Goal: Task Accomplishment & Management: Complete application form

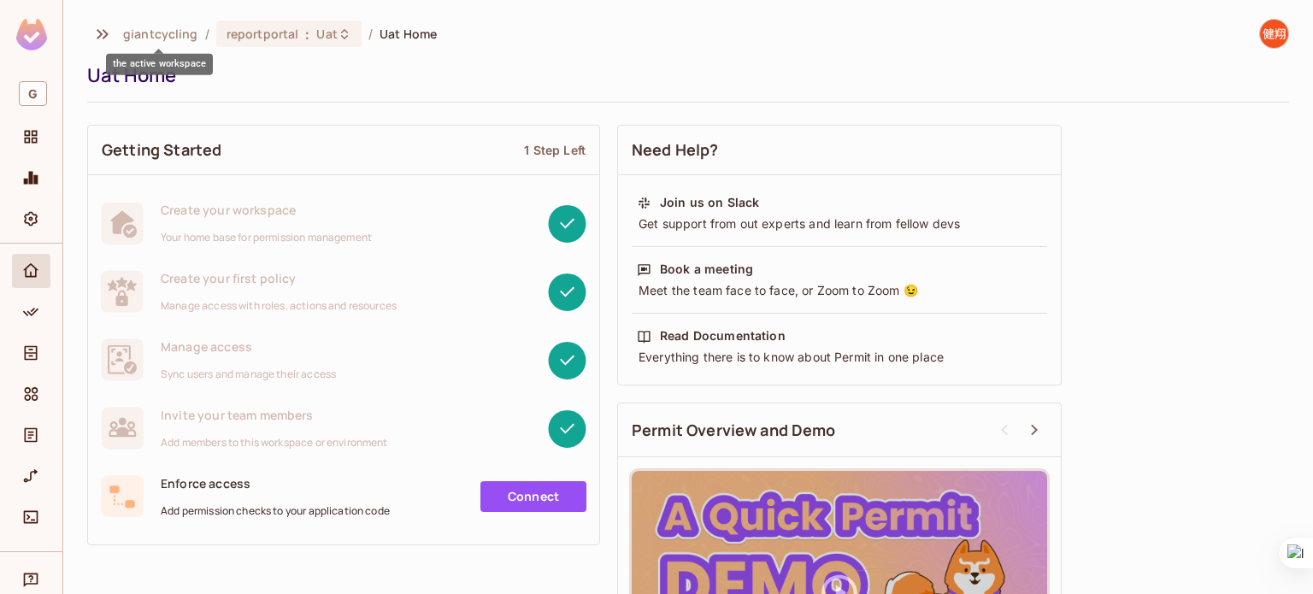
click at [148, 37] on span "giantcycling" at bounding box center [160, 34] width 75 height 16
click at [36, 38] on img at bounding box center [31, 35] width 31 height 32
click at [31, 273] on icon "Home" at bounding box center [30, 270] width 15 height 14
click at [36, 133] on icon "Projects" at bounding box center [31, 137] width 13 height 13
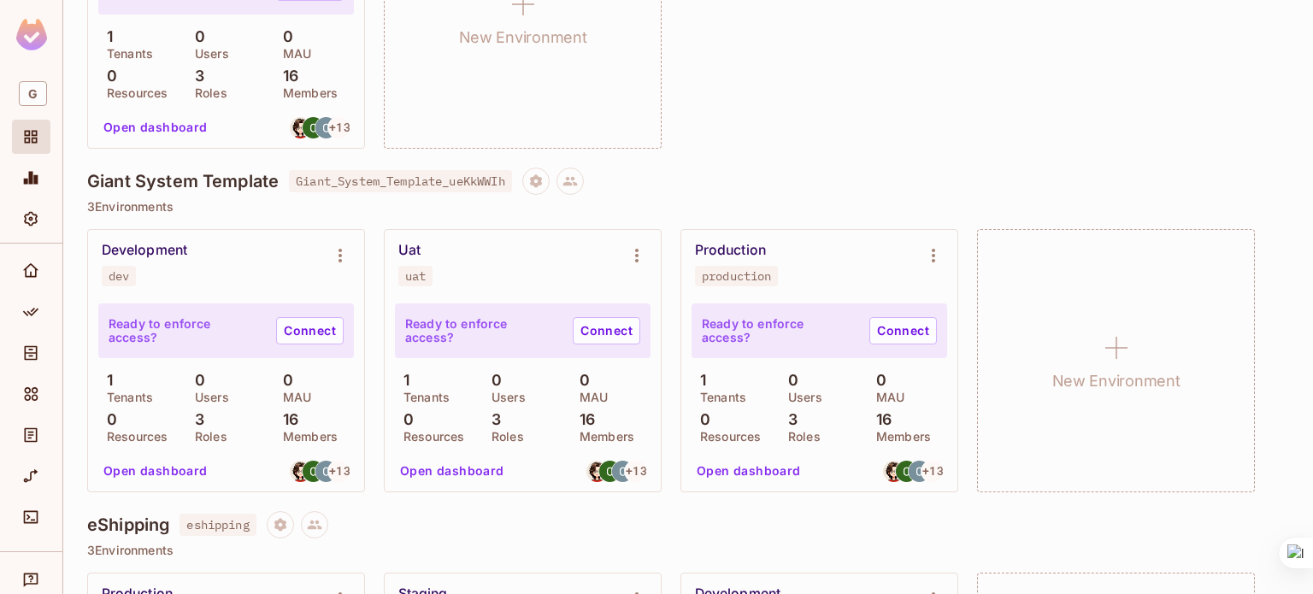
scroll to position [1410, 0]
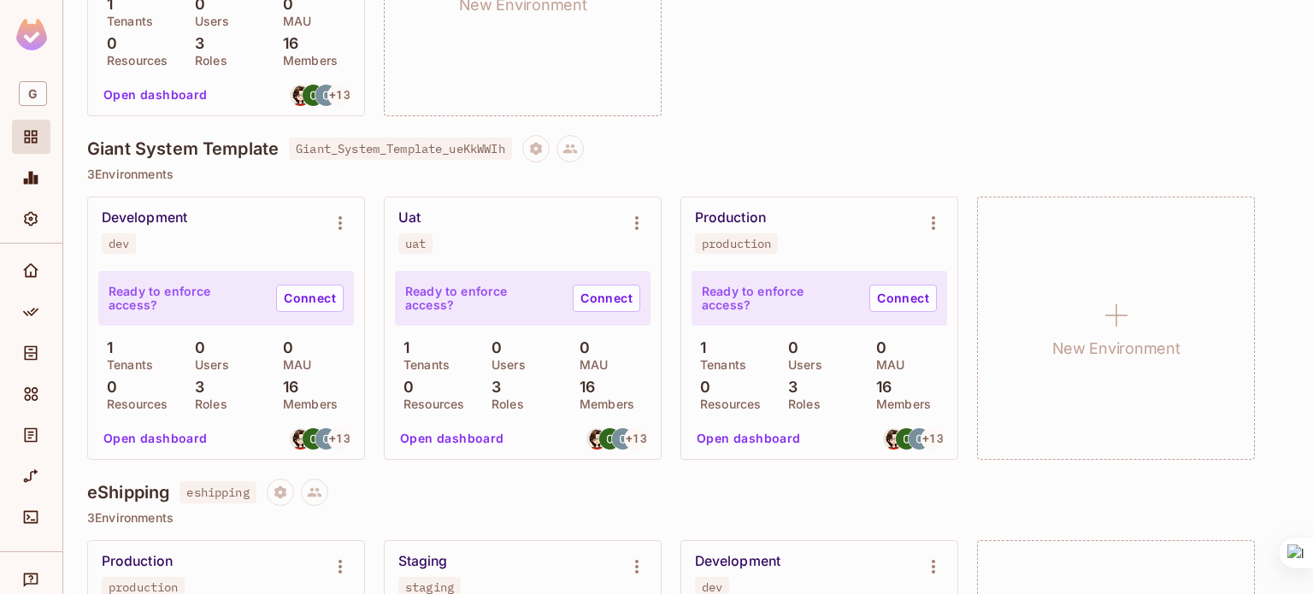
click at [171, 444] on button "Open dashboard" at bounding box center [156, 438] width 118 height 27
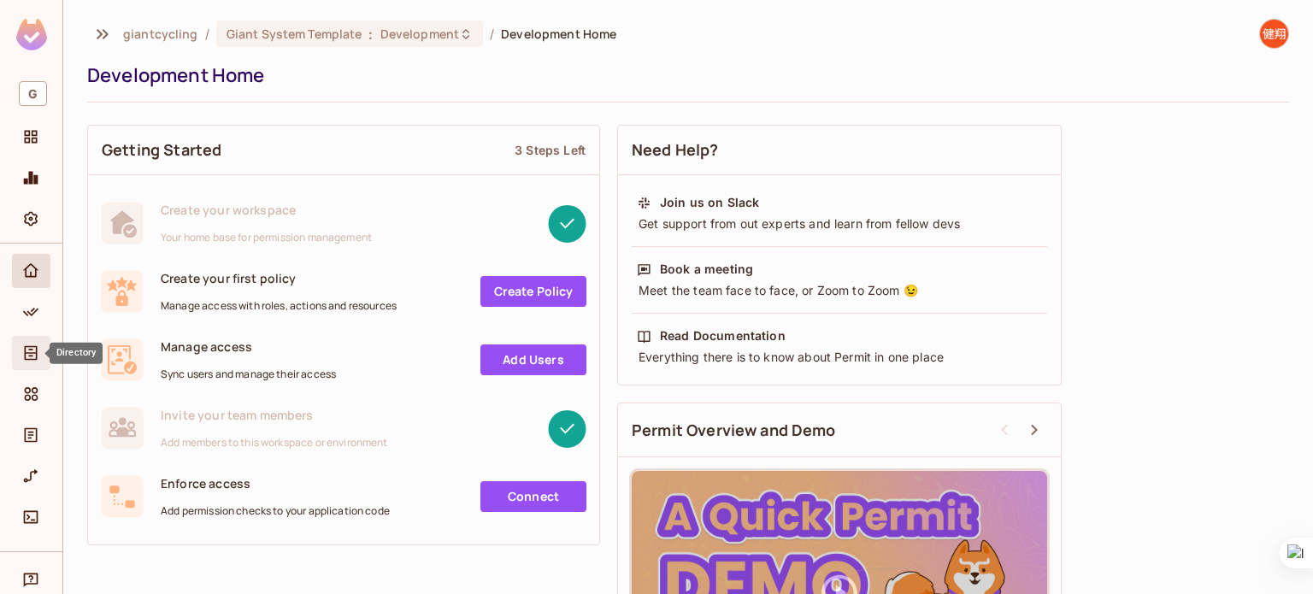
click at [27, 364] on div "Directory" at bounding box center [31, 353] width 38 height 34
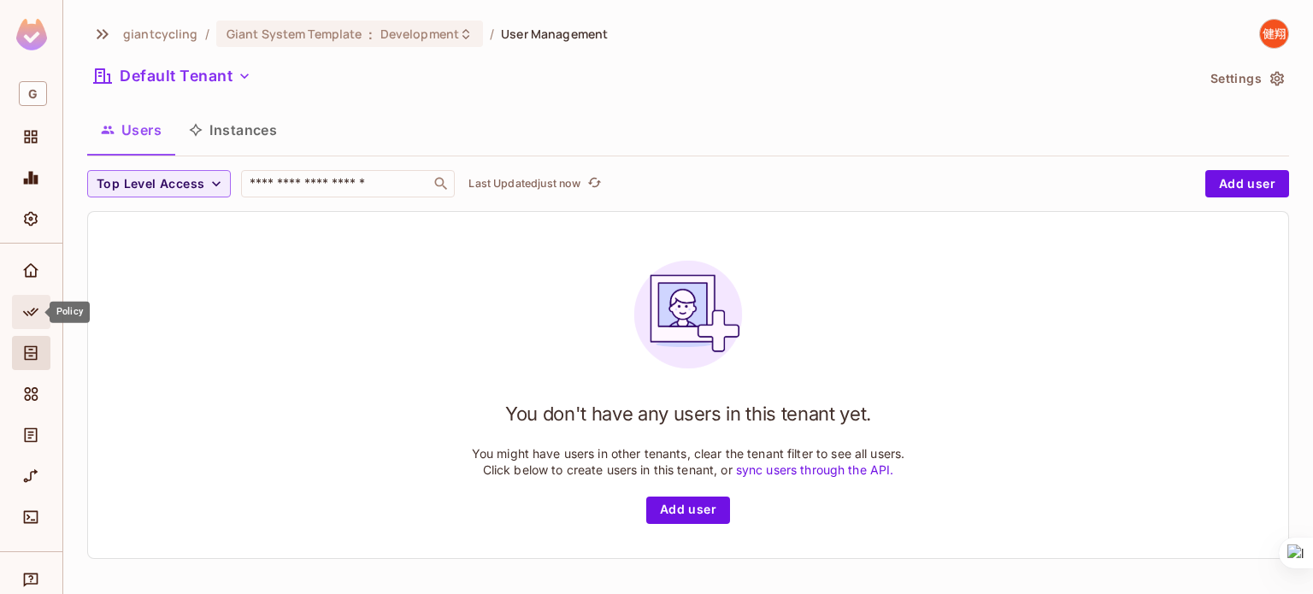
click at [34, 302] on span "Policy" at bounding box center [31, 312] width 21 height 21
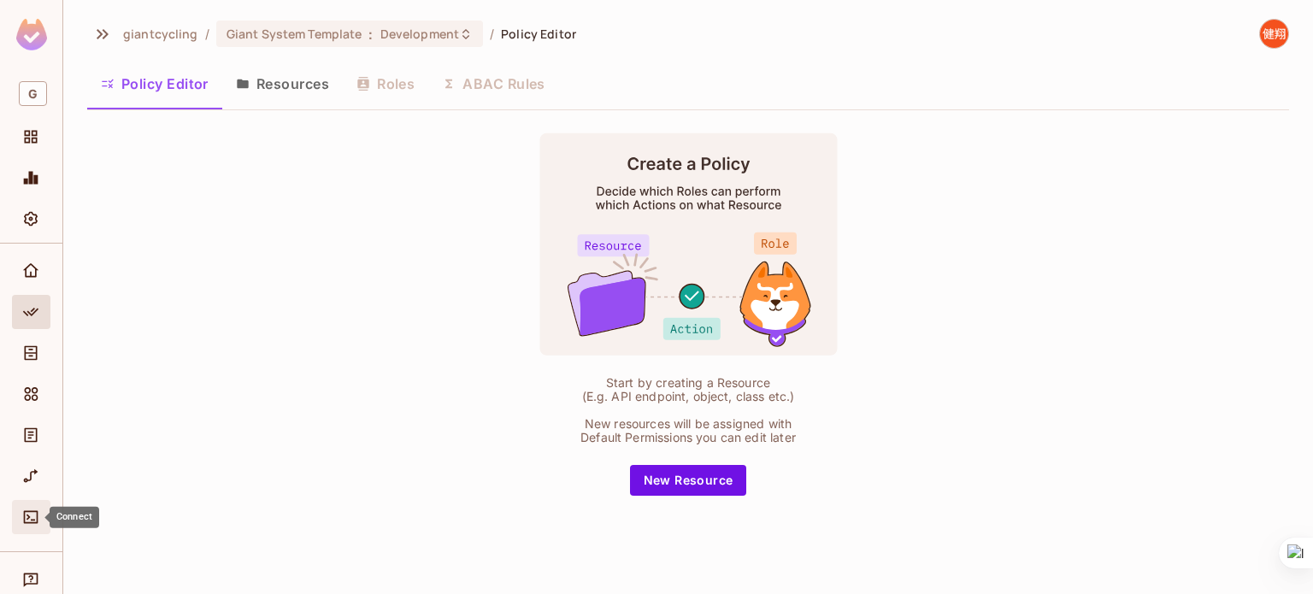
click at [32, 509] on icon "Connect" at bounding box center [30, 517] width 17 height 17
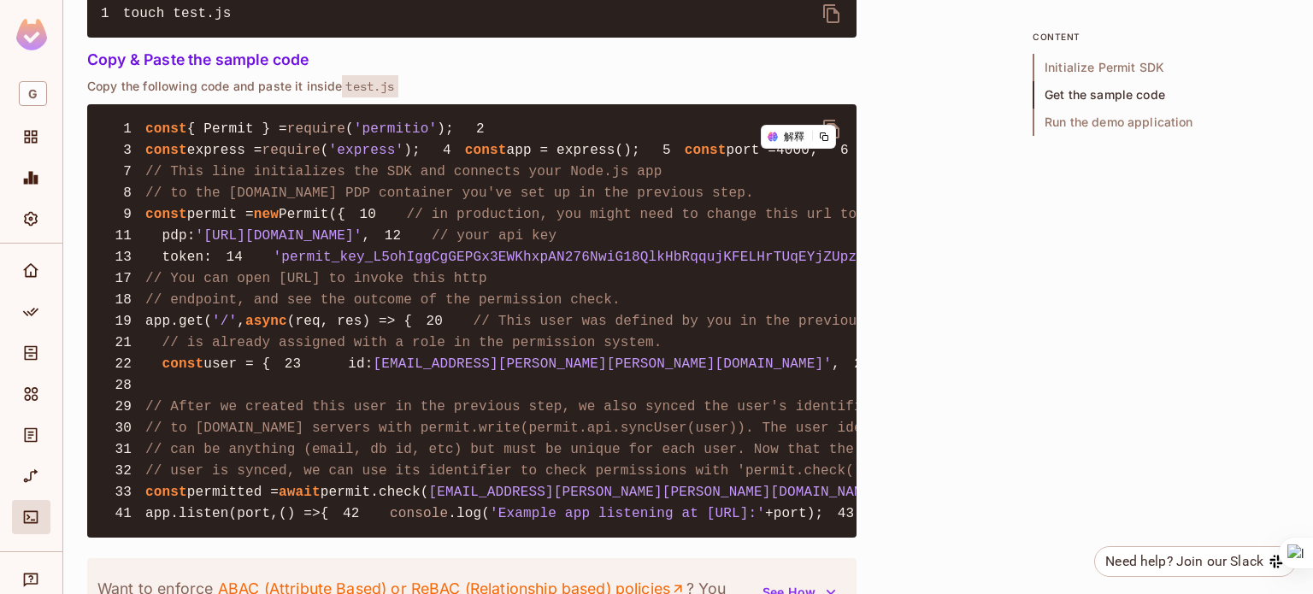
scroll to position [1266, 0]
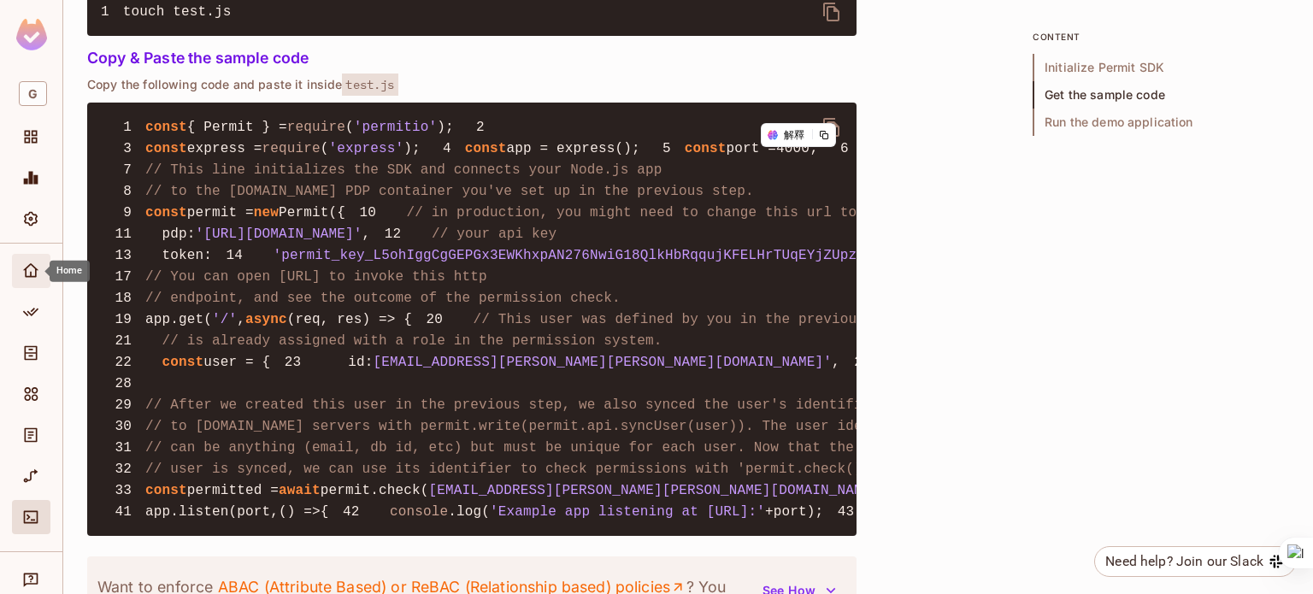
click at [32, 256] on div "Home" at bounding box center [31, 271] width 38 height 34
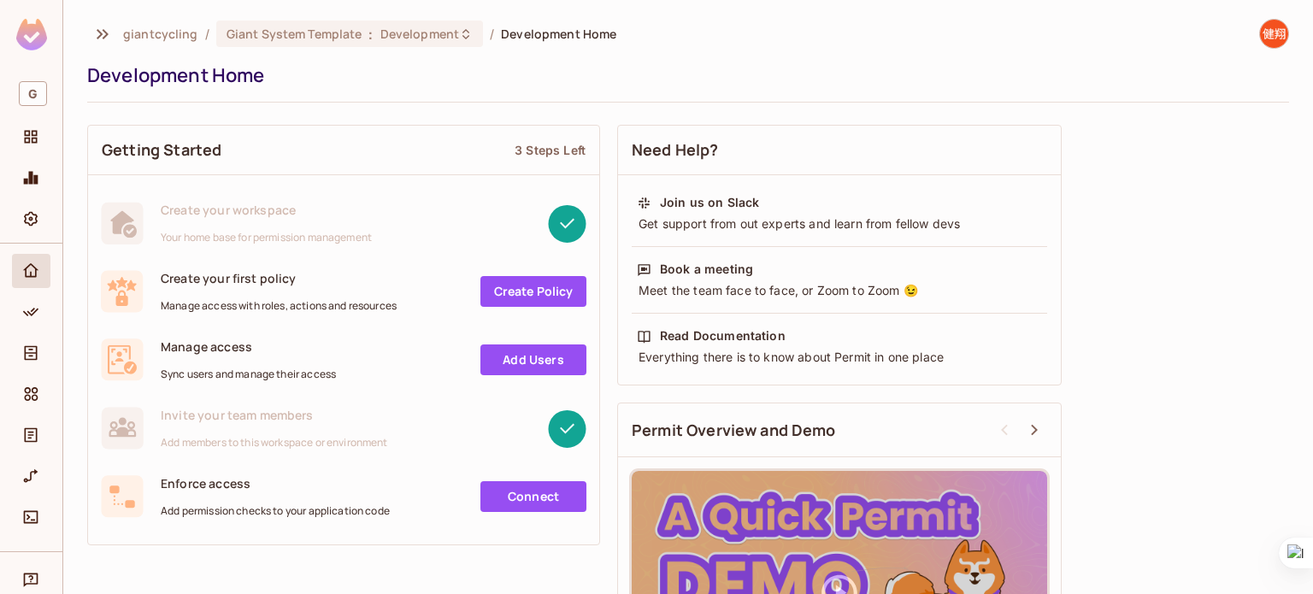
click at [756, 61] on div "giantcycling / Giant System Template : Development / Development Home Developme…" at bounding box center [688, 61] width 1202 height 84
click at [38, 221] on icon "Settings" at bounding box center [30, 218] width 17 height 17
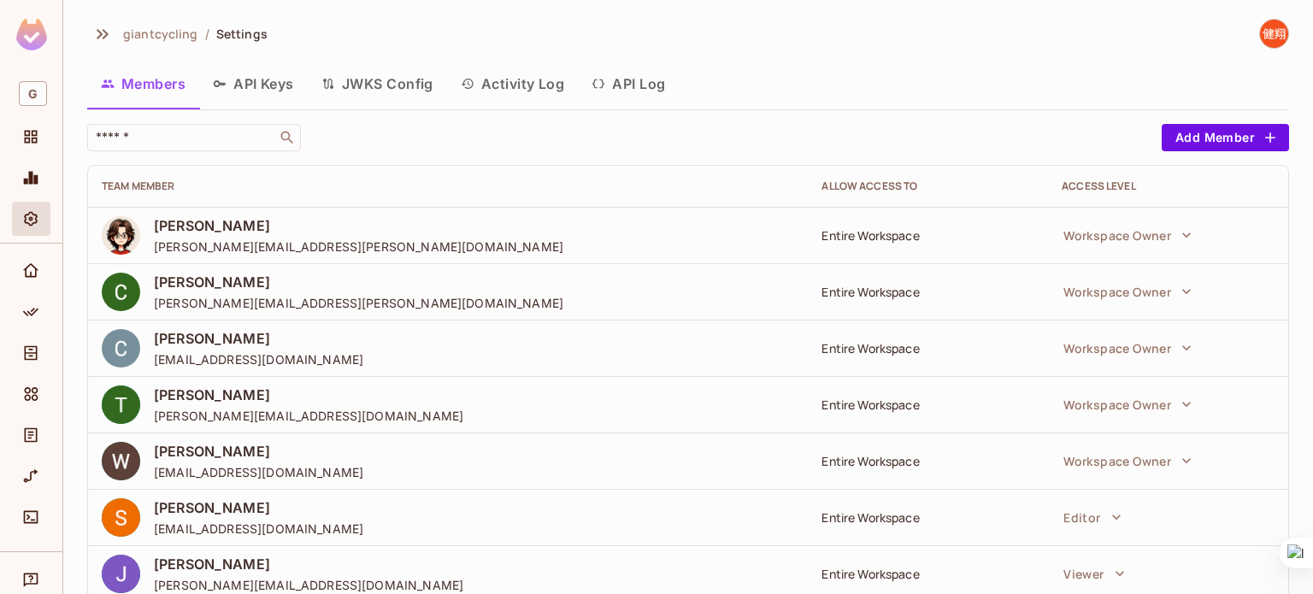
click at [270, 88] on button "API Keys" at bounding box center [253, 83] width 109 height 43
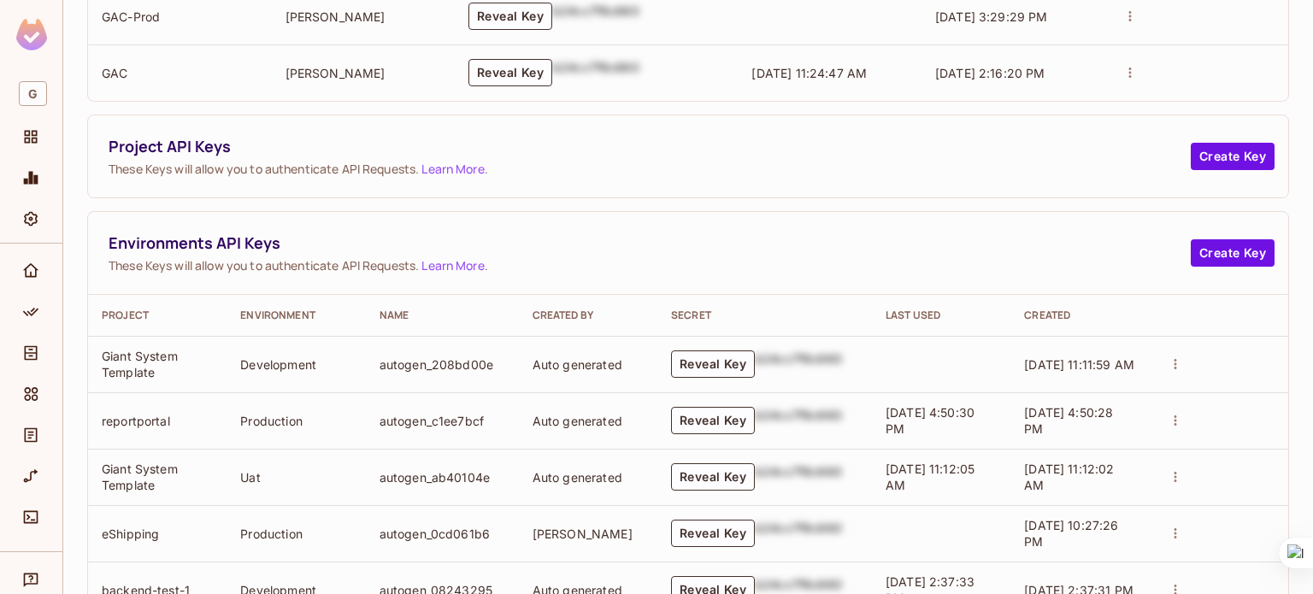
scroll to position [342, 0]
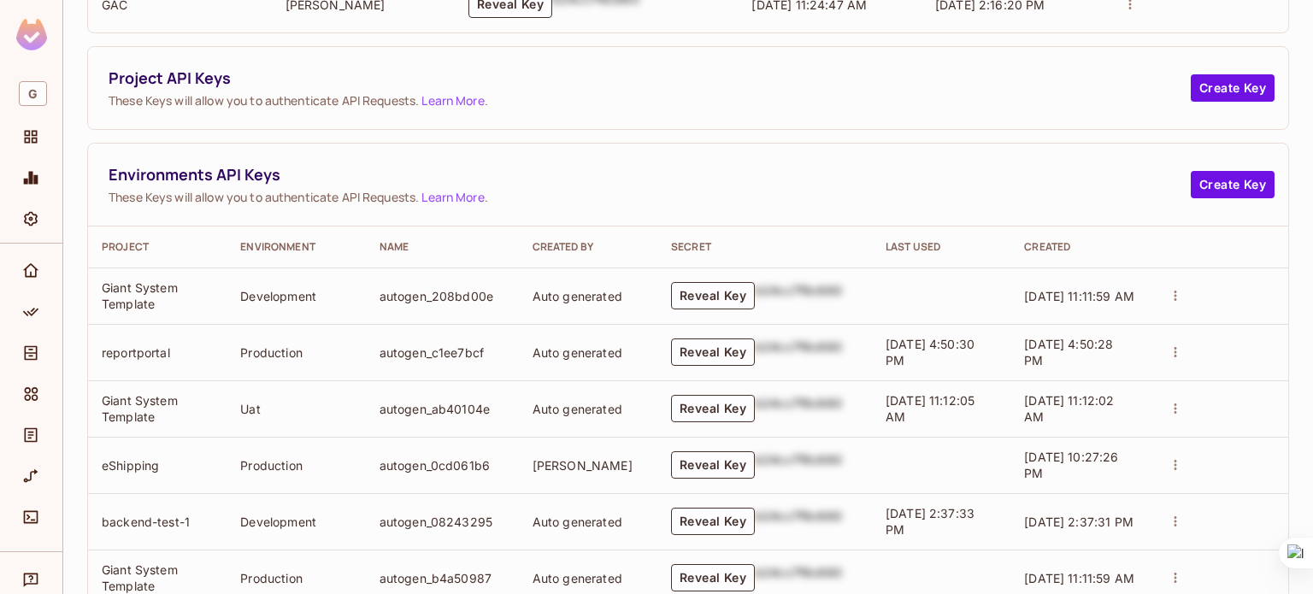
click at [782, 293] on div "b24cc7f8c660" at bounding box center [798, 295] width 87 height 27
click at [846, 314] on td "Reveal Key b24cc7f8c660" at bounding box center [765, 296] width 215 height 56
drag, startPoint x: 811, startPoint y: 272, endPoint x: 814, endPoint y: 292, distance: 20.8
click at [814, 292] on td "Reveal Key b24cc7f8c660" at bounding box center [765, 296] width 215 height 56
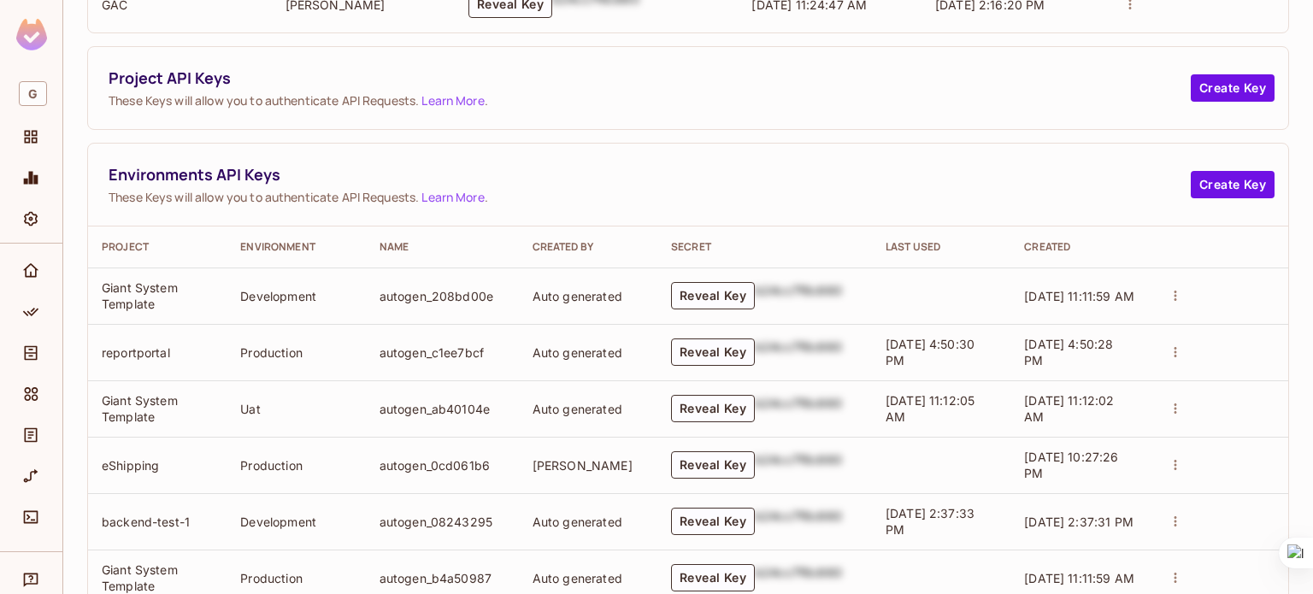
click at [814, 292] on div "b24cc7f8c660" at bounding box center [798, 295] width 87 height 27
click at [1168, 294] on icon "actions" at bounding box center [1175, 295] width 15 height 15
click at [861, 167] on div at bounding box center [656, 297] width 1313 height 594
click at [698, 298] on button "Reveal Key" at bounding box center [713, 295] width 84 height 27
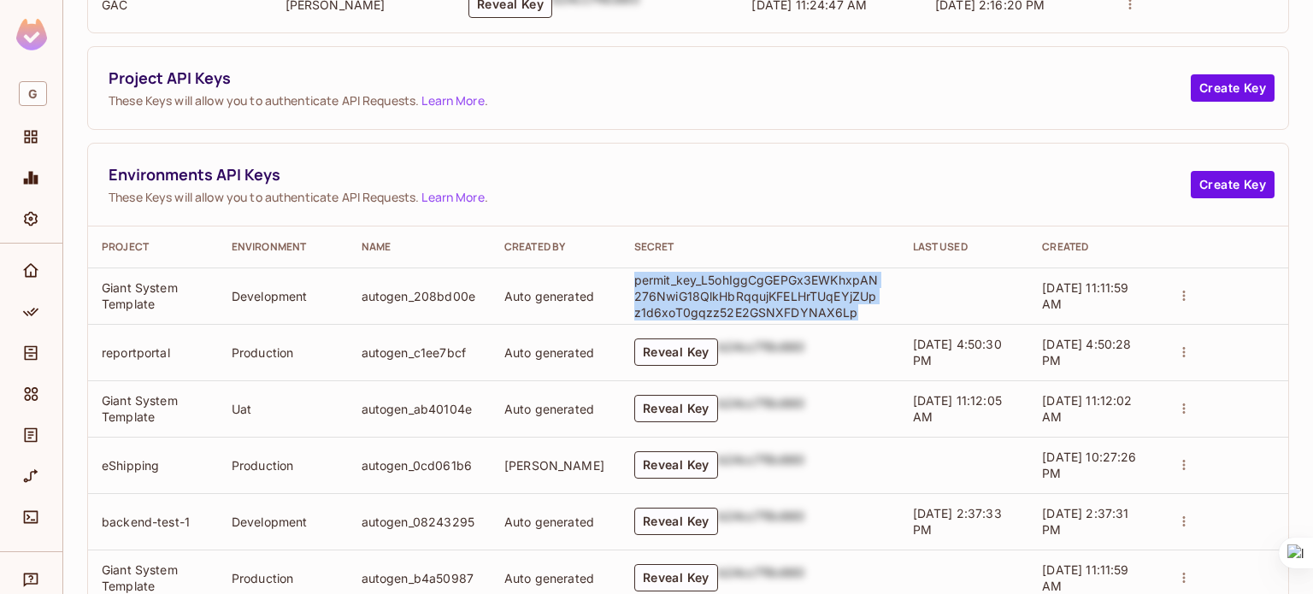
drag, startPoint x: 848, startPoint y: 311, endPoint x: 623, endPoint y: 280, distance: 227.1
click at [623, 280] on td "permit_key_L5ohIggCgGEPGx3EWKhxpAN276NwiG18QlkHbRqqujKFELHrTUqEYjZUpz1d6xoT0gqz…" at bounding box center [760, 296] width 279 height 56
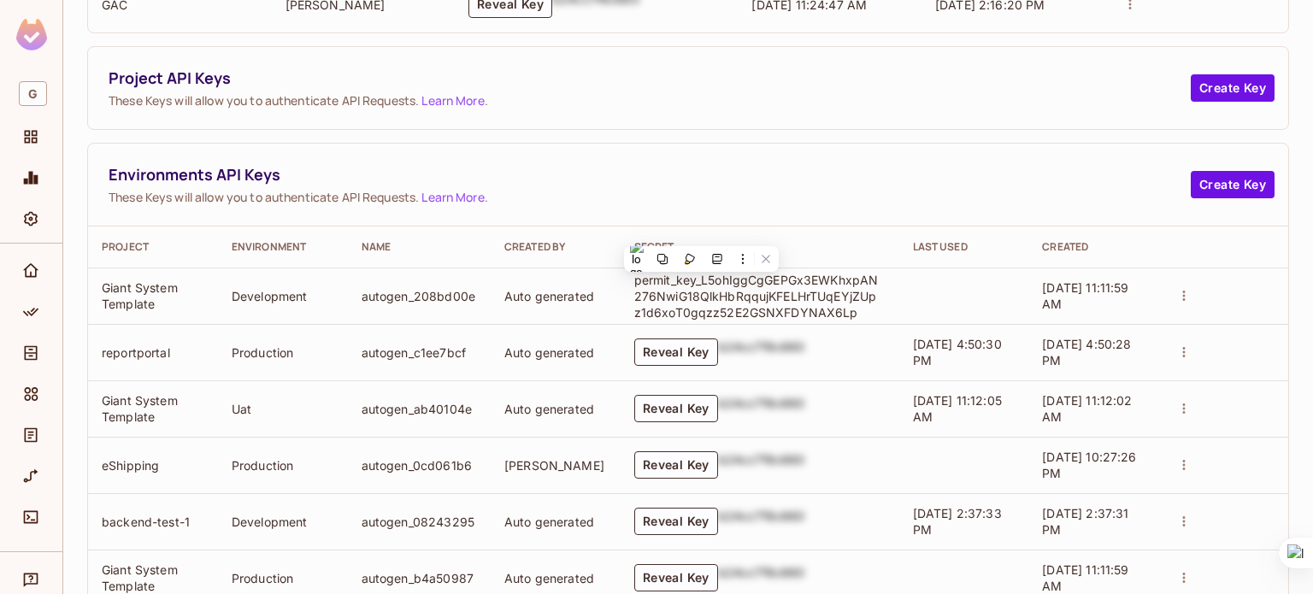
click at [820, 189] on span "These Keys will allow you to authenticate API Requests. Learn More ." at bounding box center [650, 197] width 1083 height 16
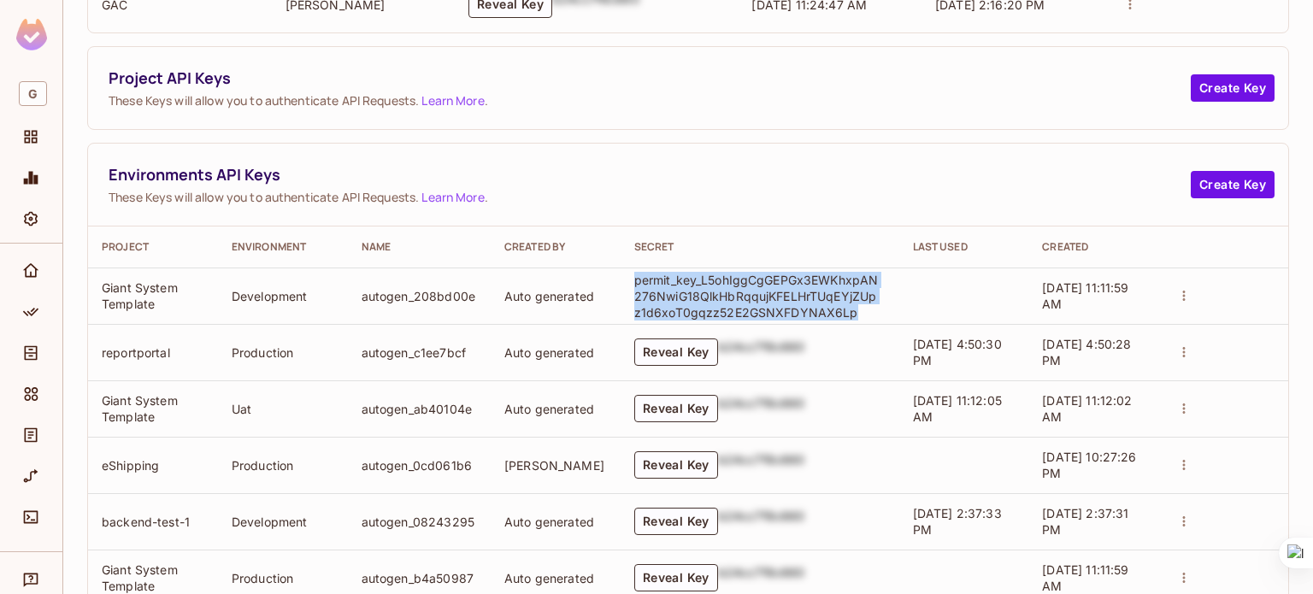
drag, startPoint x: 629, startPoint y: 281, endPoint x: 858, endPoint y: 314, distance: 230.6
click at [858, 314] on p "permit_key_L5ohIggCgGEPGx3EWKhxpAN276NwiG18QlkHbRqqujKFELHrTUqEYjZUpz1d6xoT0gqz…" at bounding box center [759, 296] width 248 height 49
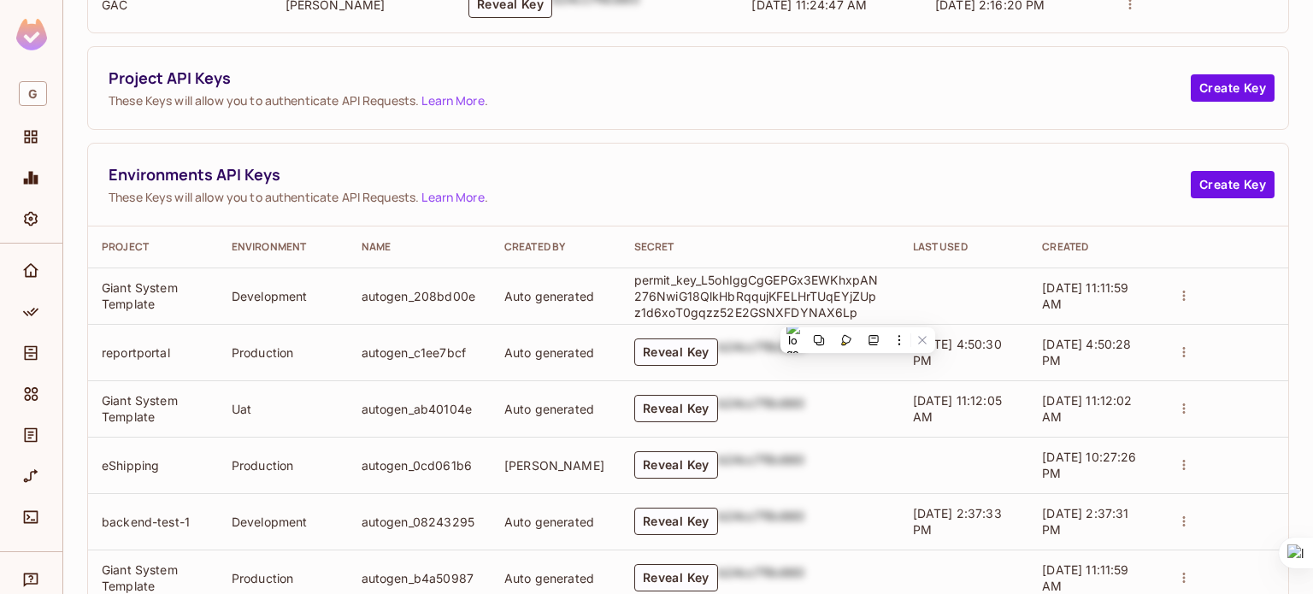
click at [947, 170] on span "Environments API Keys" at bounding box center [650, 174] width 1083 height 21
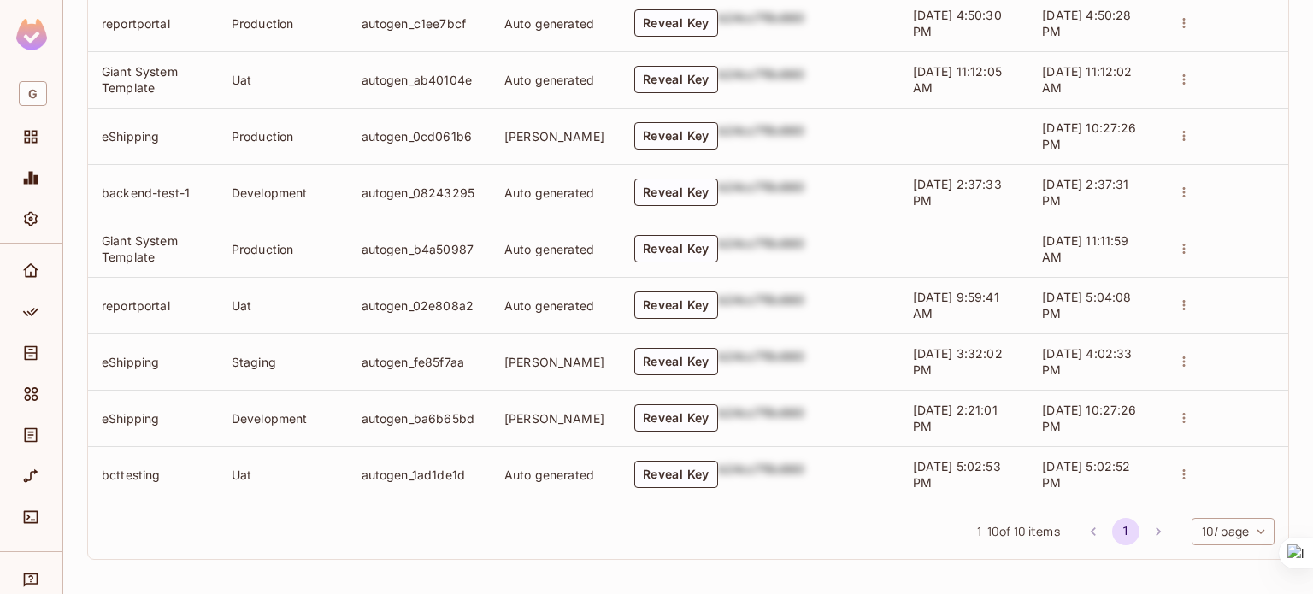
scroll to position [673, 0]
click at [657, 308] on button "Reveal Key" at bounding box center [677, 303] width 84 height 27
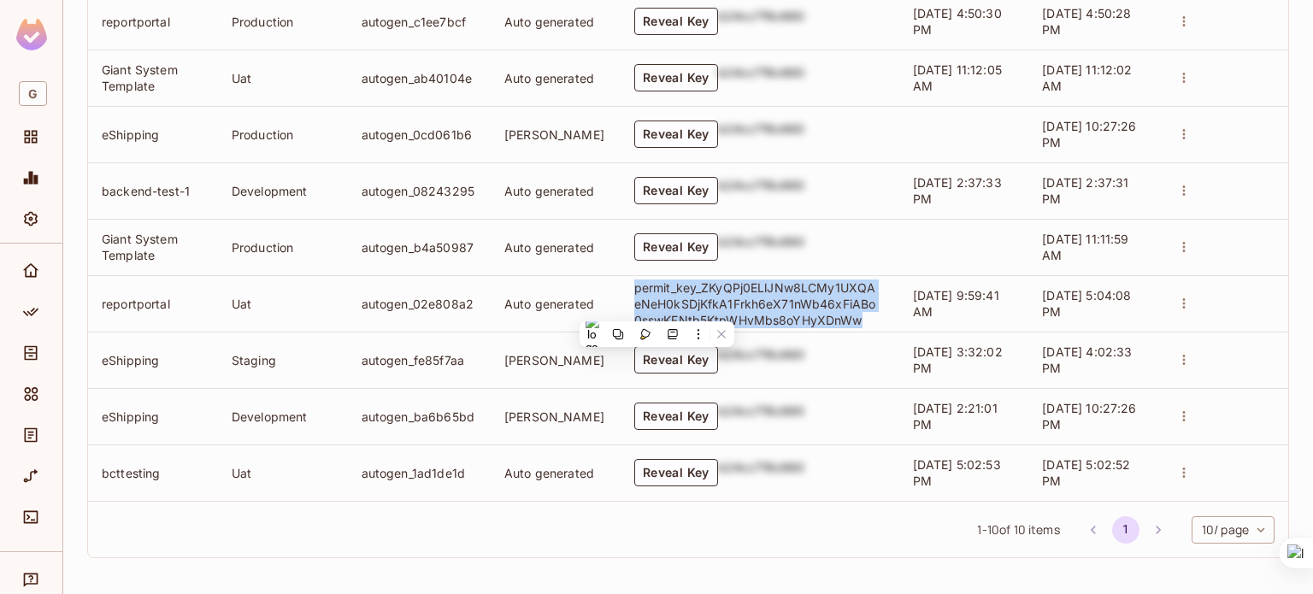
click at [688, 77] on button "Reveal Key" at bounding box center [677, 77] width 84 height 27
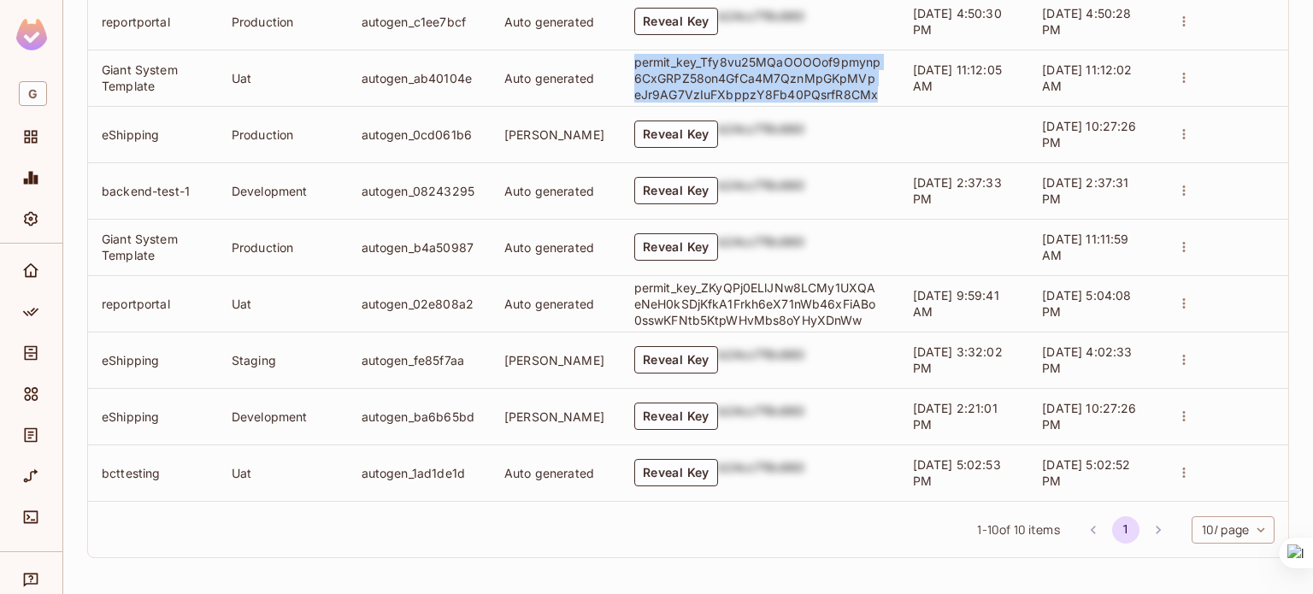
drag, startPoint x: 626, startPoint y: 60, endPoint x: 865, endPoint y: 103, distance: 242.5
click at [865, 103] on td "permit_key_Tfy8vu25MQaOOOOof9pmynp6CxGRPZ58on4GfCa4M7QznMpGKpMVpeJr9AG7VzIuFXbp…" at bounding box center [760, 78] width 279 height 56
copy p "permit_key_Tfy8vu25MQaOOOOof9pmynp6CxGRPZ58on4GfCa4M7QznMpGKpMVpeJr9AG7VzIuFXbp…"
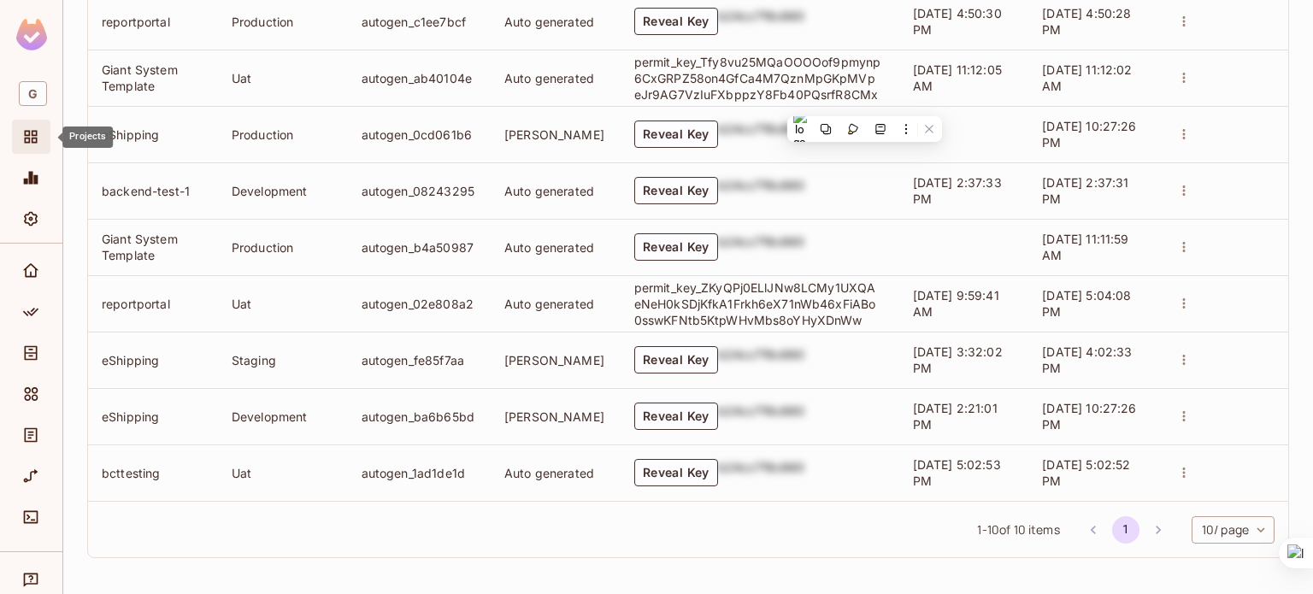
click at [33, 146] on span "Projects" at bounding box center [31, 137] width 21 height 21
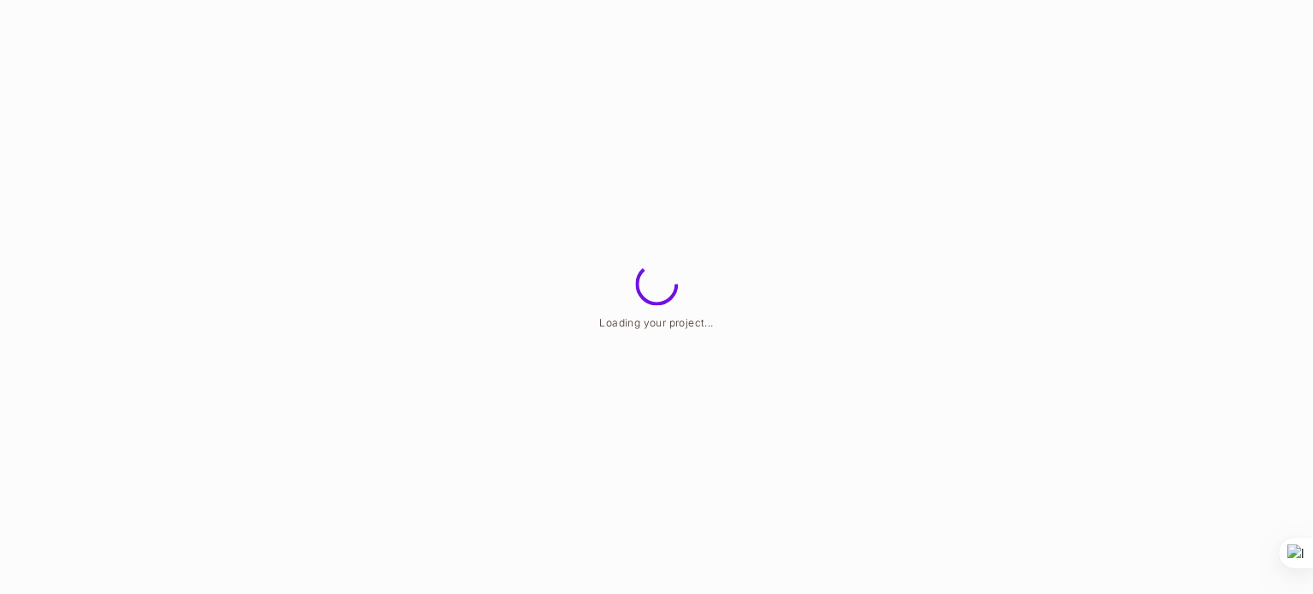
click at [599, 0] on html "Loading your project..." at bounding box center [656, 0] width 1313 height 0
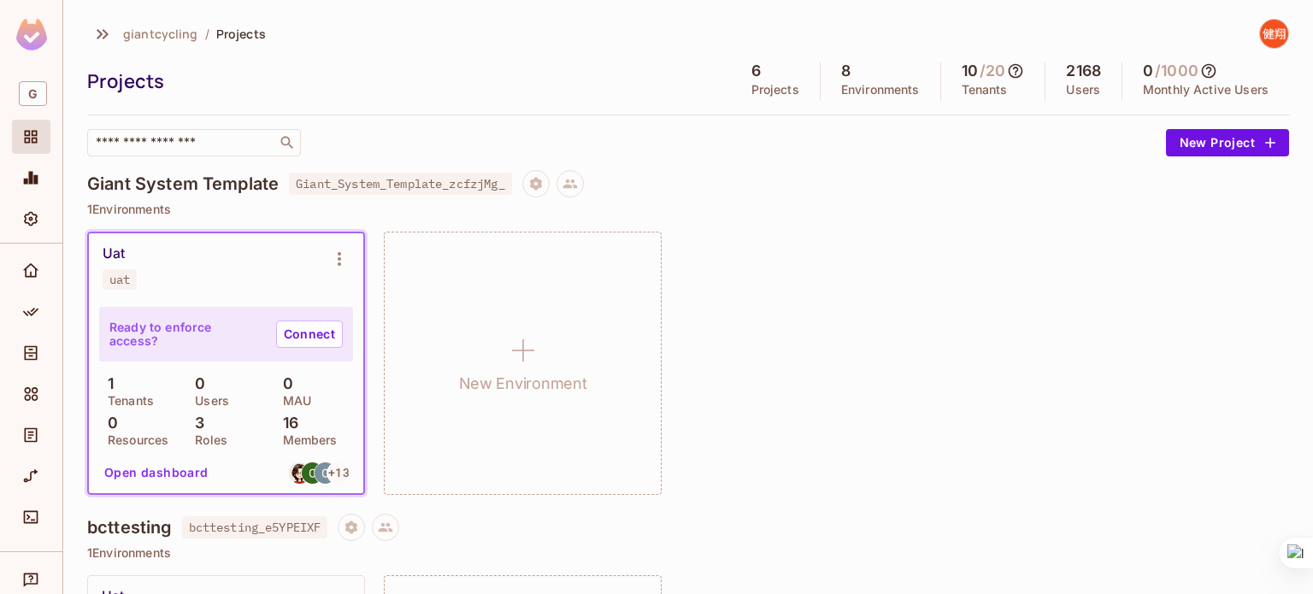
click at [214, 263] on div "Uat uat" at bounding box center [213, 267] width 220 height 44
click at [167, 470] on button "Open dashboard" at bounding box center [156, 472] width 118 height 27
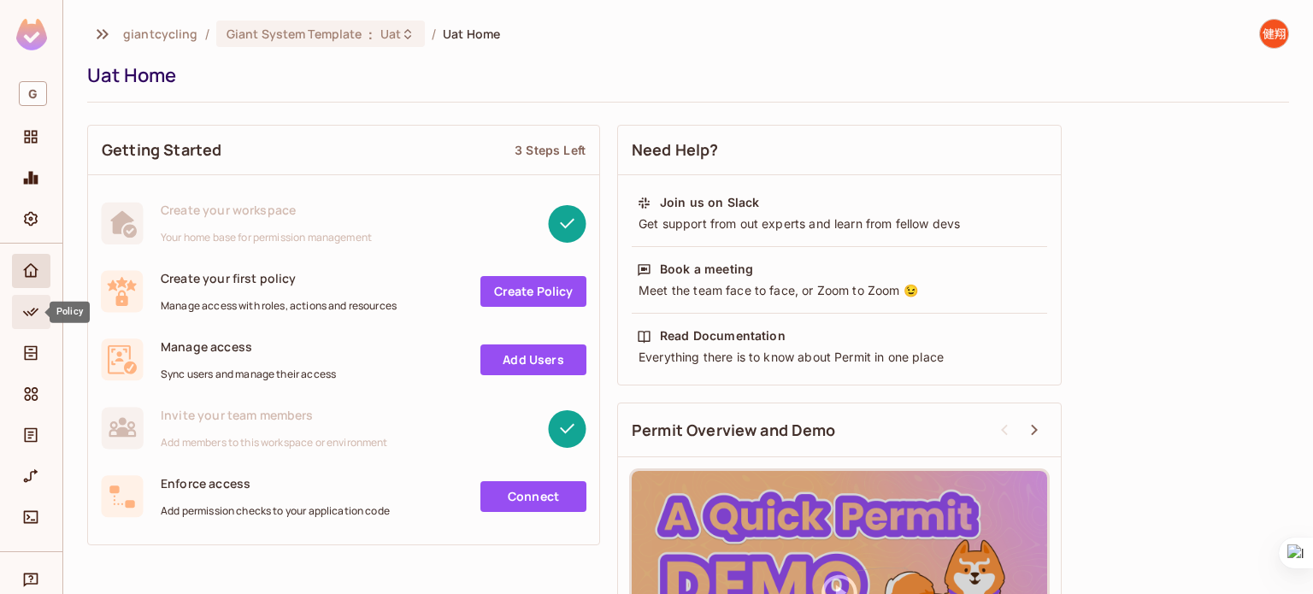
click at [26, 309] on icon "Policy" at bounding box center [30, 312] width 17 height 17
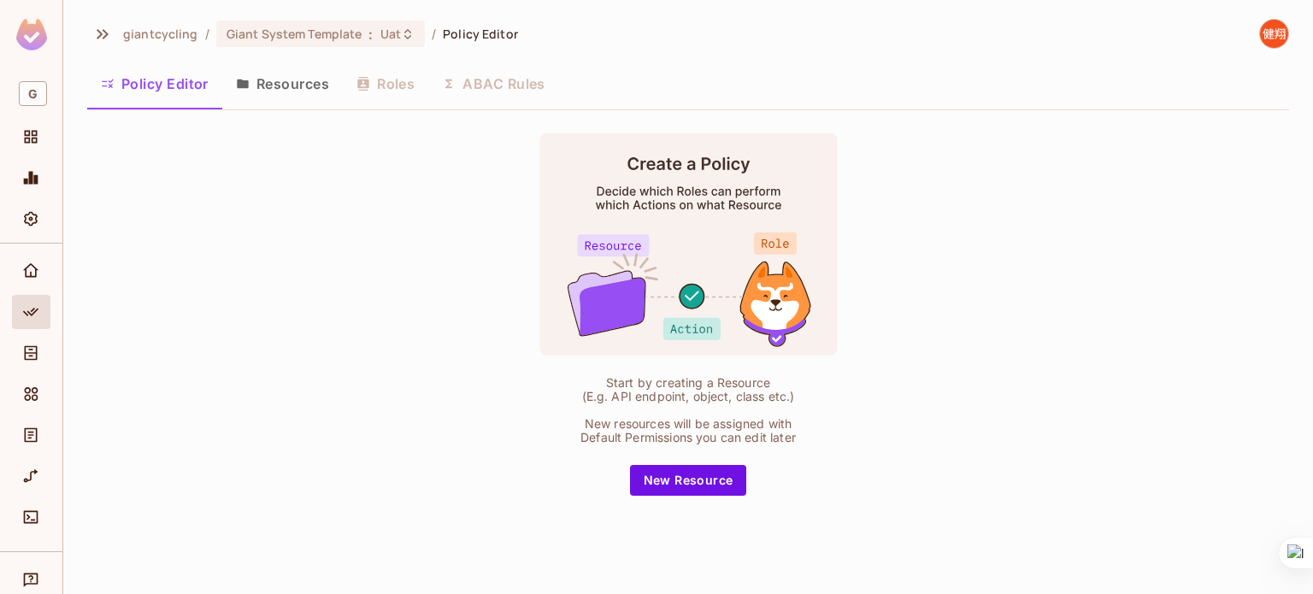
click at [308, 85] on button "Resources" at bounding box center [282, 83] width 121 height 43
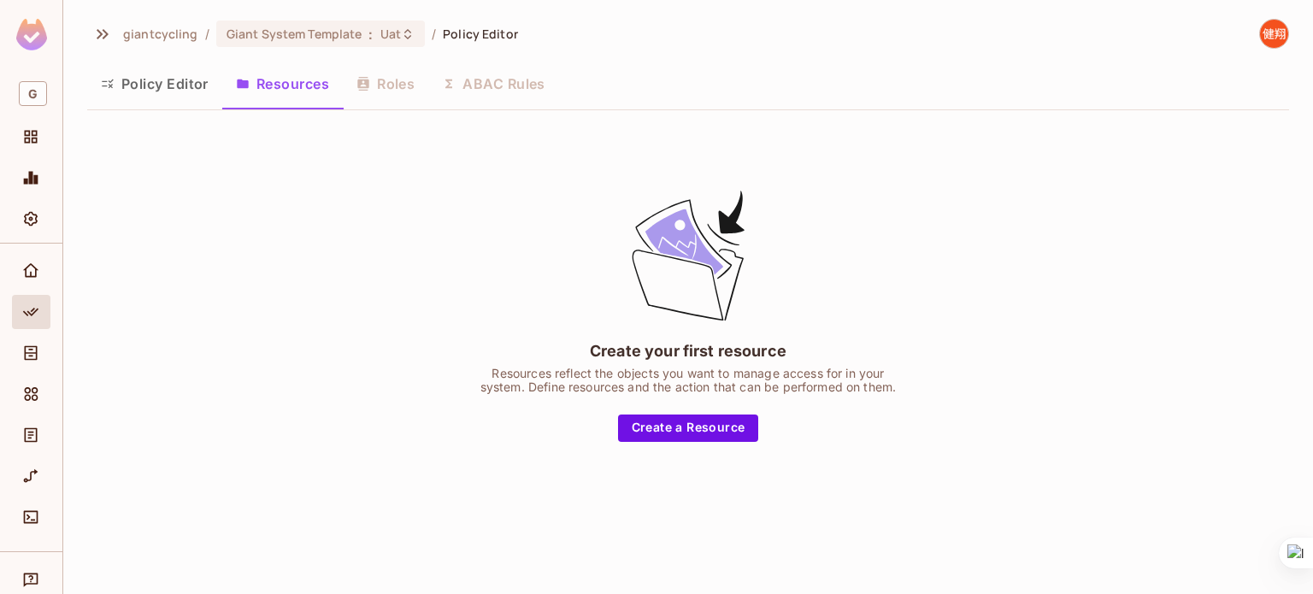
click at [396, 92] on div "Policy Editor Resources Roles ABAC Rules" at bounding box center [688, 83] width 1202 height 43
click at [387, 93] on div "Policy Editor Resources Roles ABAC Rules" at bounding box center [688, 83] width 1202 height 43
click at [165, 78] on button "Policy Editor" at bounding box center [154, 83] width 135 height 43
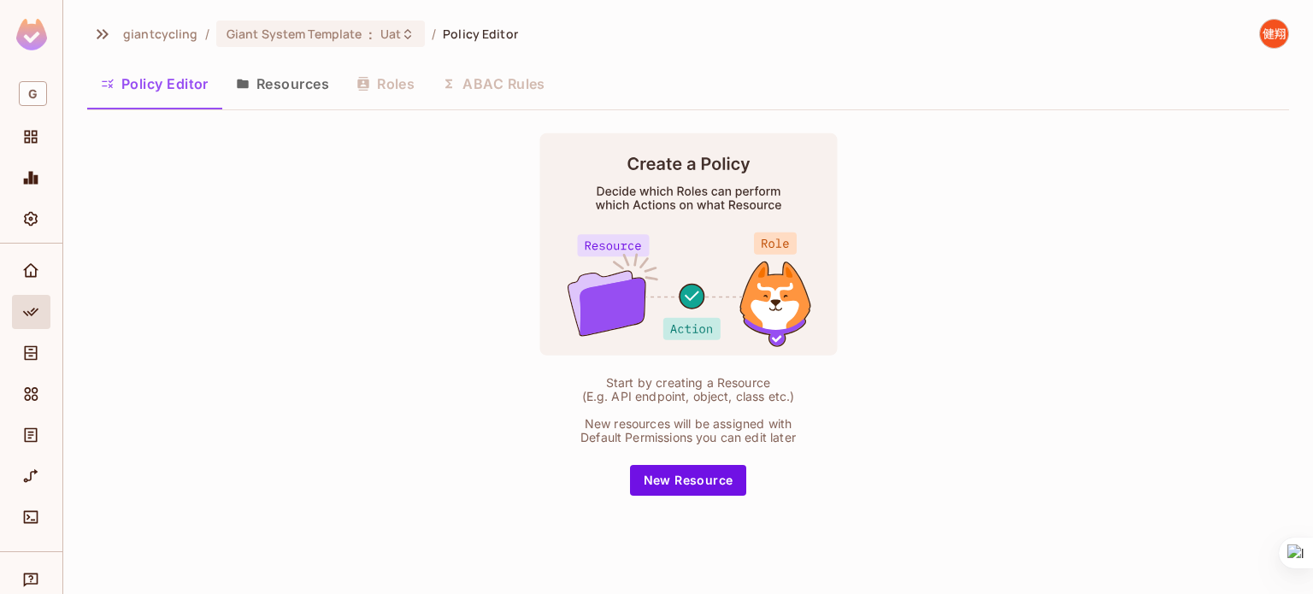
click at [269, 96] on button "Resources" at bounding box center [282, 83] width 121 height 43
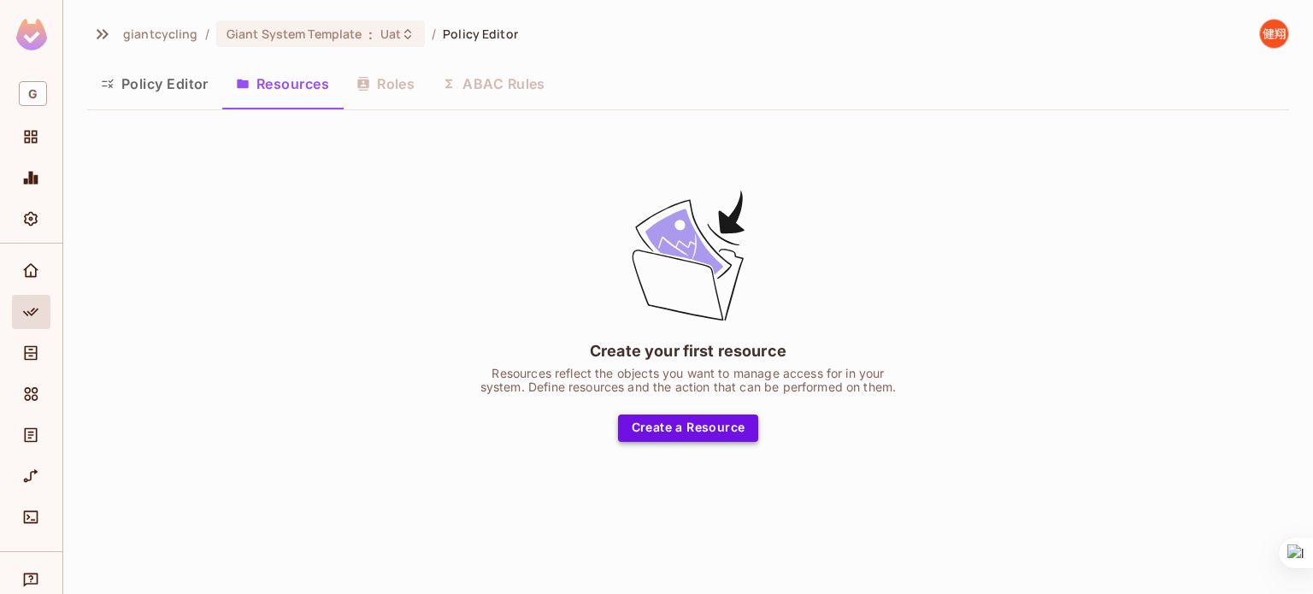
click at [656, 422] on button "Create a Resource" at bounding box center [688, 428] width 141 height 27
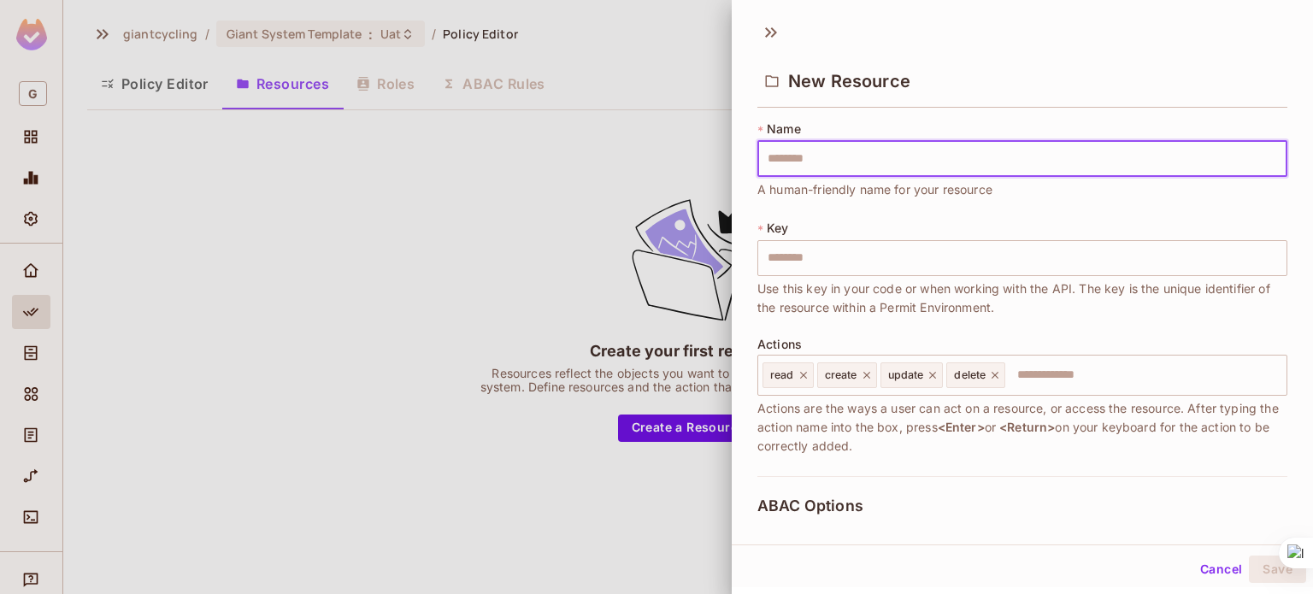
click at [168, 37] on div at bounding box center [656, 297] width 1313 height 594
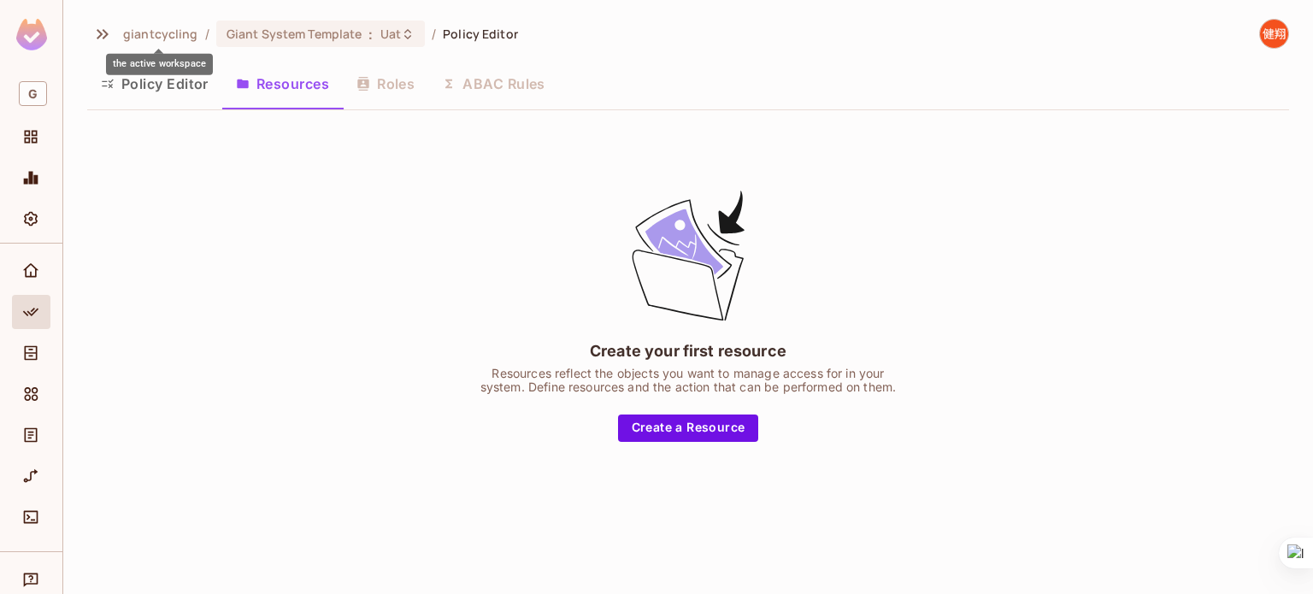
click at [168, 37] on span "giantcycling" at bounding box center [160, 34] width 75 height 16
click at [38, 139] on icon "Projects" at bounding box center [30, 136] width 17 height 17
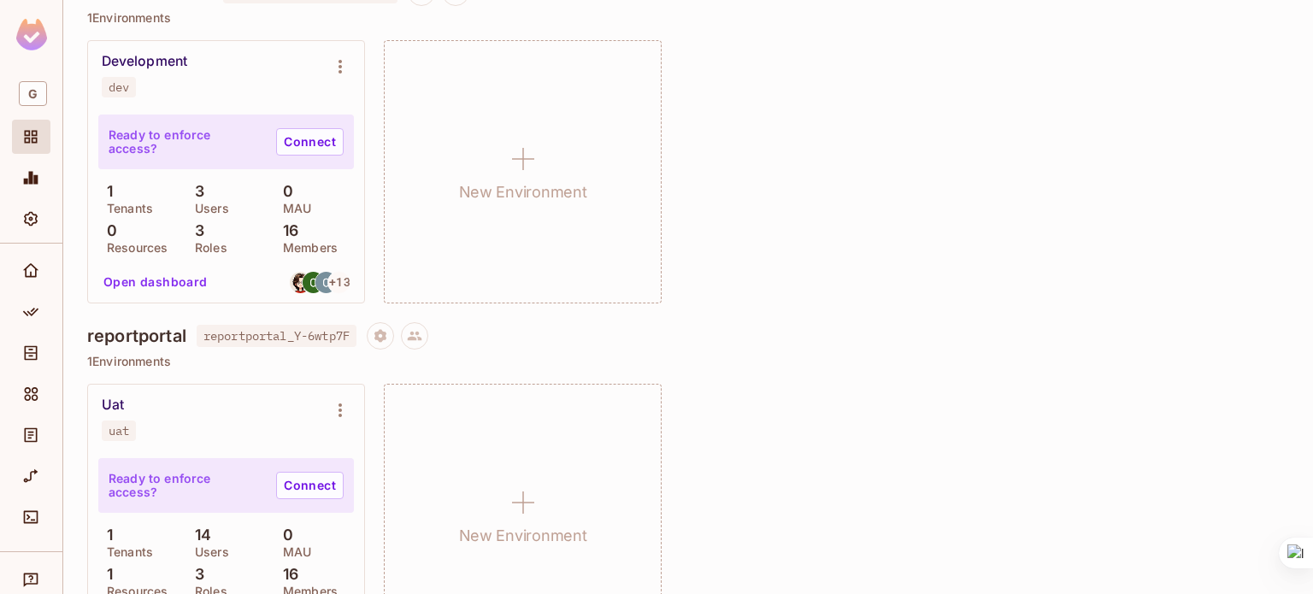
scroll to position [979, 0]
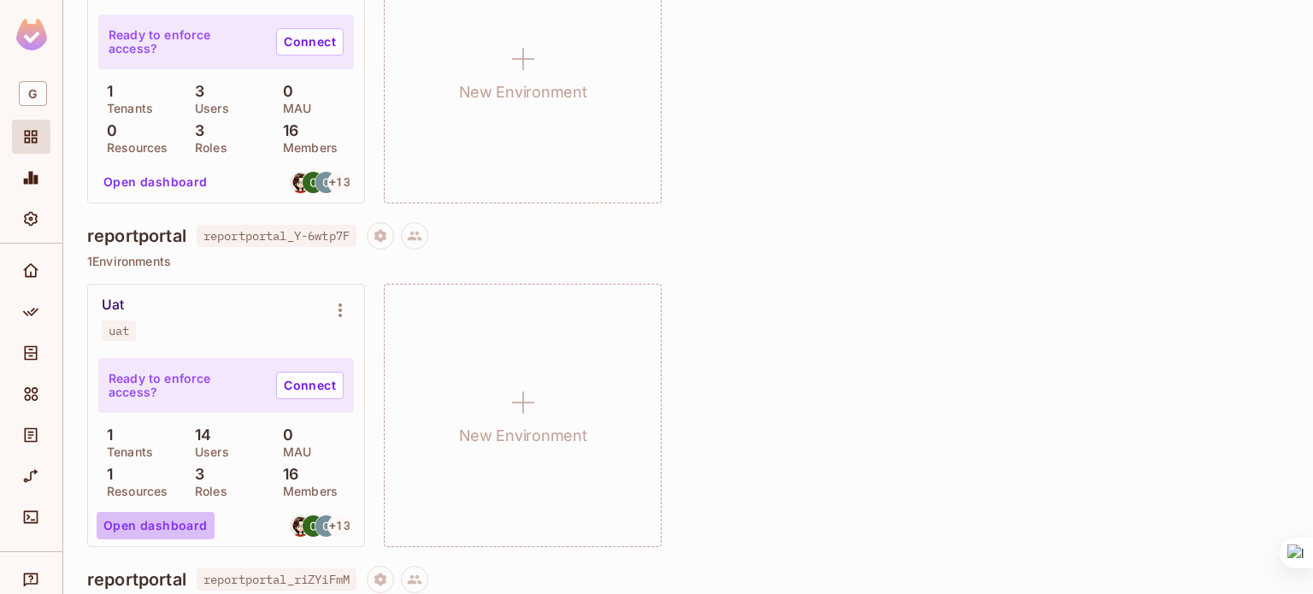
click at [192, 526] on button "Open dashboard" at bounding box center [156, 525] width 118 height 27
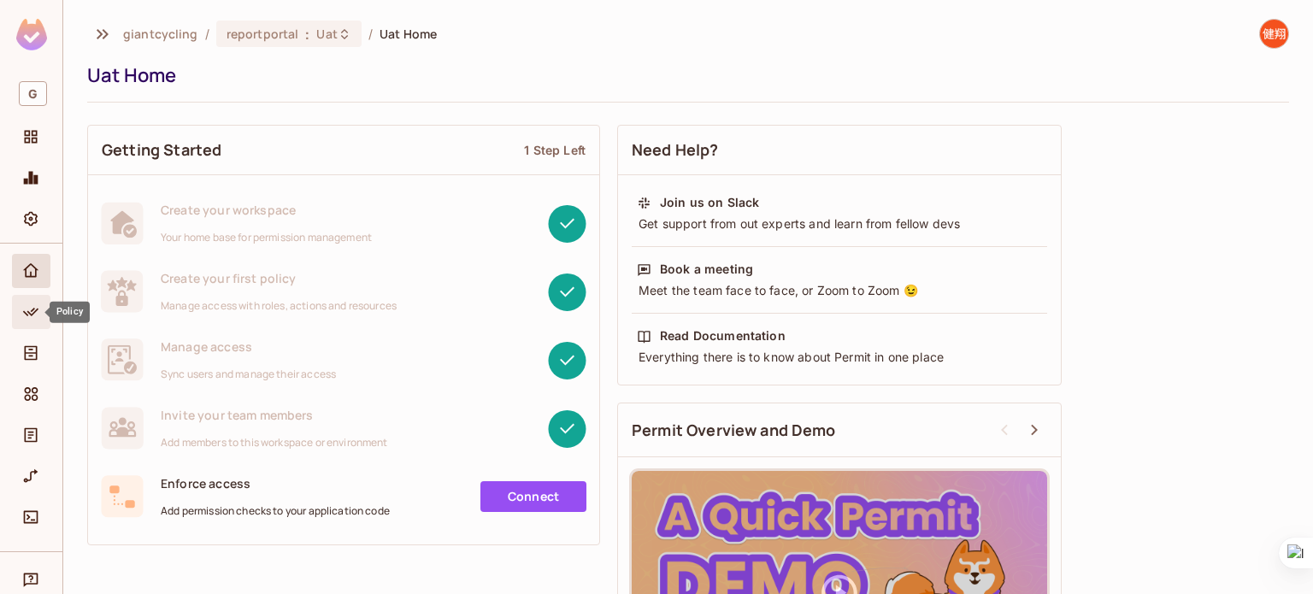
click at [35, 307] on icon "Policy" at bounding box center [30, 312] width 17 height 17
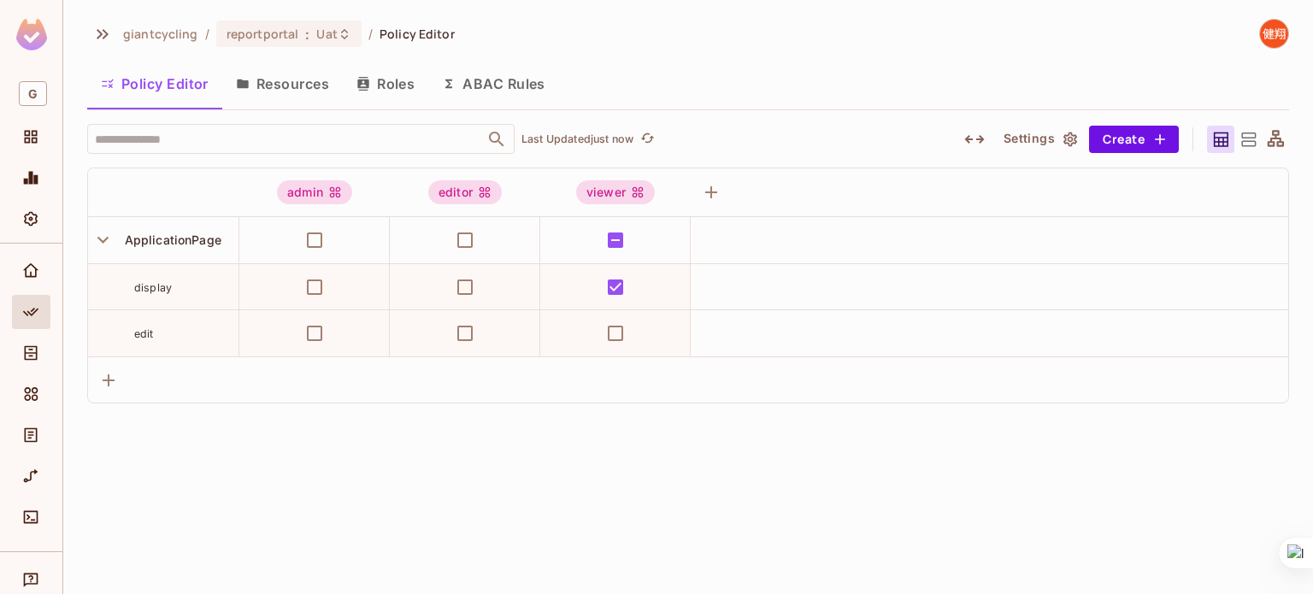
click at [298, 98] on button "Resources" at bounding box center [282, 83] width 121 height 43
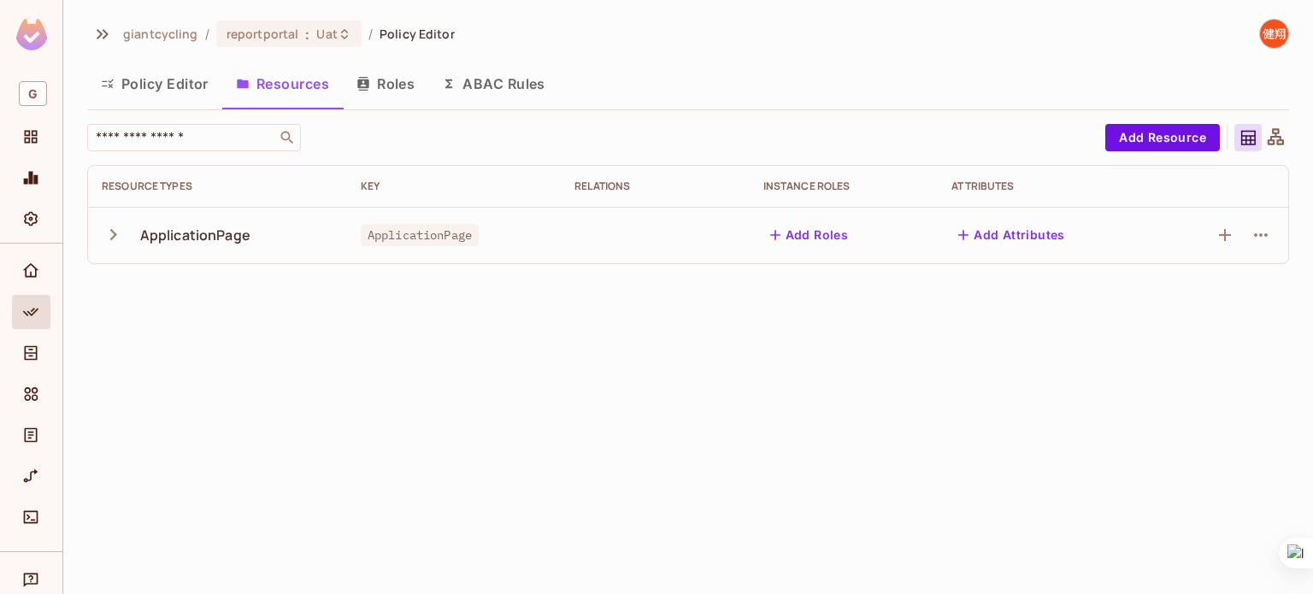
click at [390, 83] on button "Roles" at bounding box center [386, 83] width 86 height 43
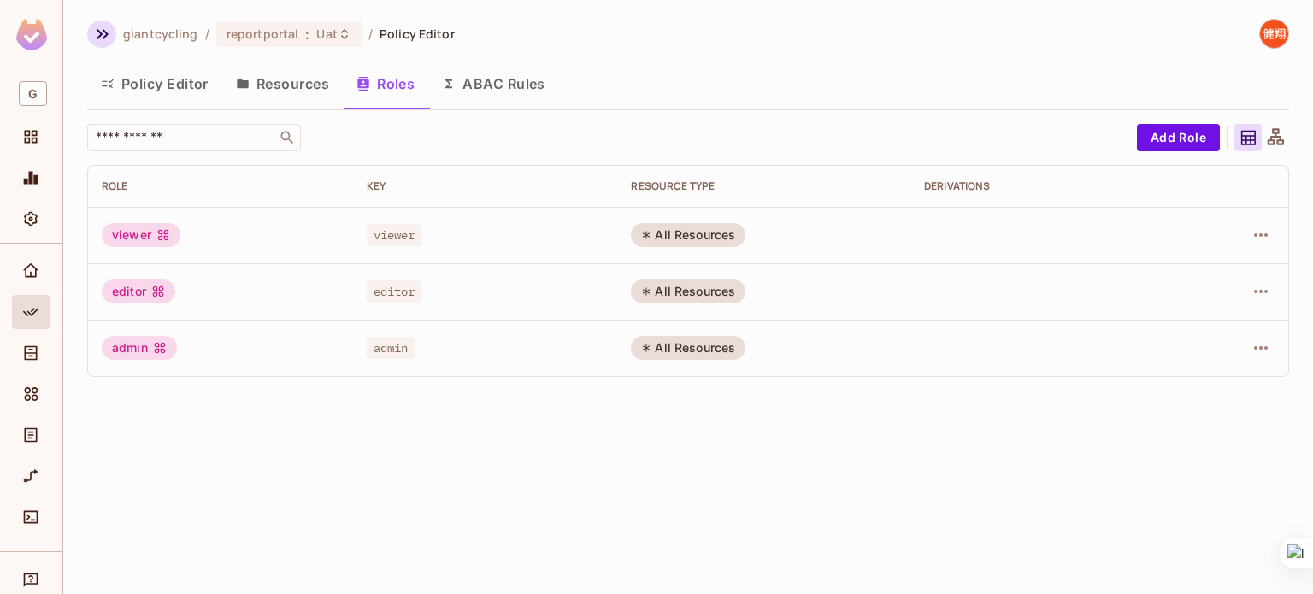
click at [106, 36] on icon "button" at bounding box center [103, 34] width 12 height 10
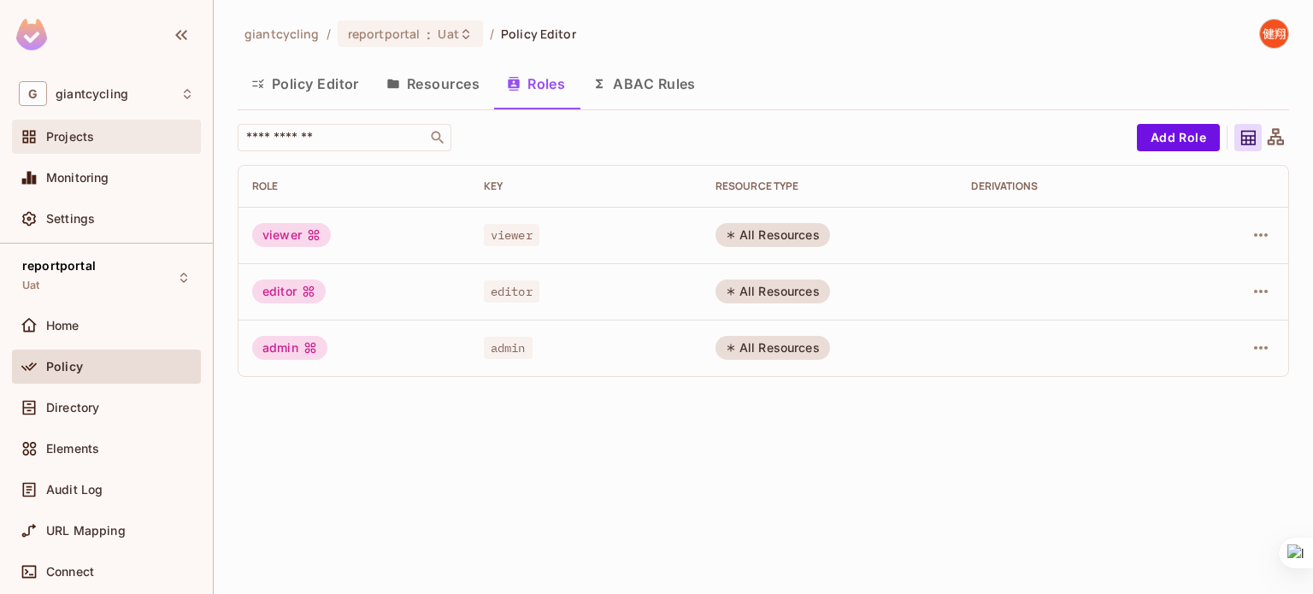
click at [94, 139] on div "Projects" at bounding box center [120, 137] width 148 height 14
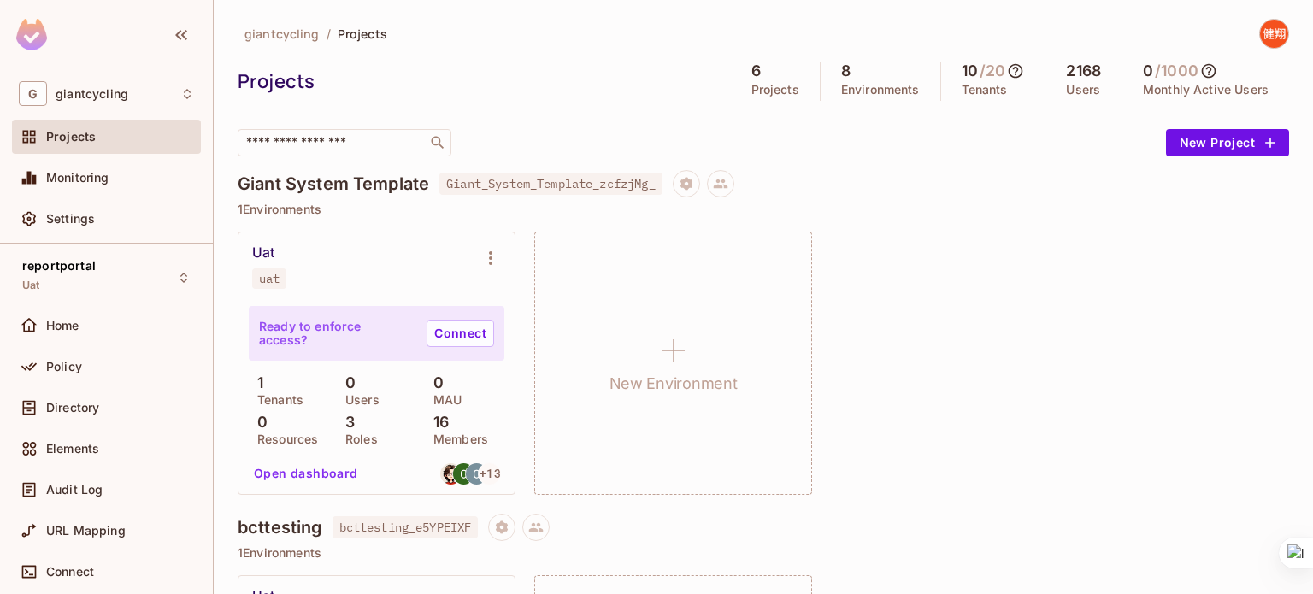
click at [312, 472] on button "Open dashboard" at bounding box center [306, 473] width 118 height 27
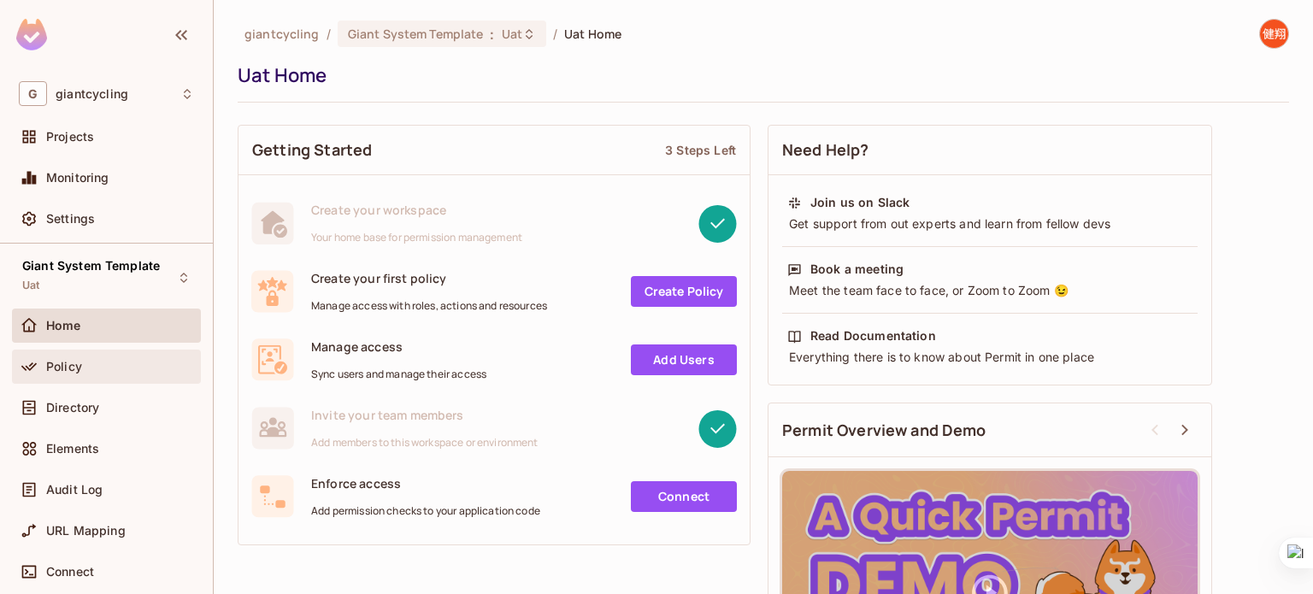
click at [122, 363] on div "Policy" at bounding box center [120, 367] width 148 height 14
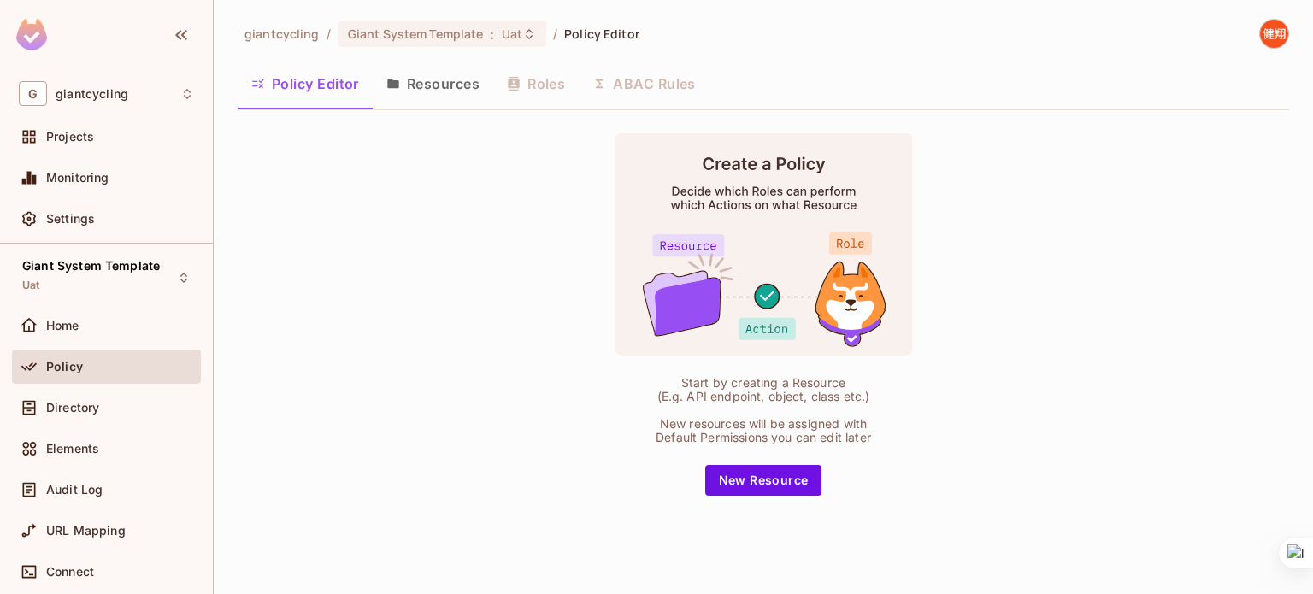
click at [534, 75] on div "Policy Editor Resources Roles ABAC Rules" at bounding box center [764, 83] width 1052 height 43
click at [450, 78] on button "Resources" at bounding box center [433, 83] width 121 height 43
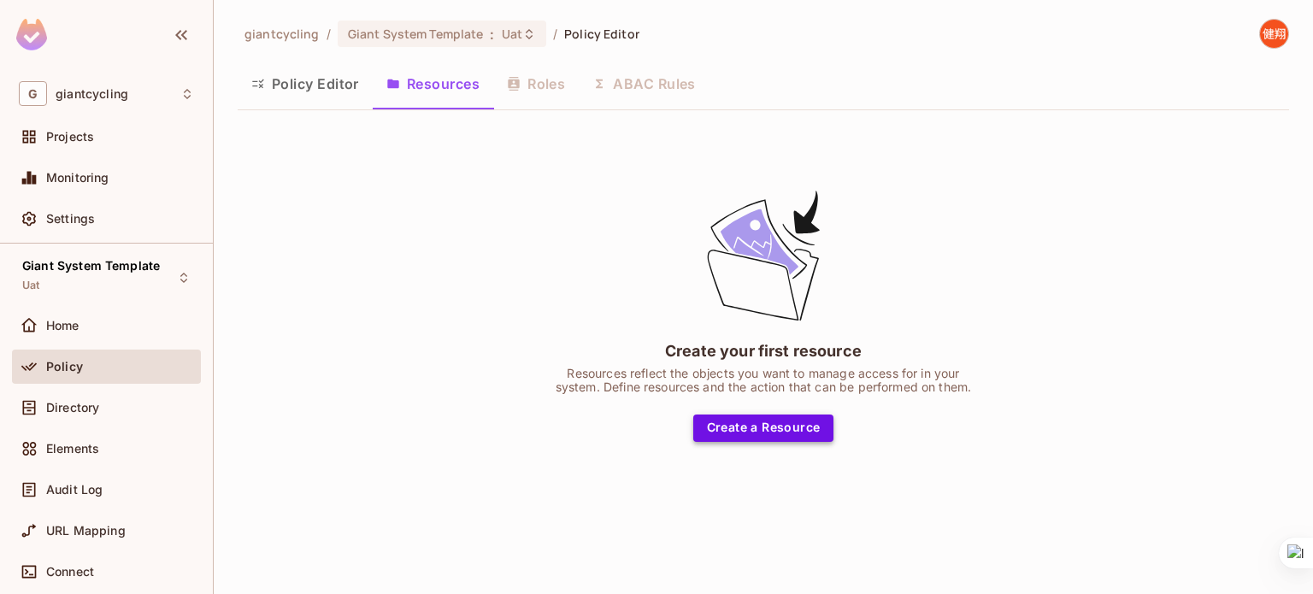
click at [753, 415] on button "Create a Resource" at bounding box center [764, 428] width 141 height 27
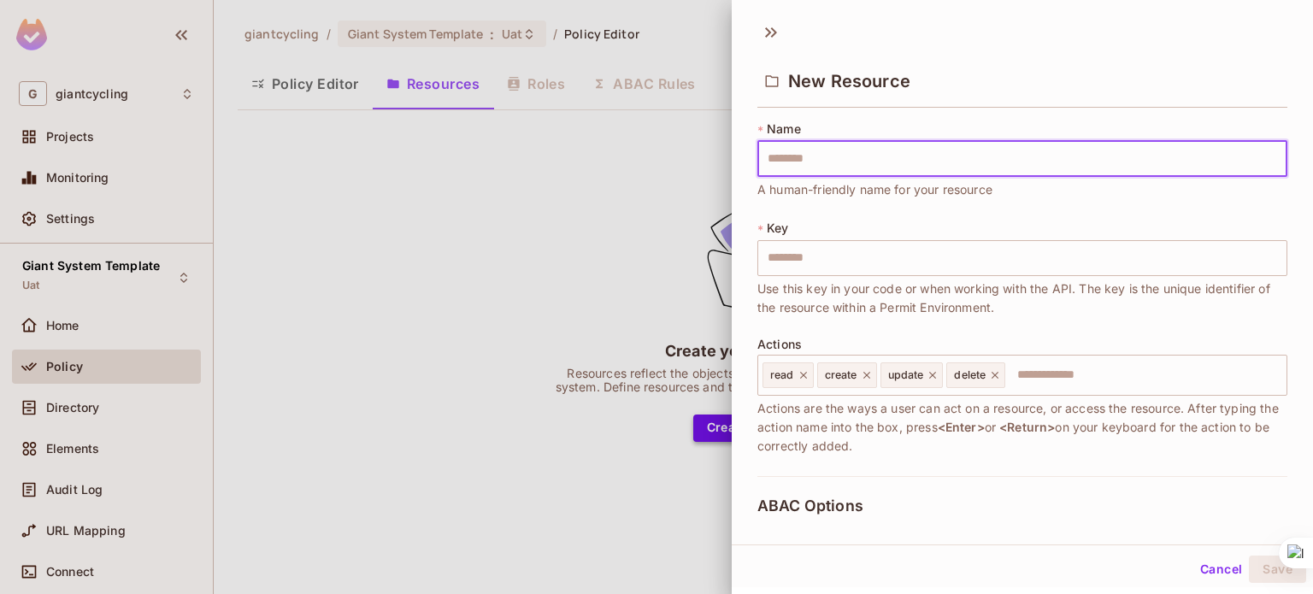
type input "*"
type input "**"
type input "*"
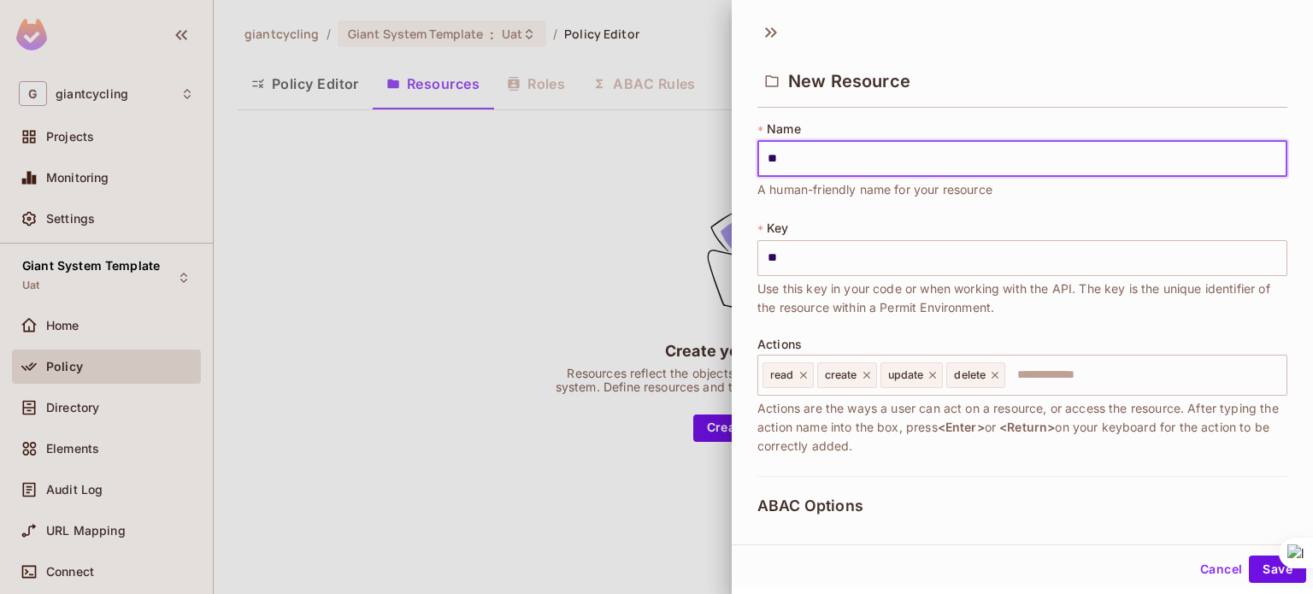
type input "*"
click at [852, 156] on input "*" at bounding box center [1023, 159] width 530 height 36
click at [862, 160] on input "*" at bounding box center [1023, 159] width 530 height 36
click at [922, 168] on input "*" at bounding box center [1023, 159] width 530 height 36
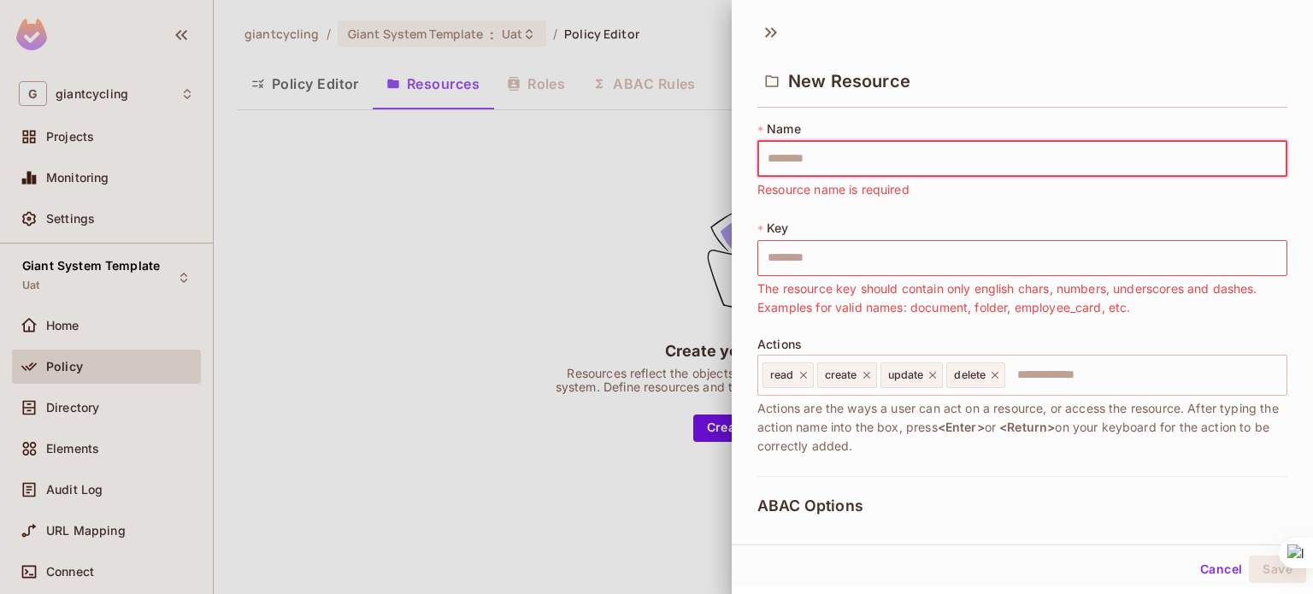
click at [1183, 59] on div "New Resource" at bounding box center [1023, 80] width 530 height 56
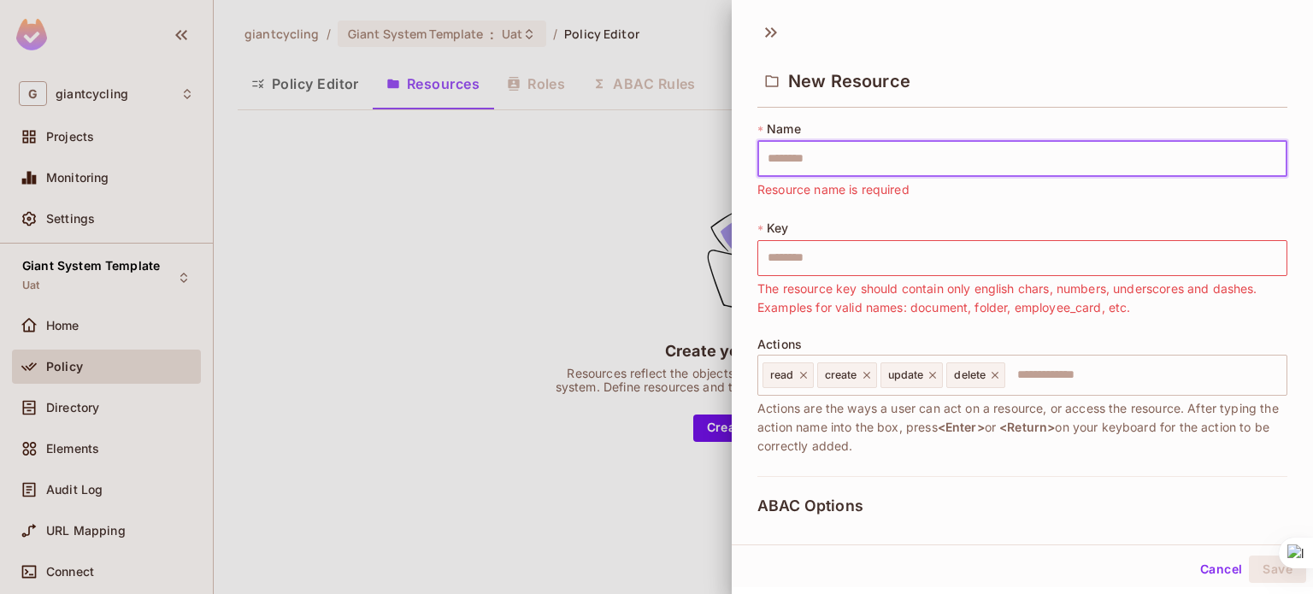
click at [905, 163] on input "text" at bounding box center [1023, 159] width 530 height 36
type input "*"
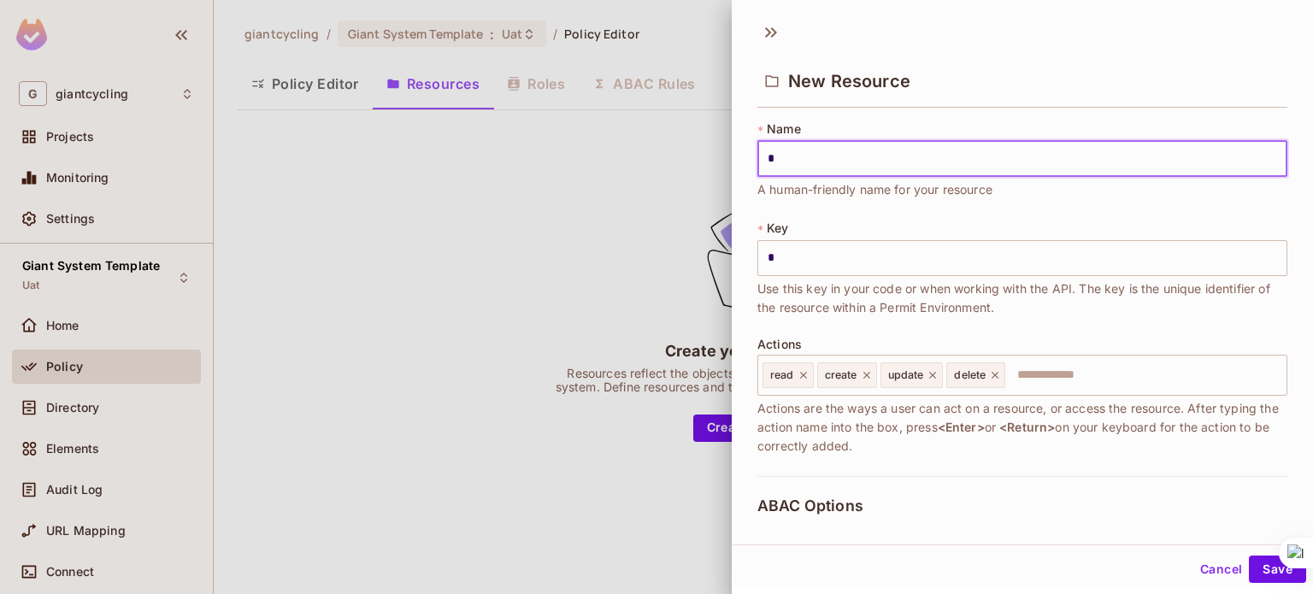
type input "**"
type input "***"
type input "**"
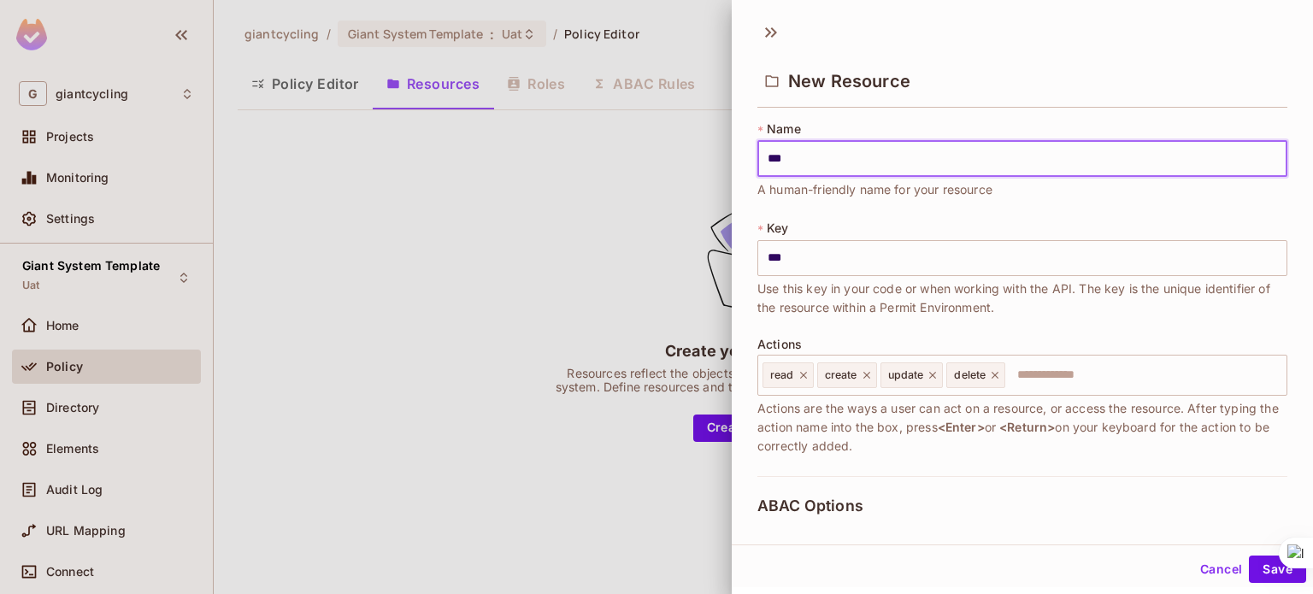
type input "**"
type input "*"
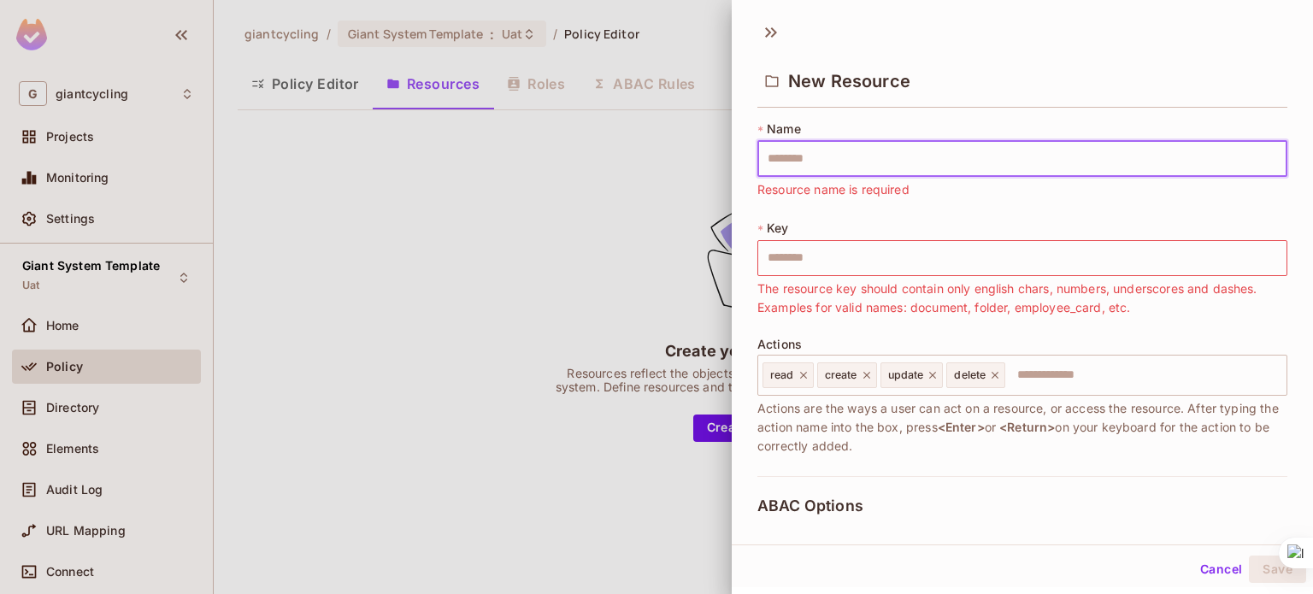
type input "*"
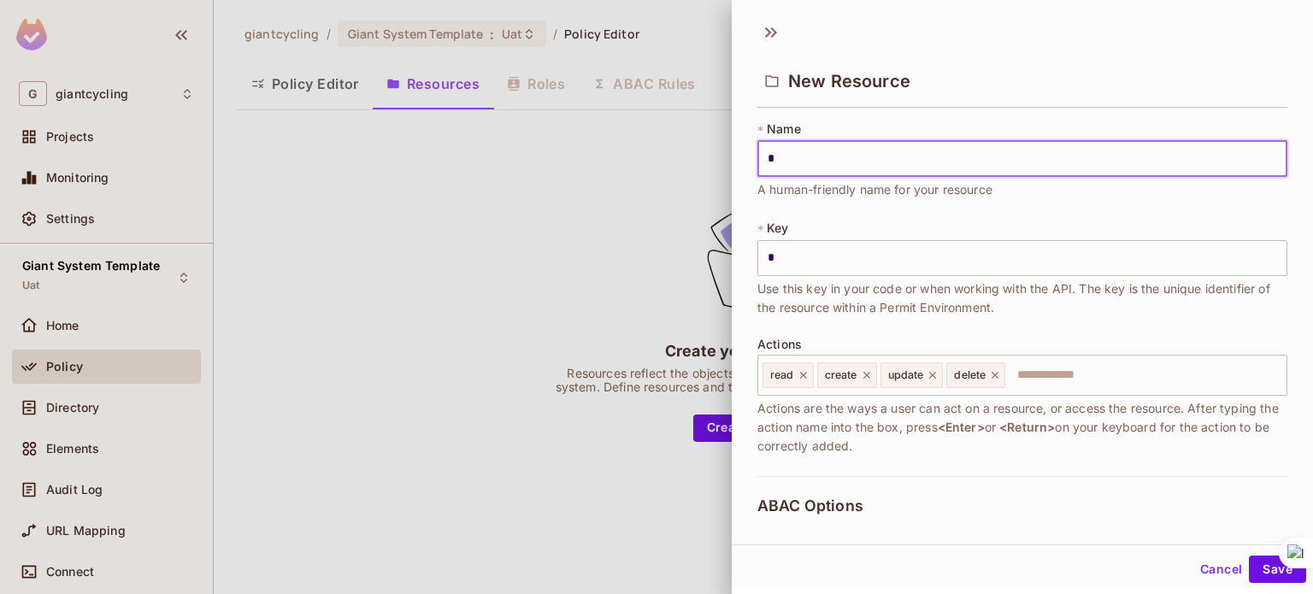
type input "**"
type input "***"
type input "****"
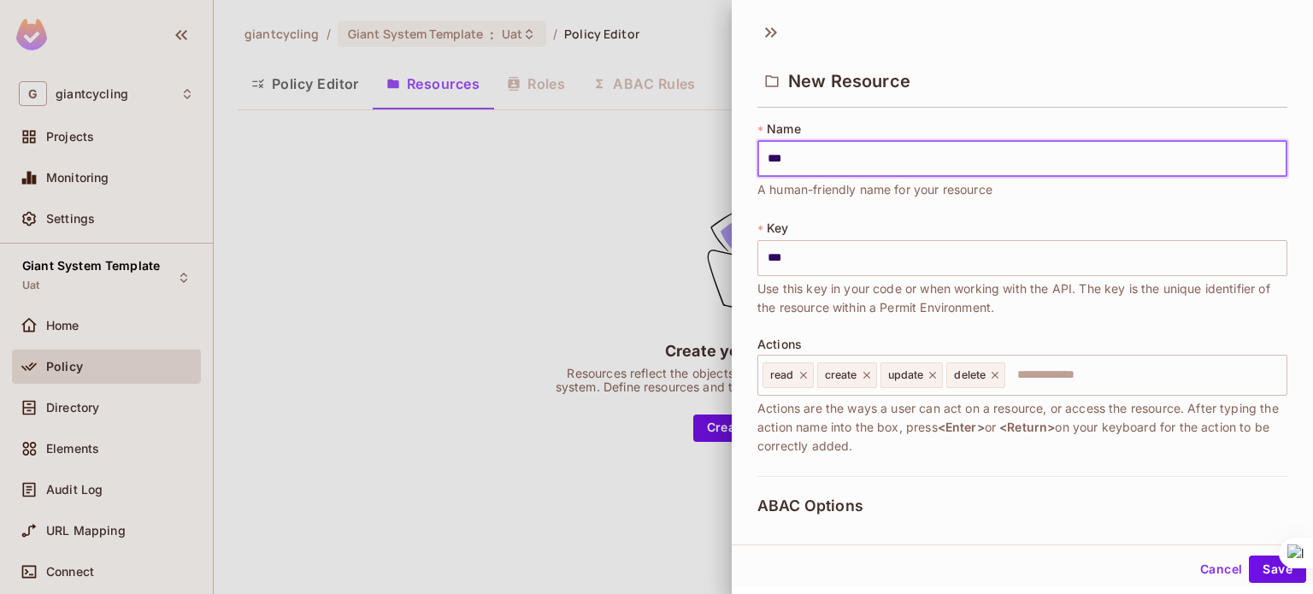
type input "****"
type input "*****"
type input "******"
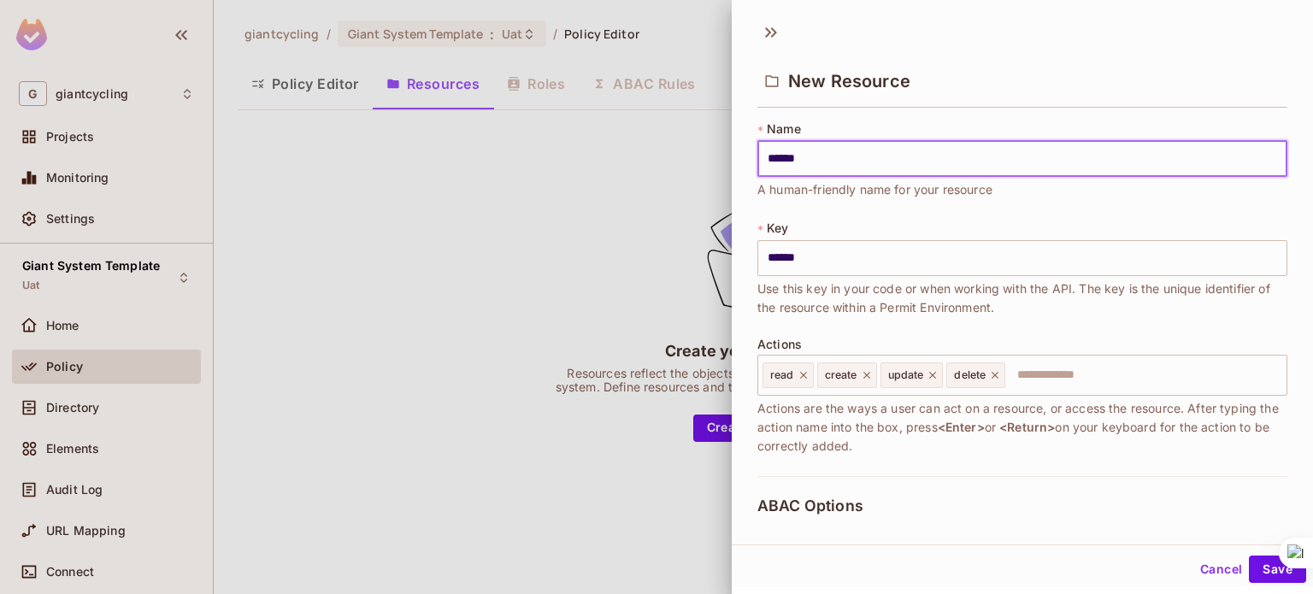
type input "*******"
type input "********"
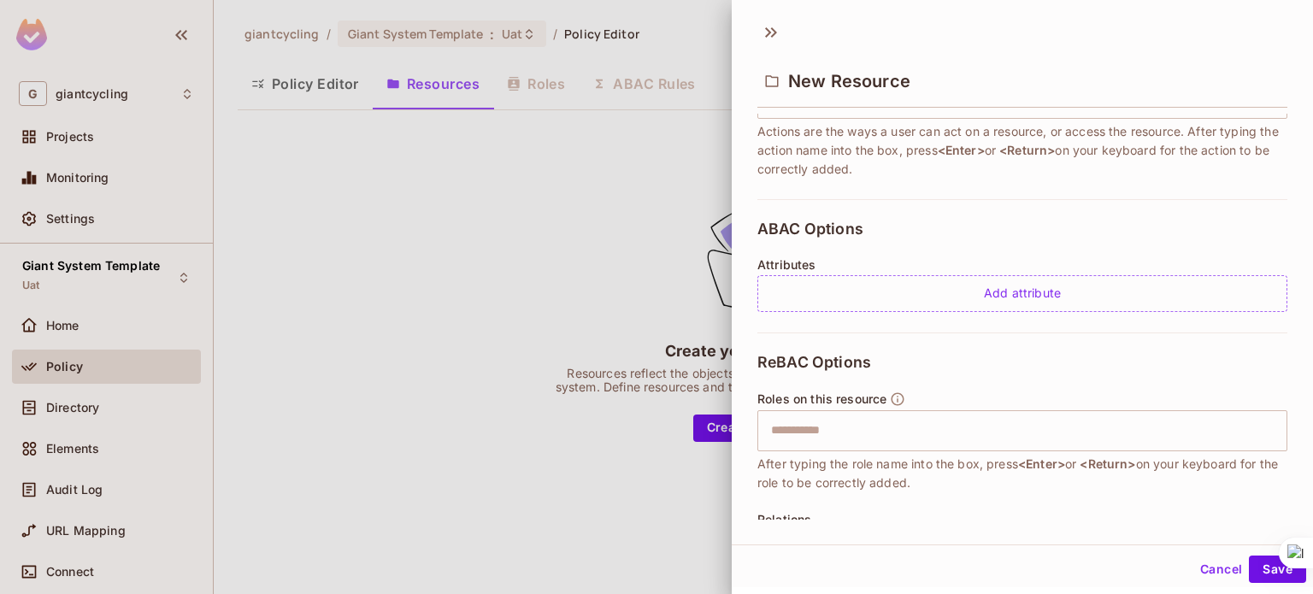
scroll to position [411, 0]
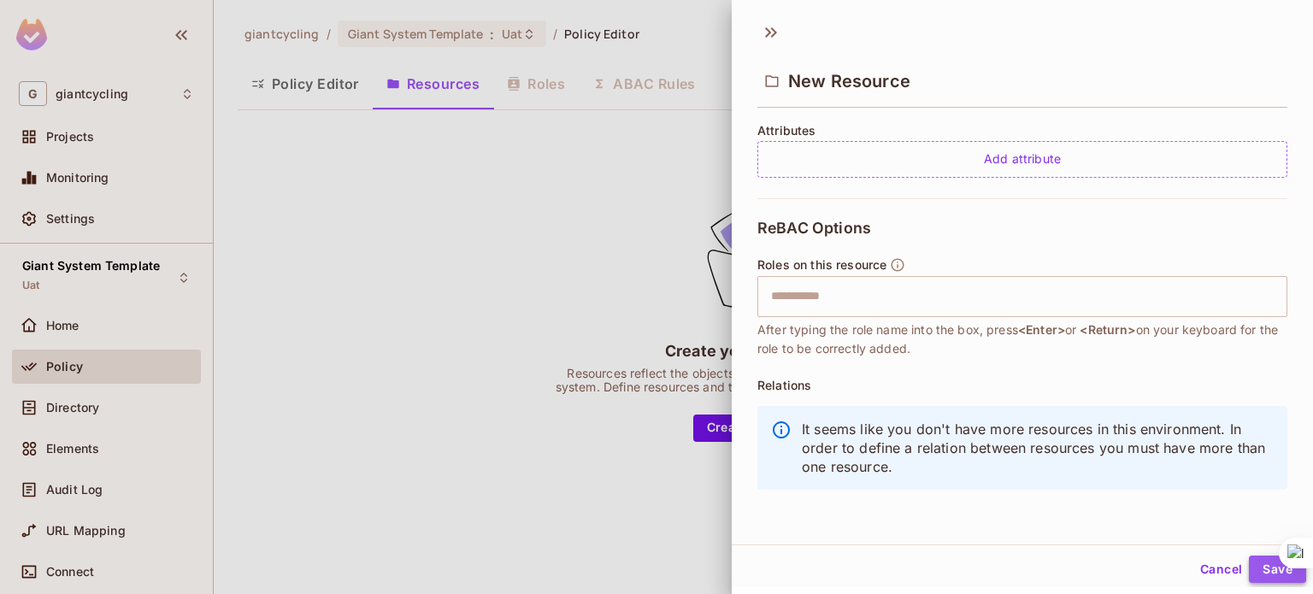
click at [1259, 562] on button "Save" at bounding box center [1277, 569] width 57 height 27
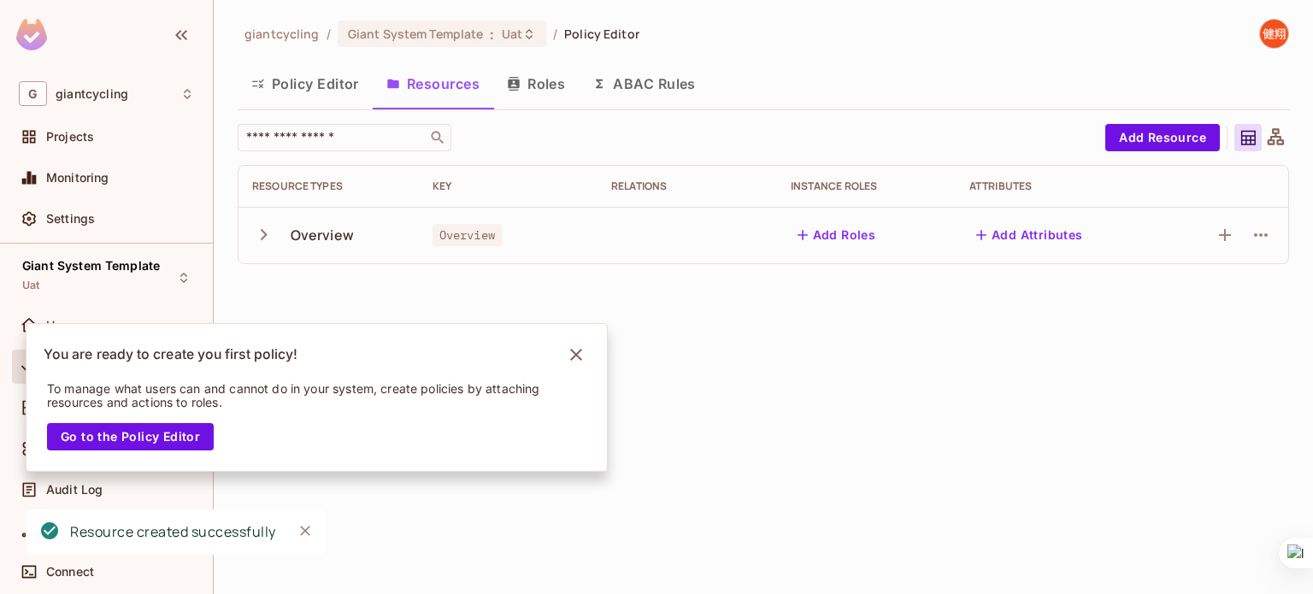
click at [556, 91] on button "Roles" at bounding box center [536, 83] width 86 height 43
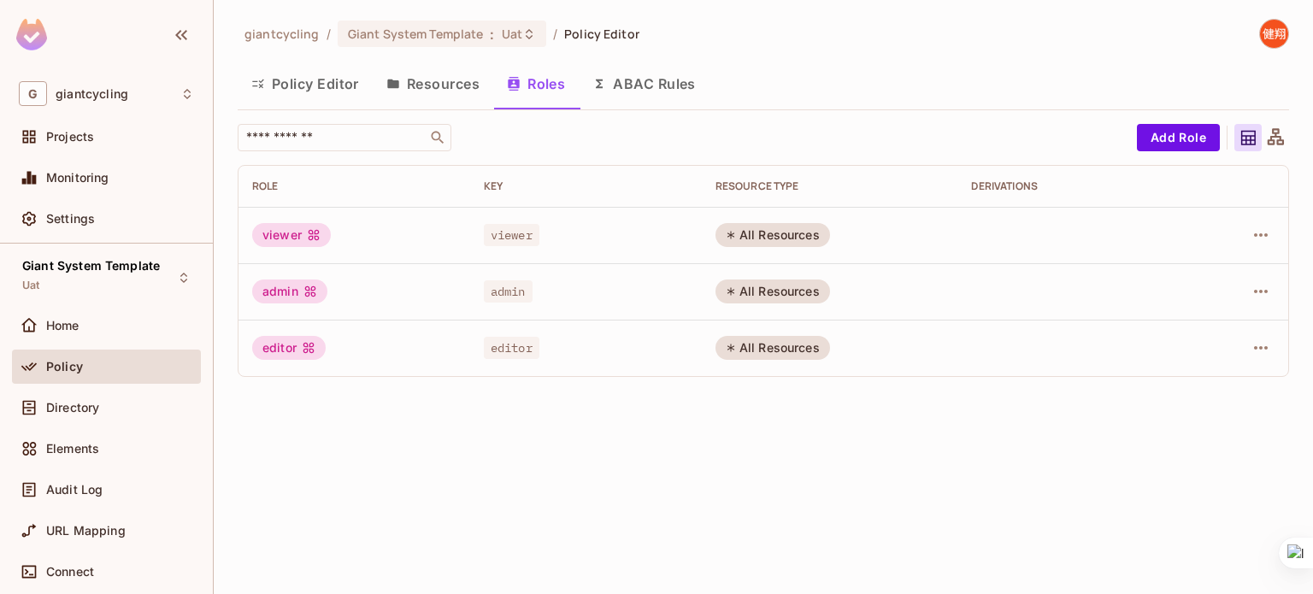
click at [430, 74] on button "Resources" at bounding box center [433, 83] width 121 height 43
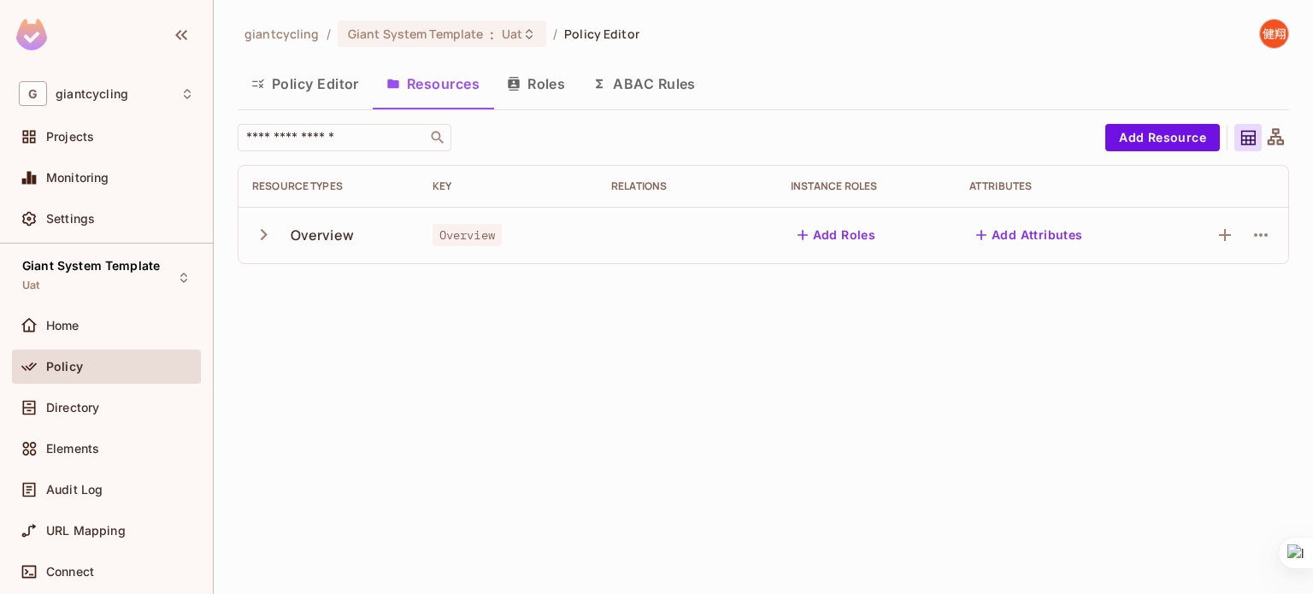
click at [267, 225] on icon "button" at bounding box center [263, 234] width 23 height 23
click at [1231, 236] on icon "button" at bounding box center [1225, 235] width 21 height 21
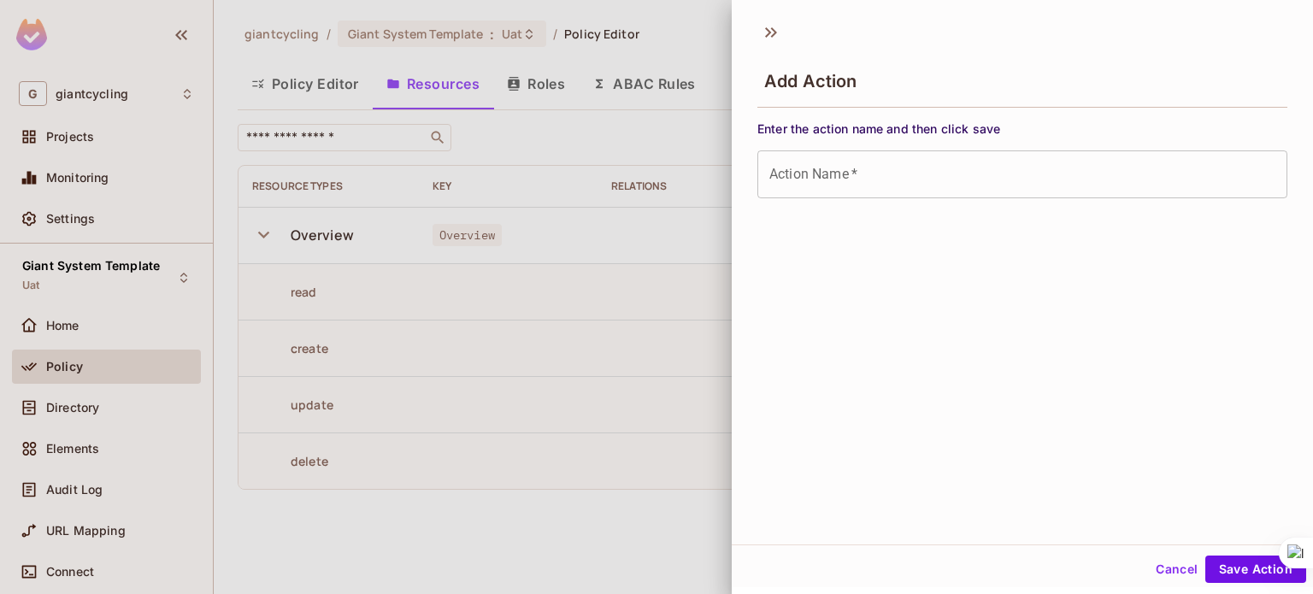
click at [645, 266] on div at bounding box center [656, 297] width 1313 height 594
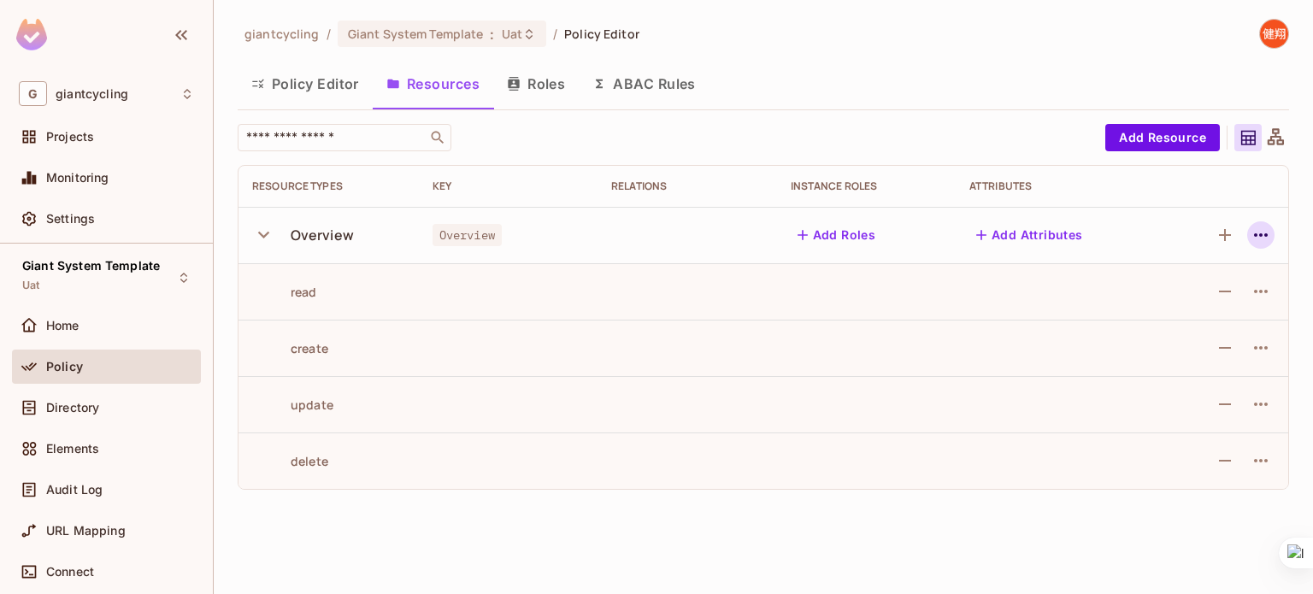
click at [1264, 245] on button "button" at bounding box center [1261, 234] width 27 height 27
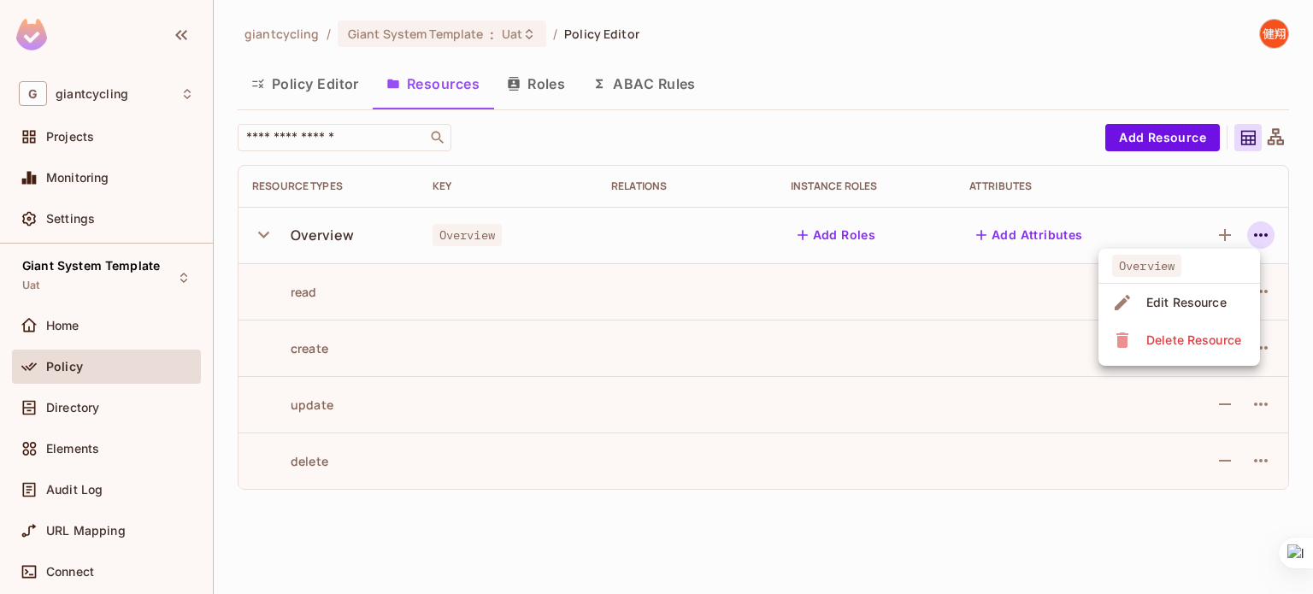
click at [1125, 133] on div at bounding box center [656, 297] width 1313 height 594
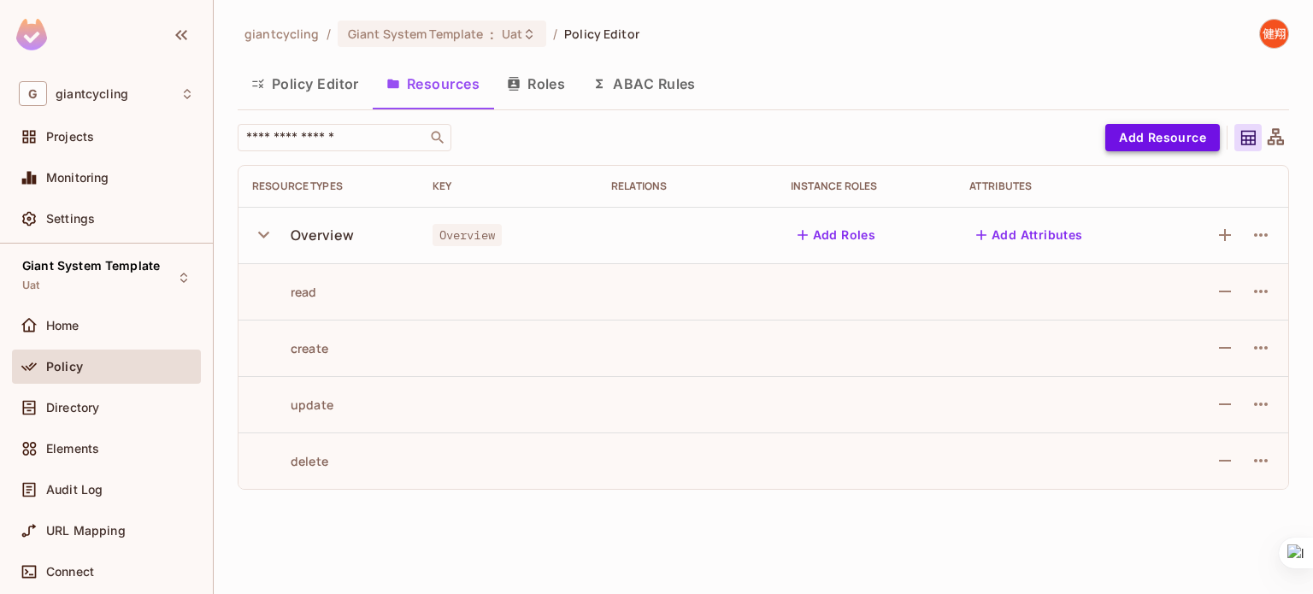
click at [1121, 131] on button "Add Resource" at bounding box center [1163, 137] width 115 height 27
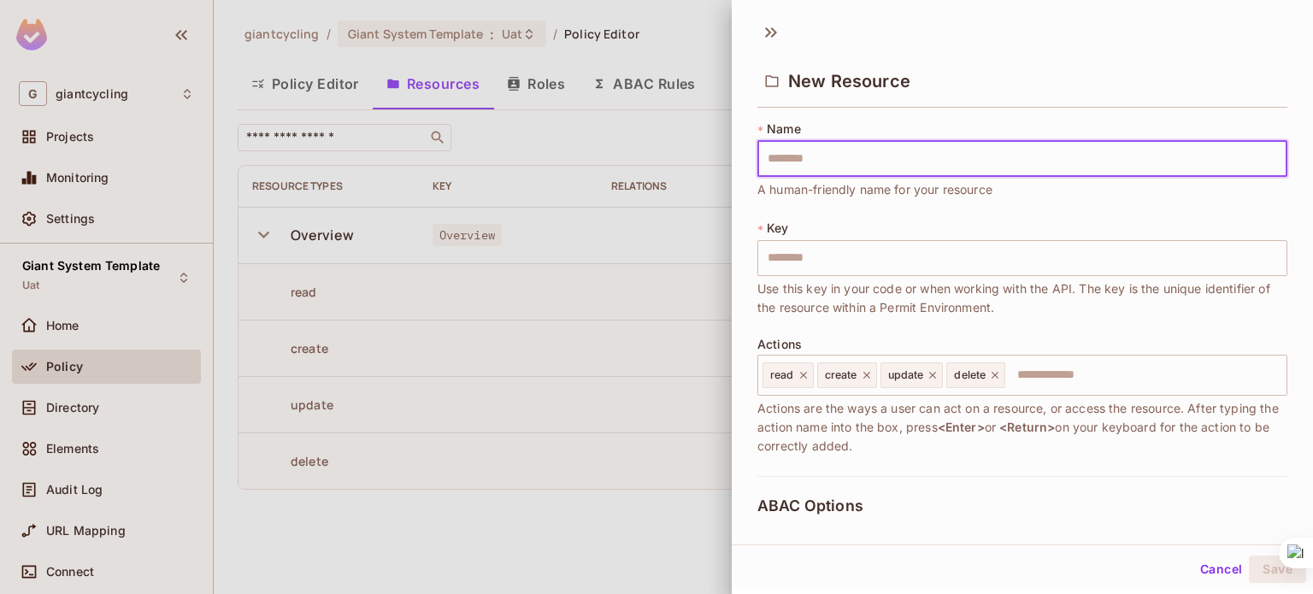
type input "*"
type input "**"
type input "***"
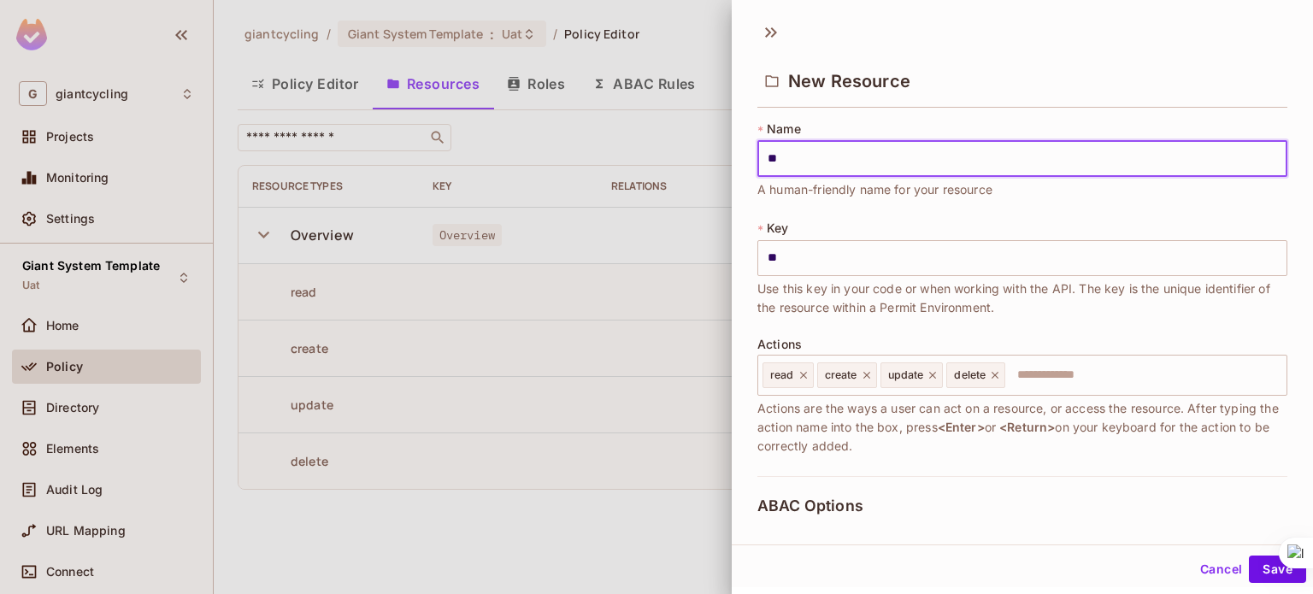
type input "***"
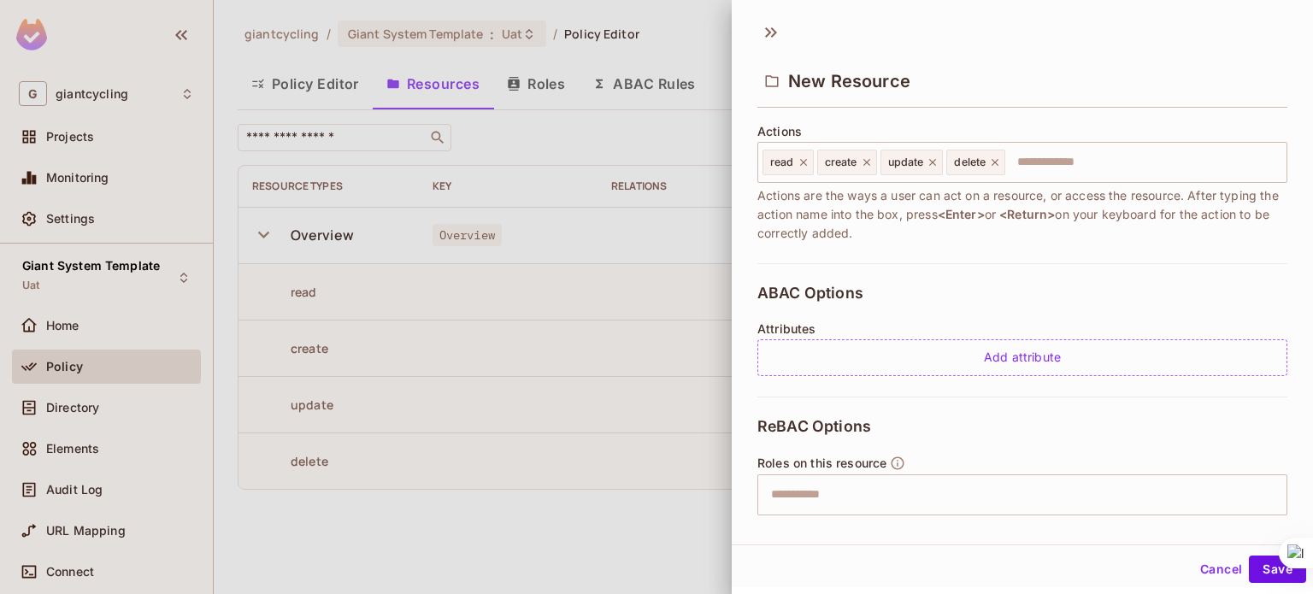
scroll to position [345, 0]
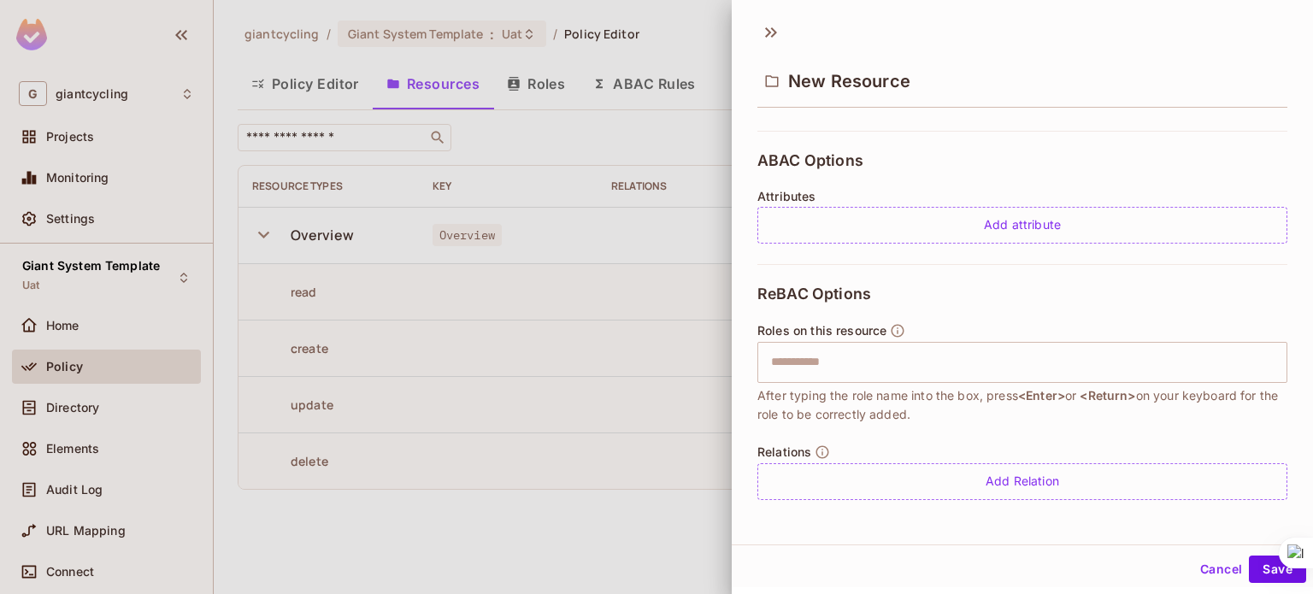
click at [444, 516] on div at bounding box center [656, 297] width 1313 height 594
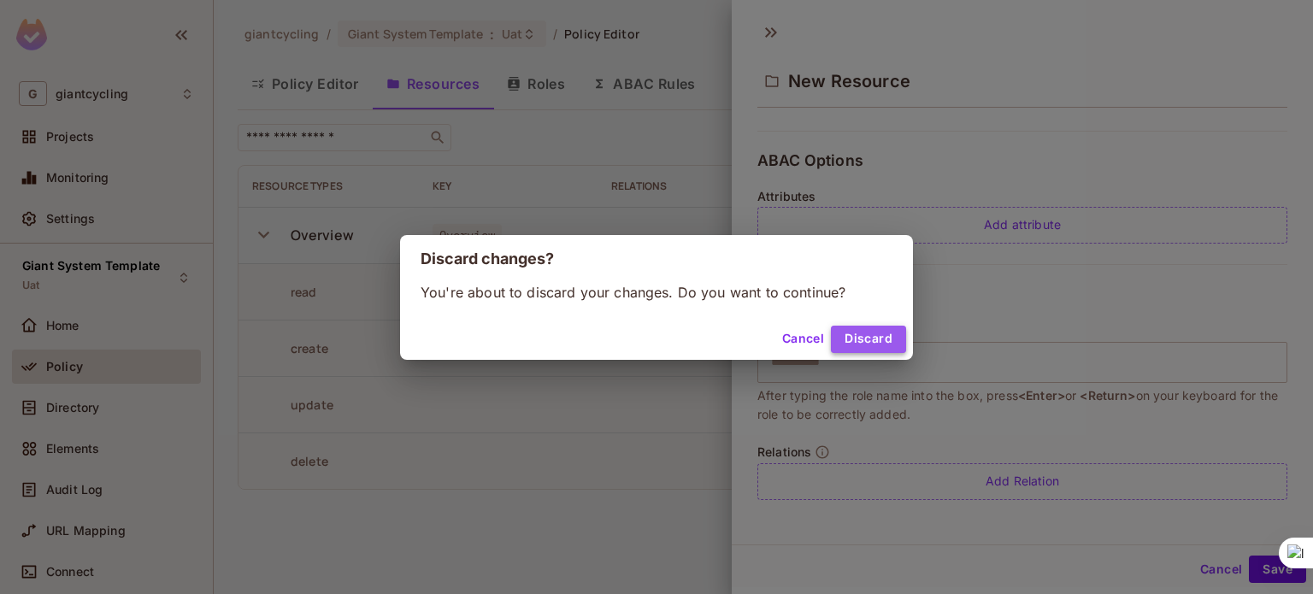
click at [877, 335] on button "Discard" at bounding box center [868, 339] width 75 height 27
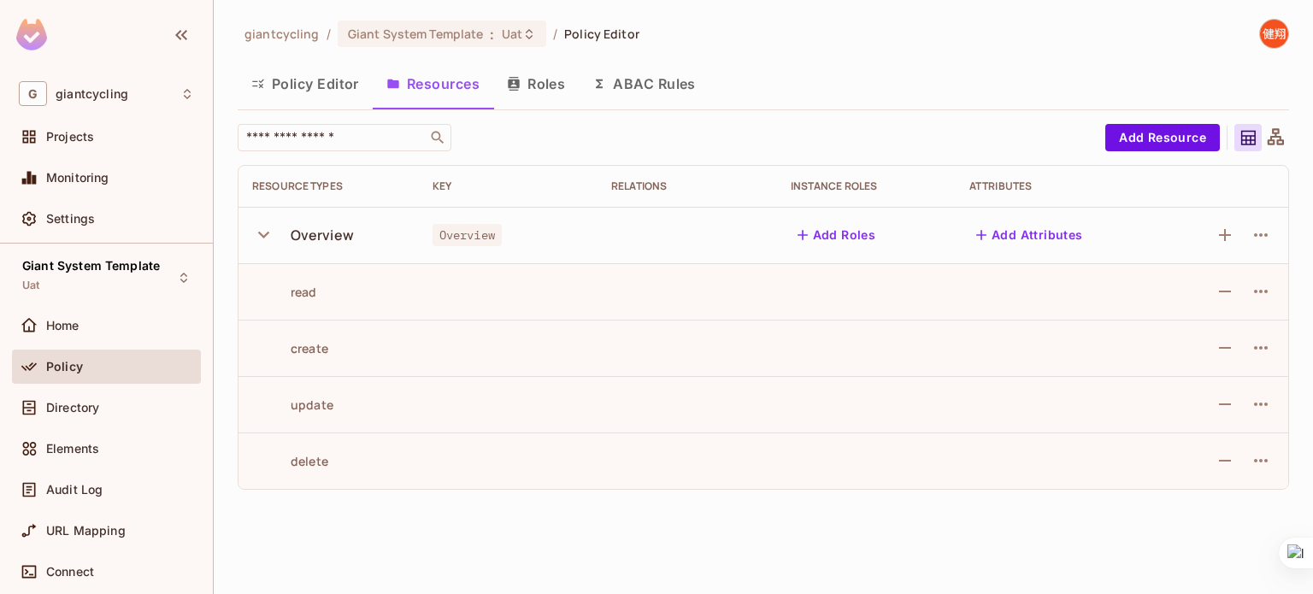
click at [255, 233] on icon "button" at bounding box center [263, 234] width 23 height 23
click at [317, 92] on button "Policy Editor" at bounding box center [305, 83] width 135 height 43
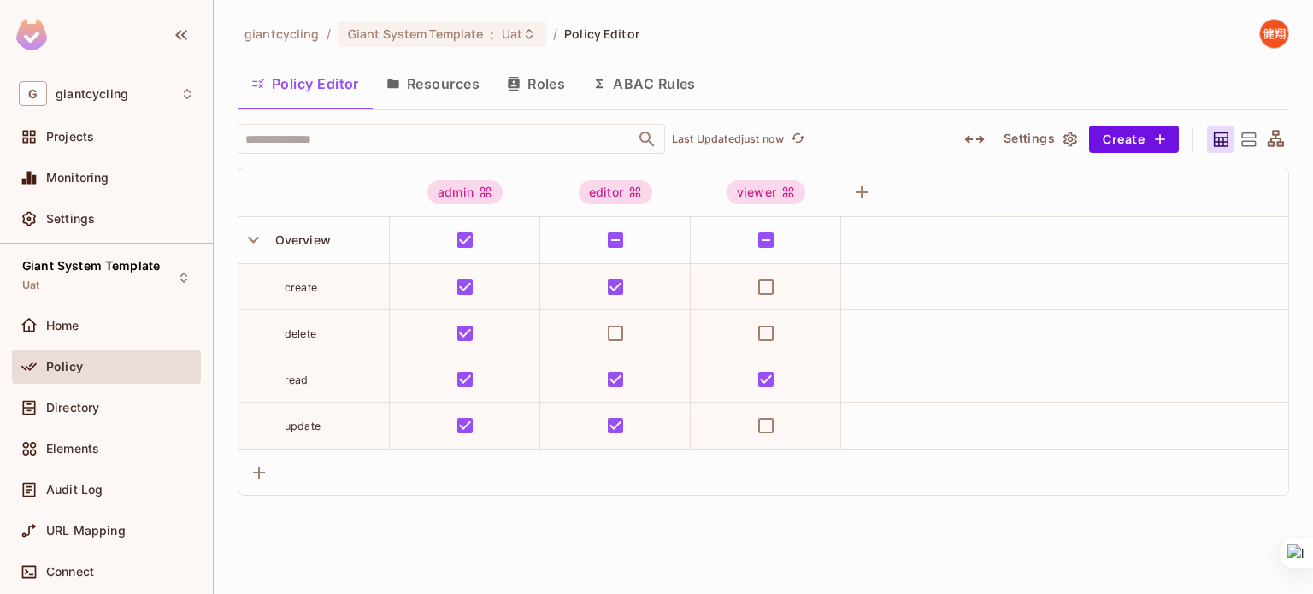
click at [455, 78] on button "Resources" at bounding box center [433, 83] width 121 height 43
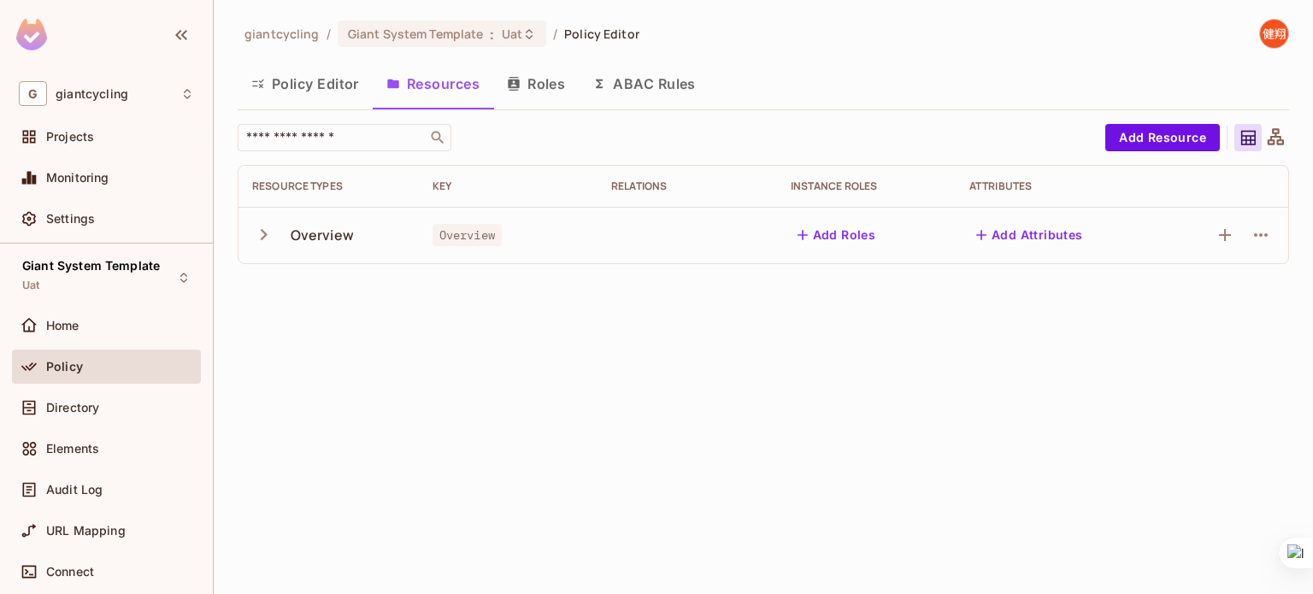
click at [292, 82] on button "Policy Editor" at bounding box center [305, 83] width 135 height 43
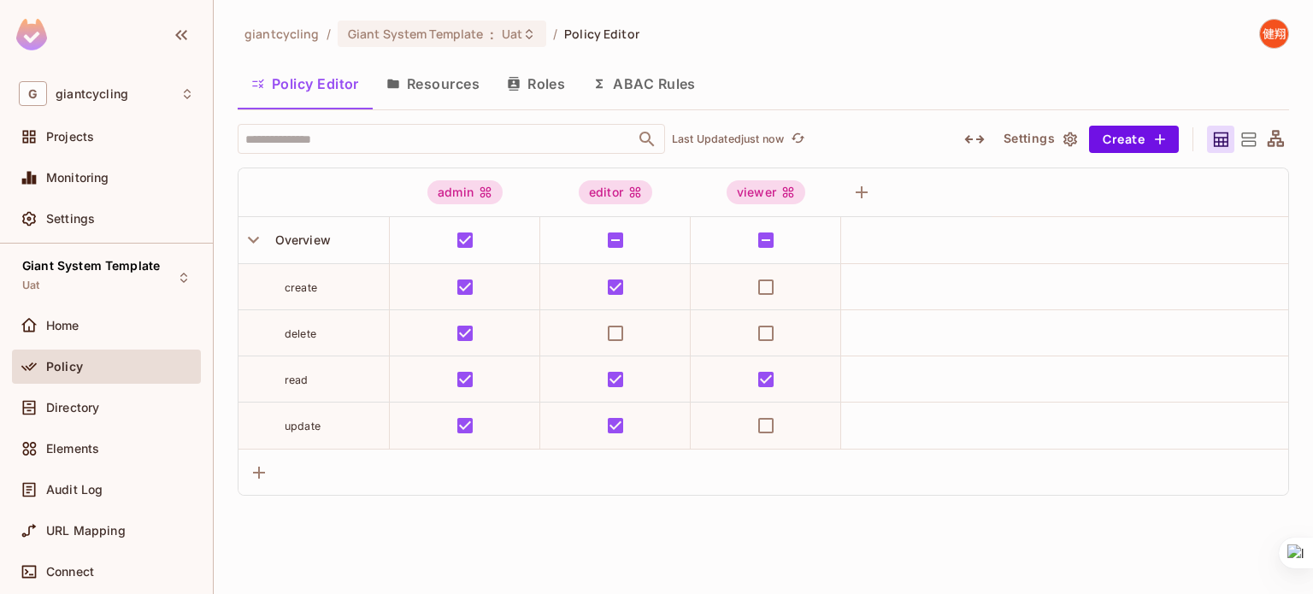
click at [441, 76] on button "Resources" at bounding box center [433, 83] width 121 height 43
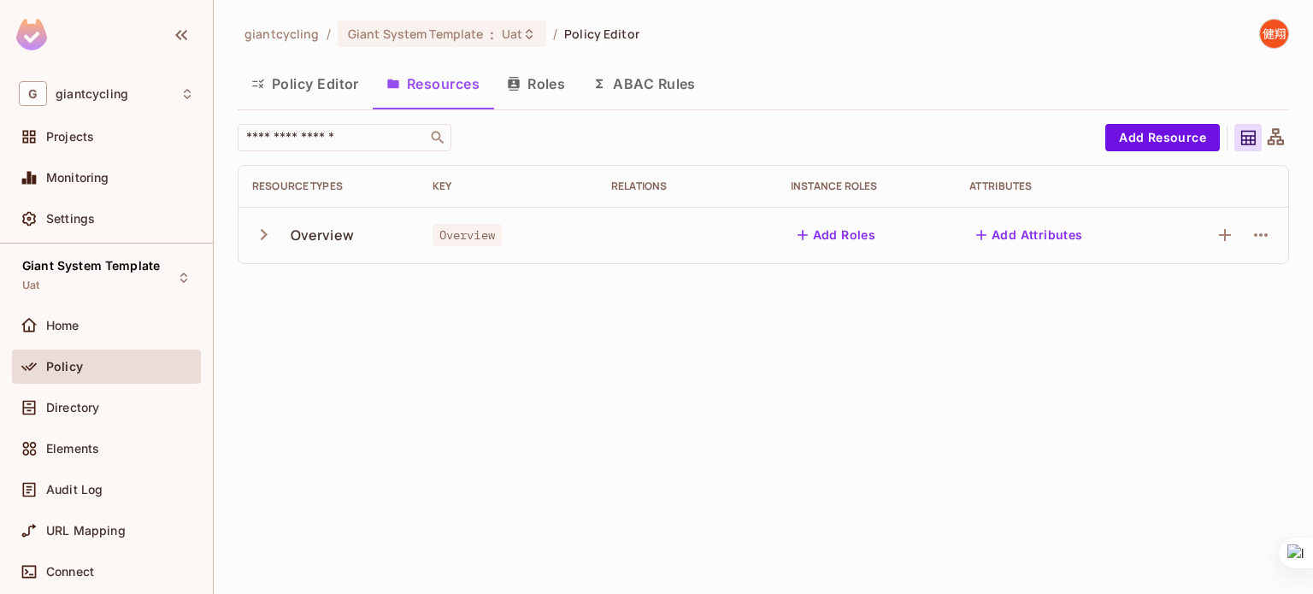
click at [262, 224] on icon "button" at bounding box center [263, 234] width 23 height 23
click at [1263, 232] on icon "button" at bounding box center [1261, 235] width 21 height 21
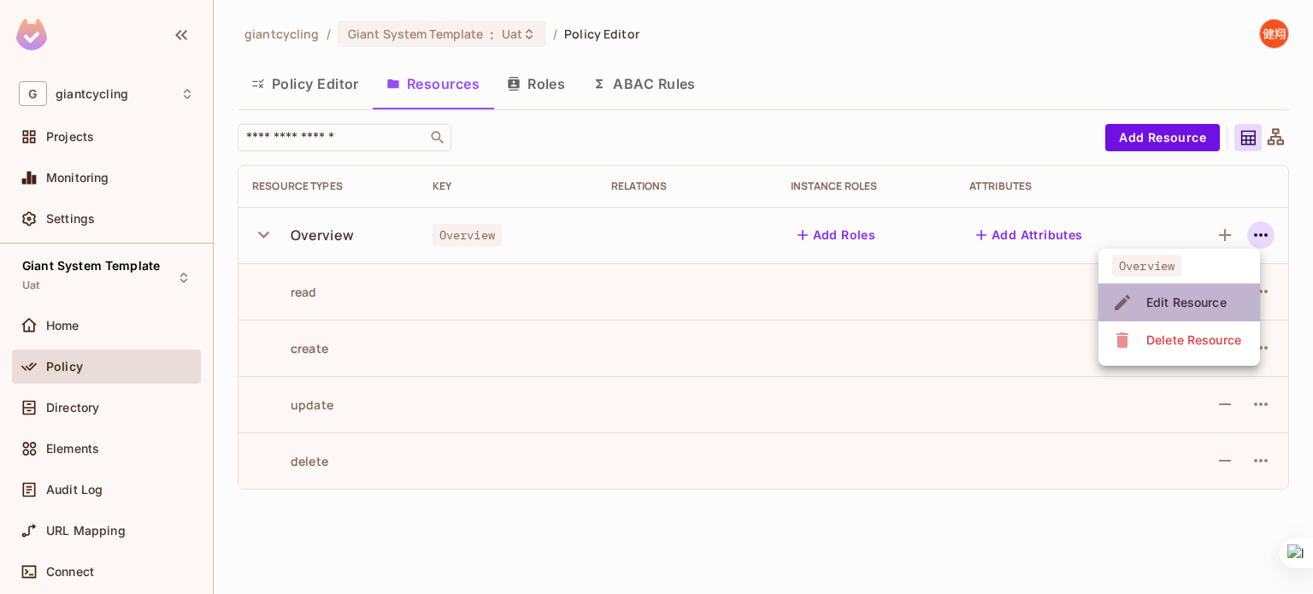
click at [1189, 291] on span "Edit Resource" at bounding box center [1187, 302] width 91 height 27
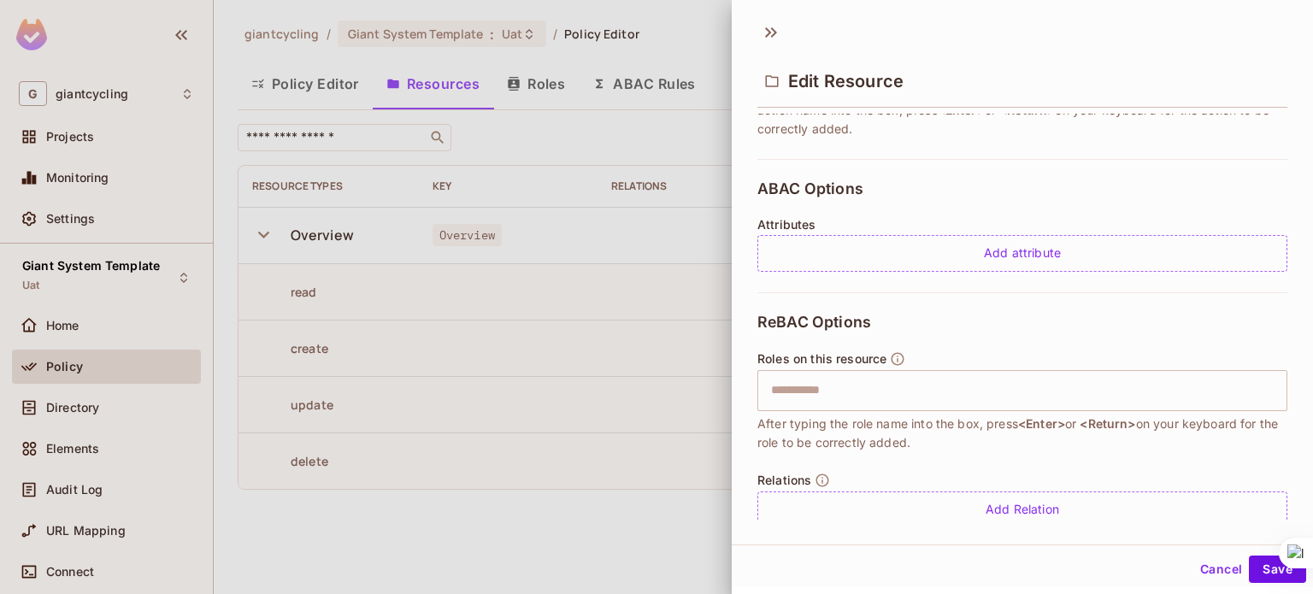
scroll to position [345, 0]
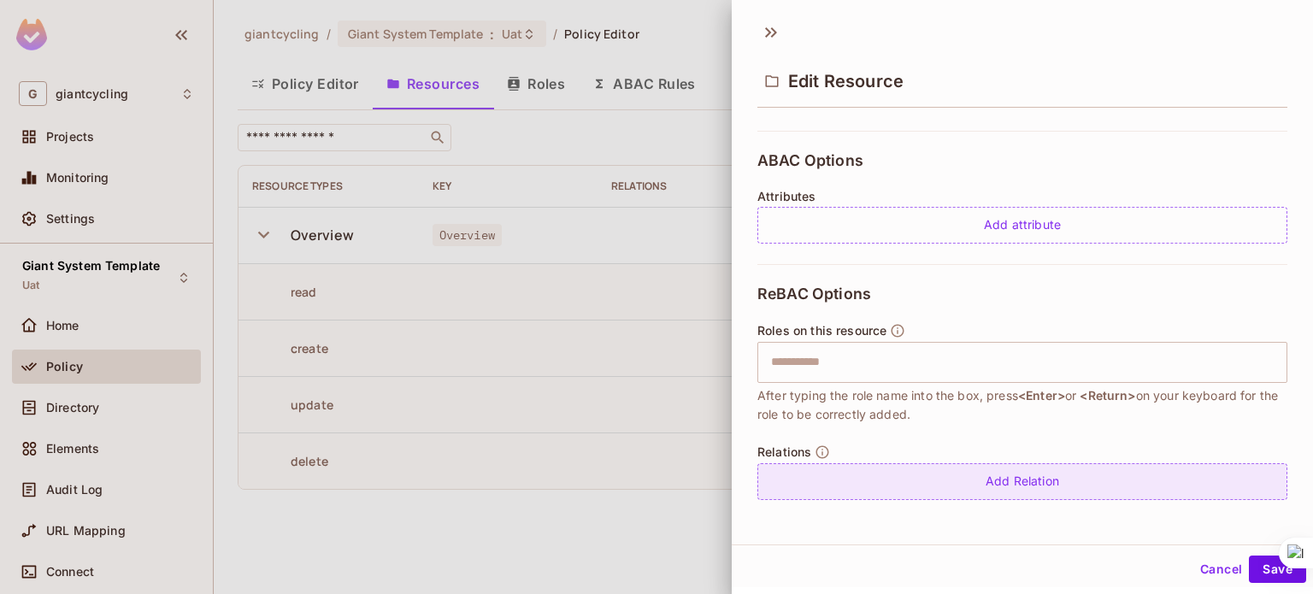
click at [1011, 470] on div "Add Relation" at bounding box center [1023, 481] width 530 height 37
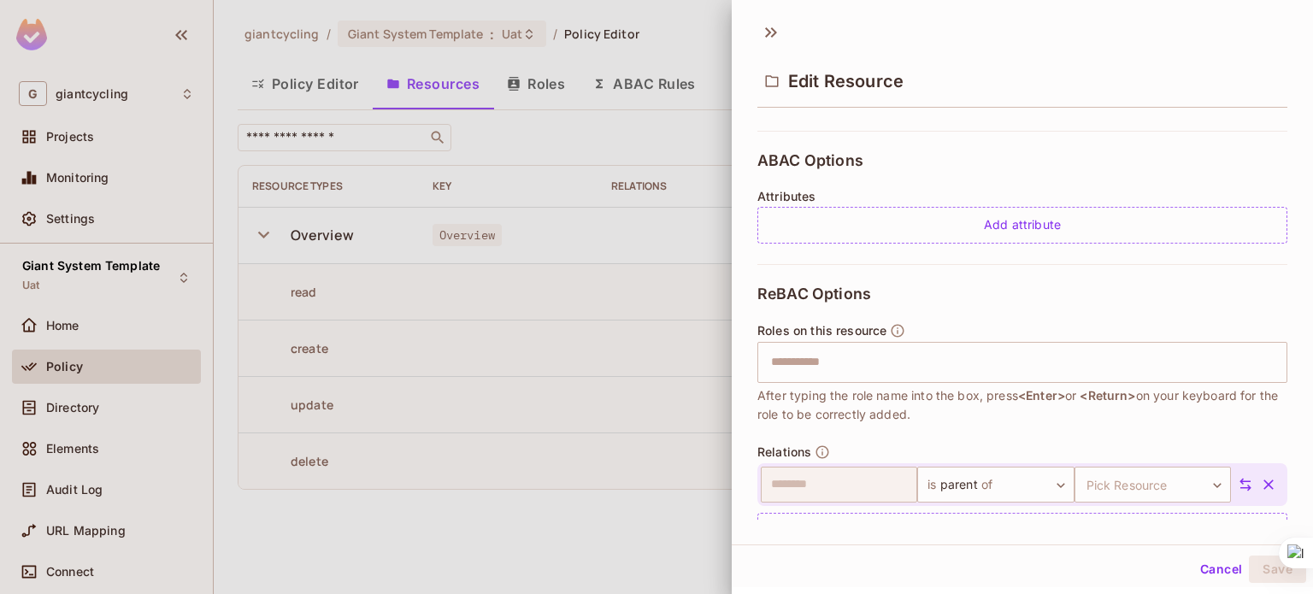
scroll to position [395, 0]
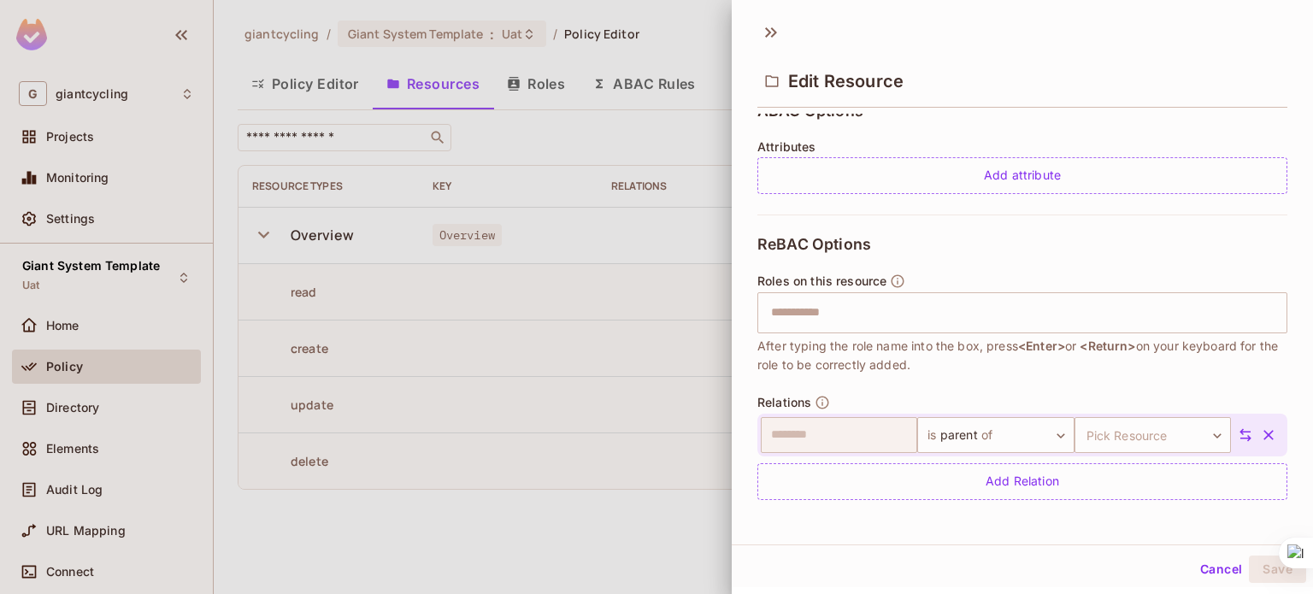
click at [1198, 570] on button "Cancel" at bounding box center [1222, 569] width 56 height 27
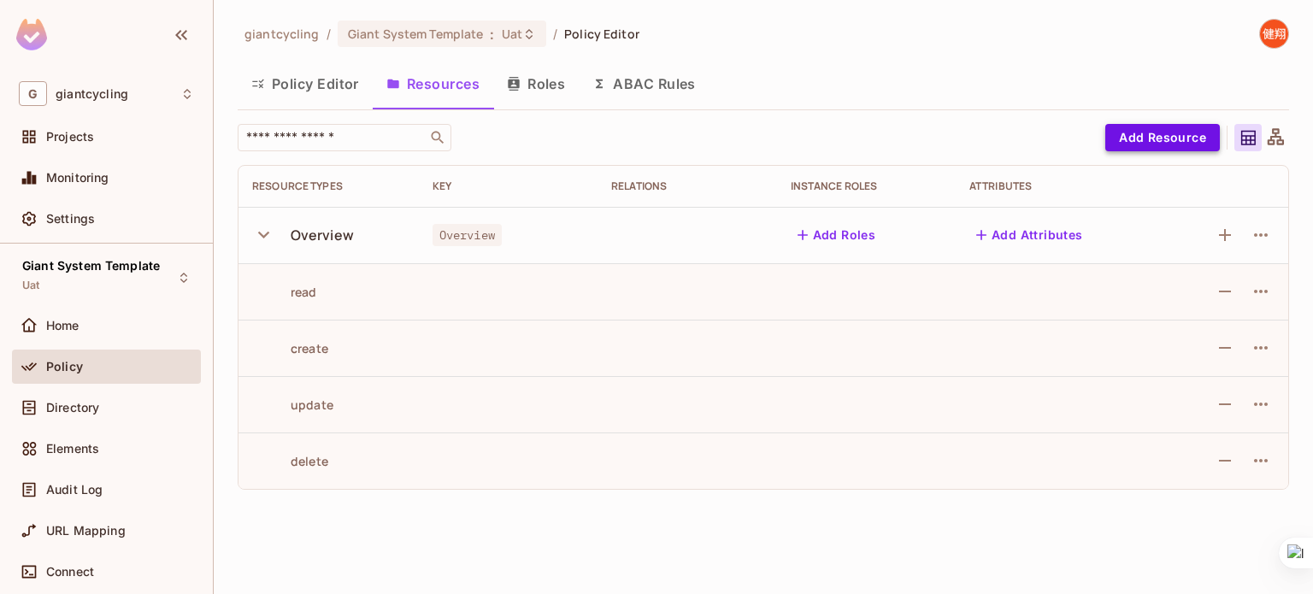
click at [1148, 136] on button "Add Resource" at bounding box center [1163, 137] width 115 height 27
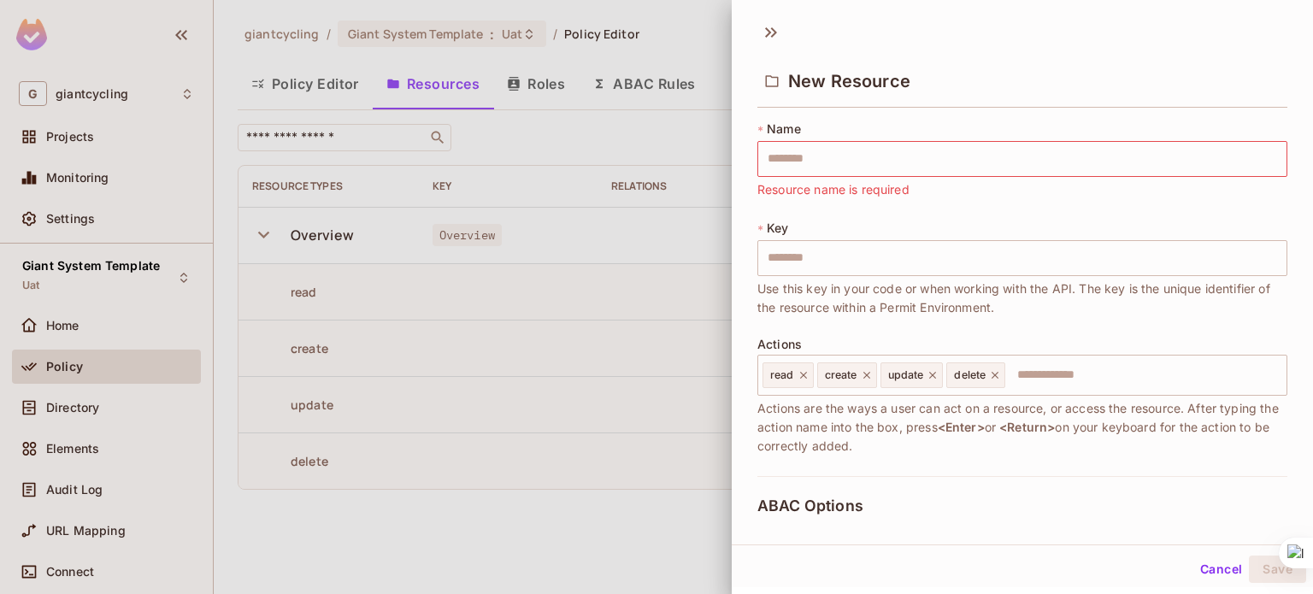
click at [526, 543] on div at bounding box center [656, 297] width 1313 height 594
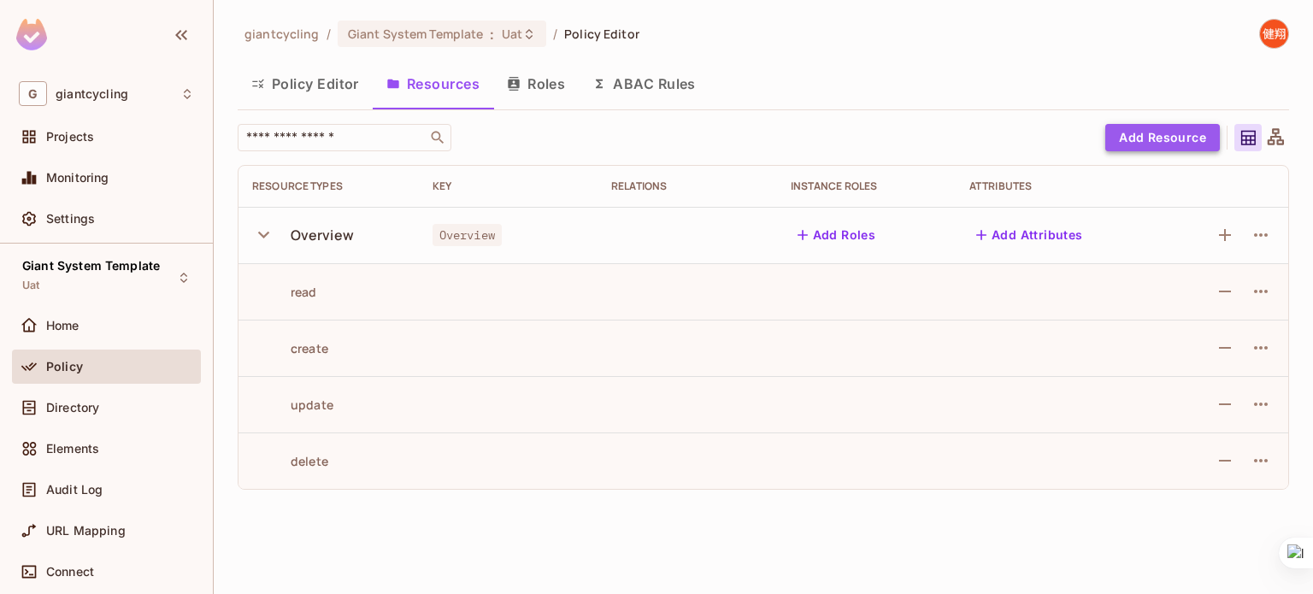
click at [1180, 147] on button "Add Resource" at bounding box center [1163, 137] width 115 height 27
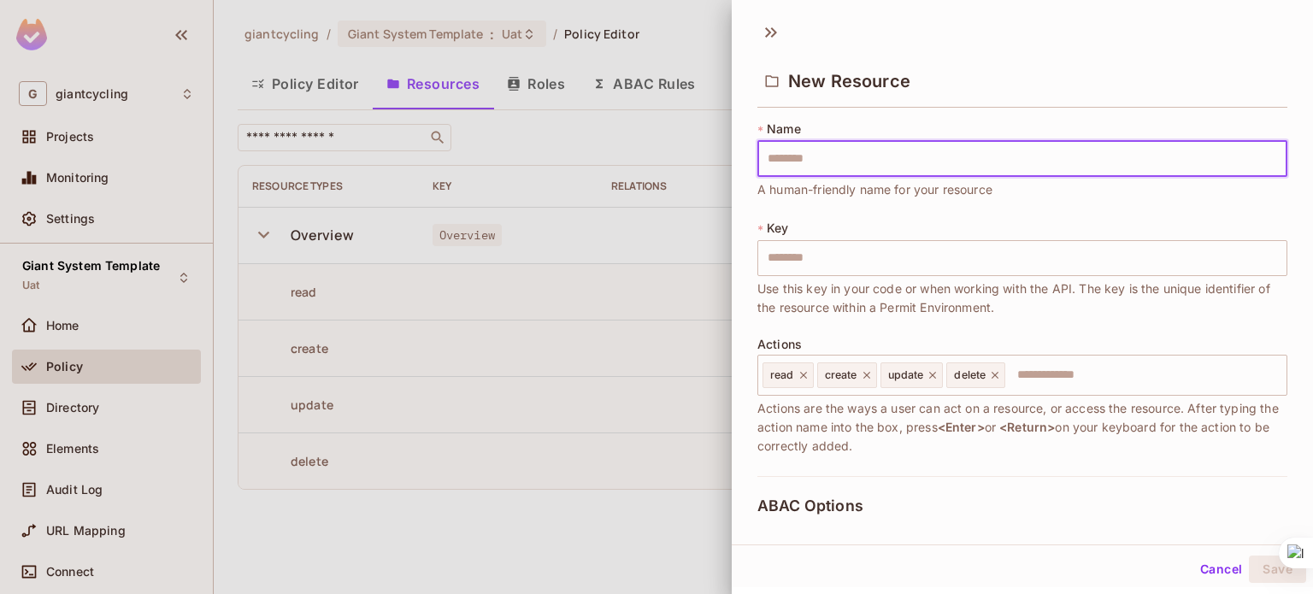
type input "*"
type input "**"
type input "***"
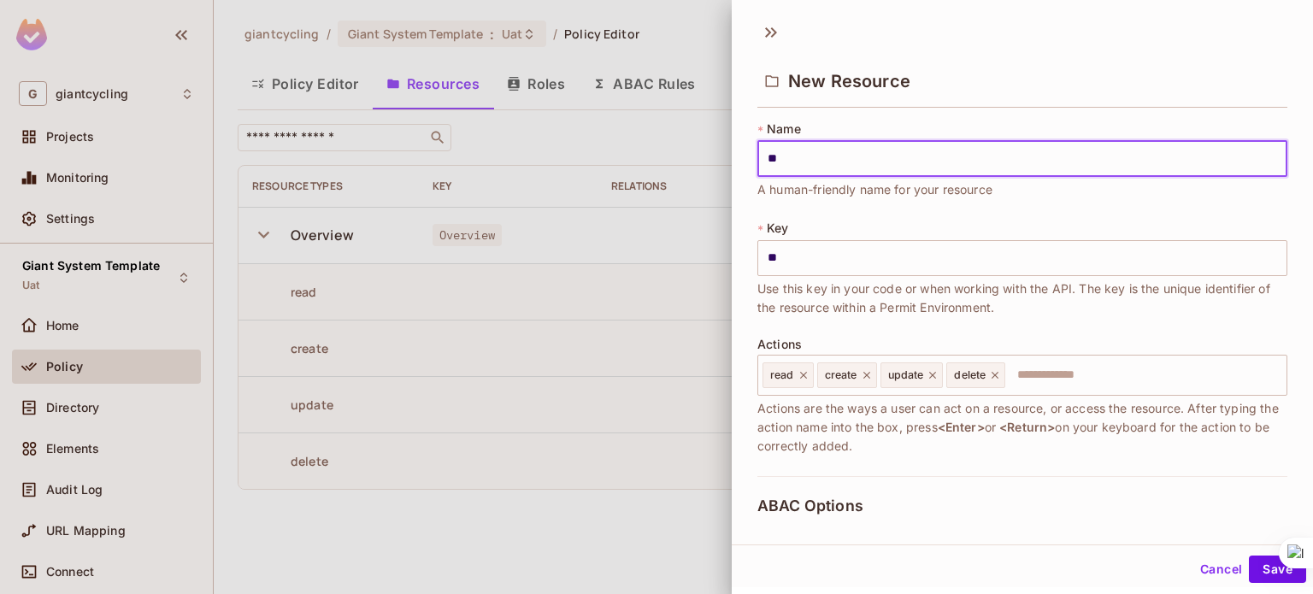
type input "***"
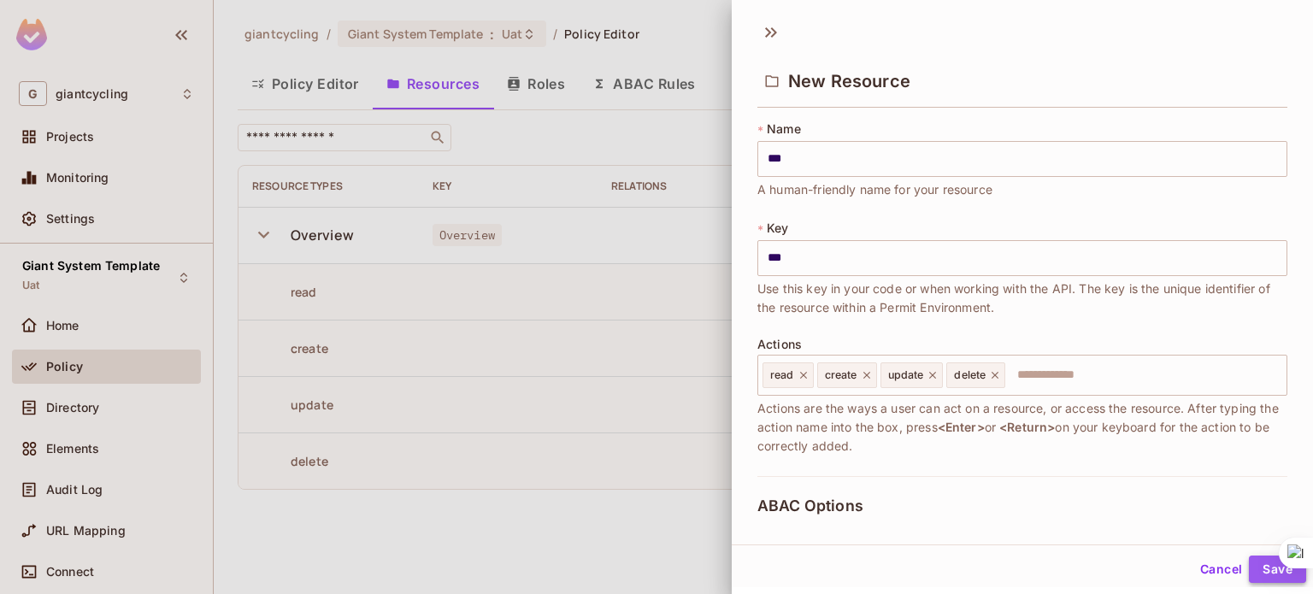
click at [1253, 567] on button "Save" at bounding box center [1277, 569] width 57 height 27
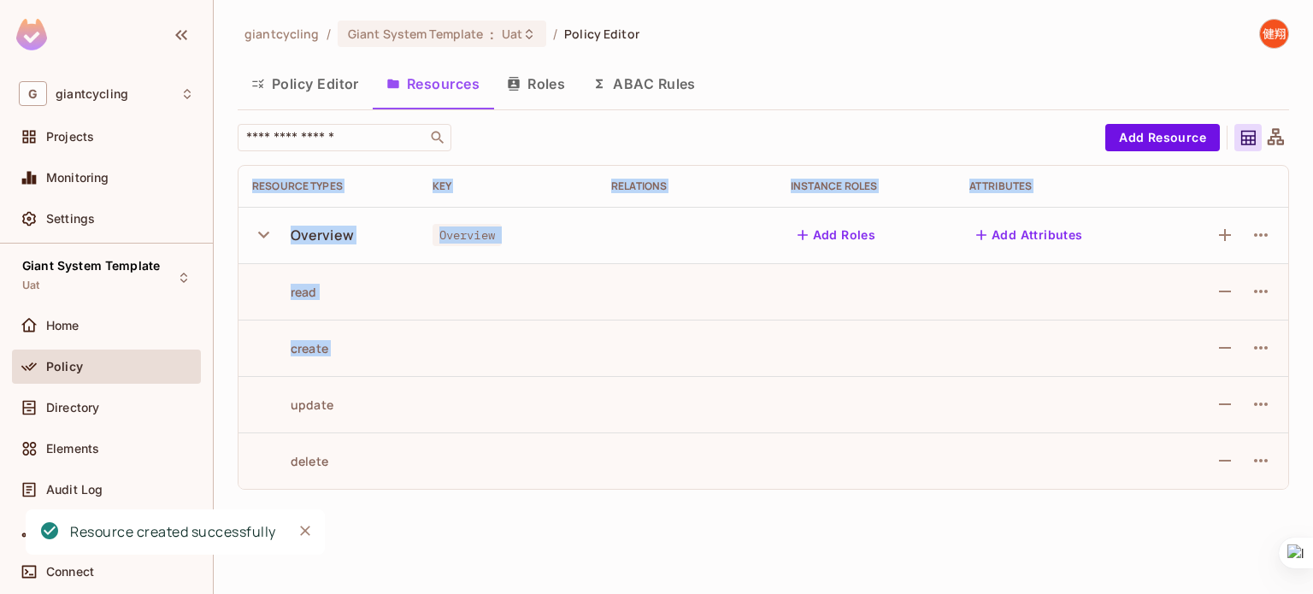
drag, startPoint x: 1297, startPoint y: 215, endPoint x: 1284, endPoint y: 360, distance: 145.9
click at [1284, 360] on div "giantcycling / Giant System Template : Uat / Policy Editor Policy Editor Resour…" at bounding box center [764, 297] width 1100 height 594
click at [1259, 244] on icon "button" at bounding box center [1261, 235] width 21 height 21
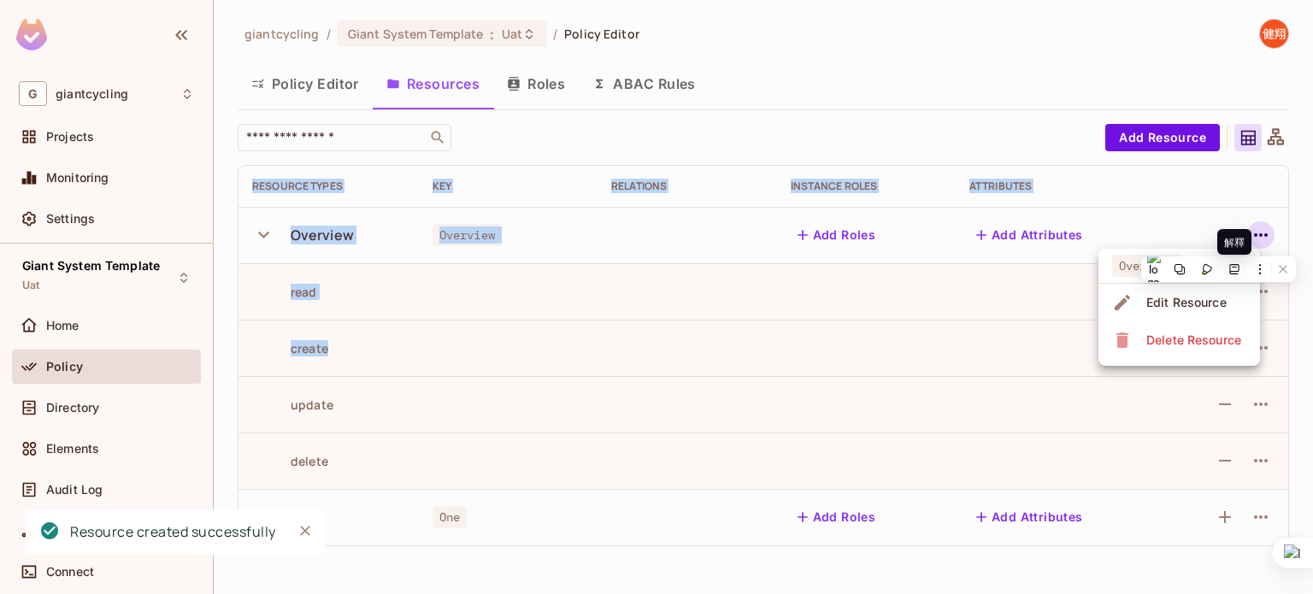
click at [1204, 297] on div "Edit Resource" at bounding box center [1187, 302] width 80 height 17
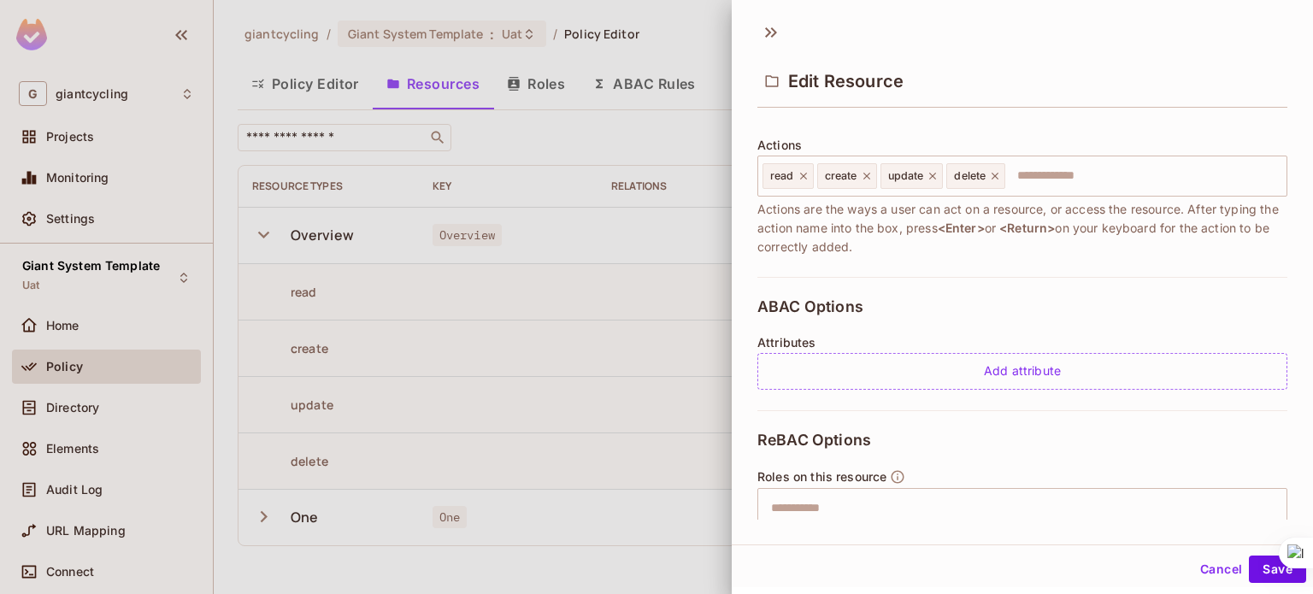
scroll to position [345, 0]
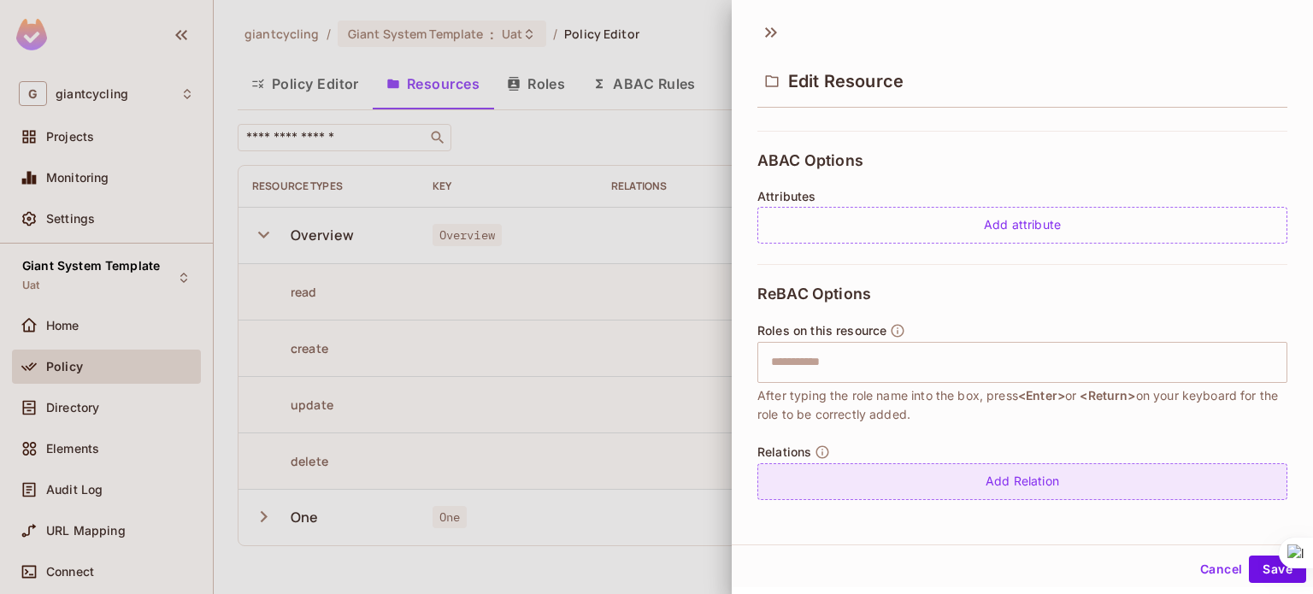
click at [983, 472] on div "Add Relation" at bounding box center [1023, 481] width 530 height 37
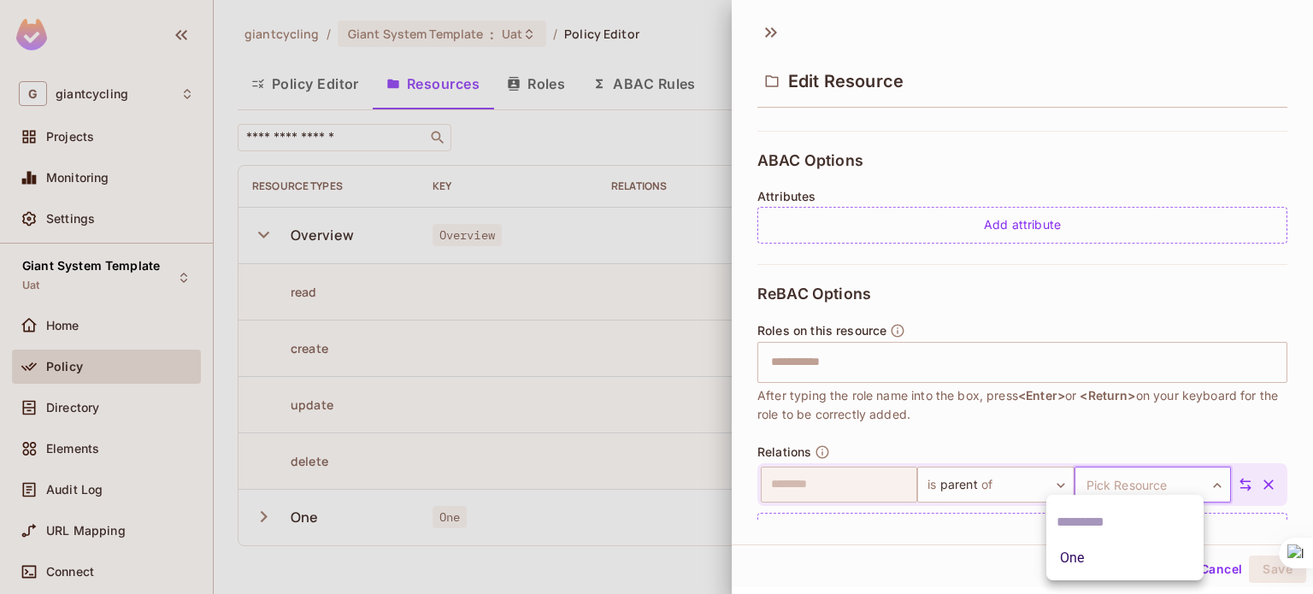
click at [1132, 468] on body "G giantcycling Projects Monitoring Settings Giant System Template Uat Home Poli…" at bounding box center [656, 297] width 1313 height 594
click at [1085, 558] on li "One" at bounding box center [1125, 558] width 157 height 31
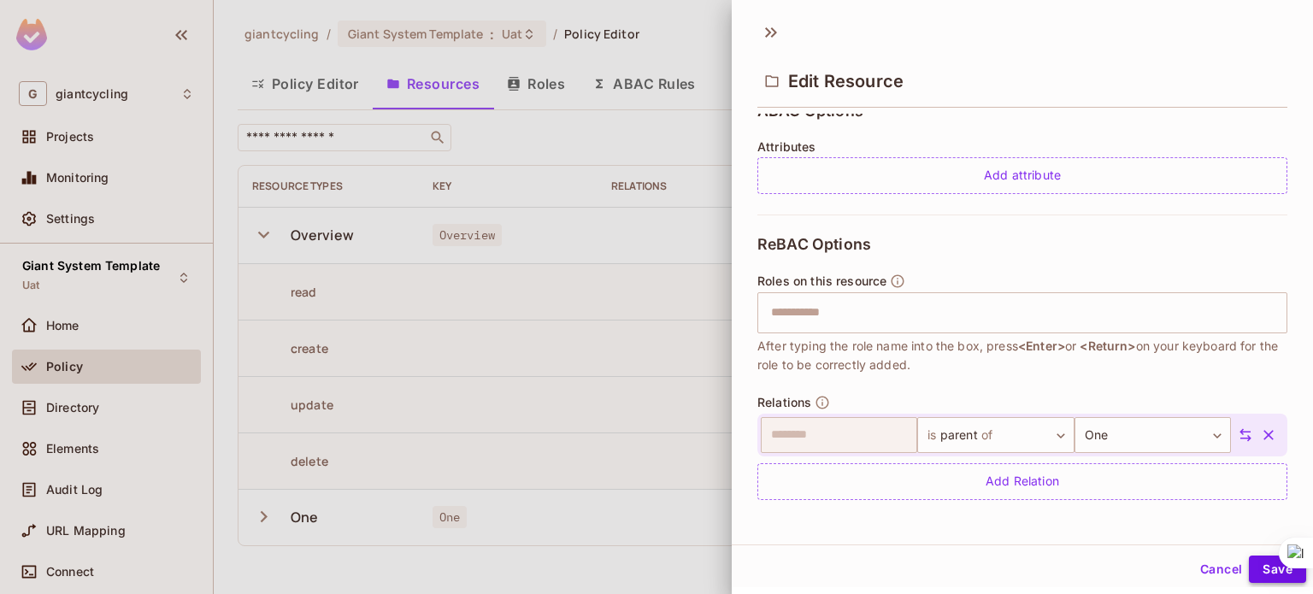
click at [1253, 570] on button "Save" at bounding box center [1277, 569] width 57 height 27
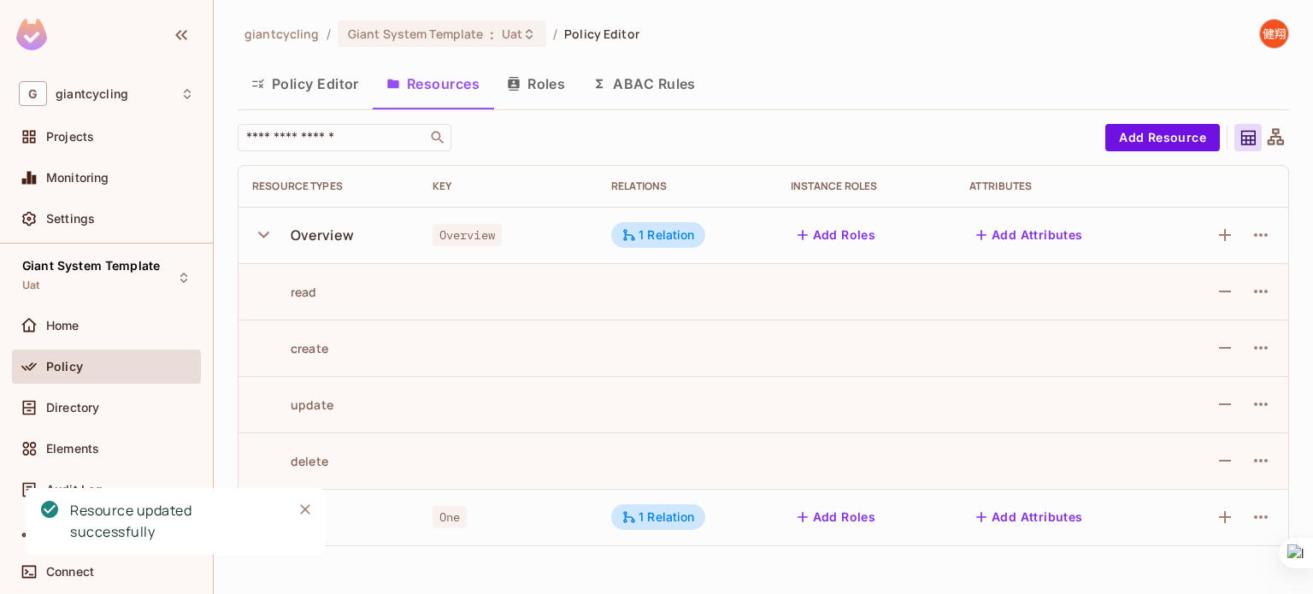
click at [260, 228] on icon "button" at bounding box center [263, 234] width 23 height 23
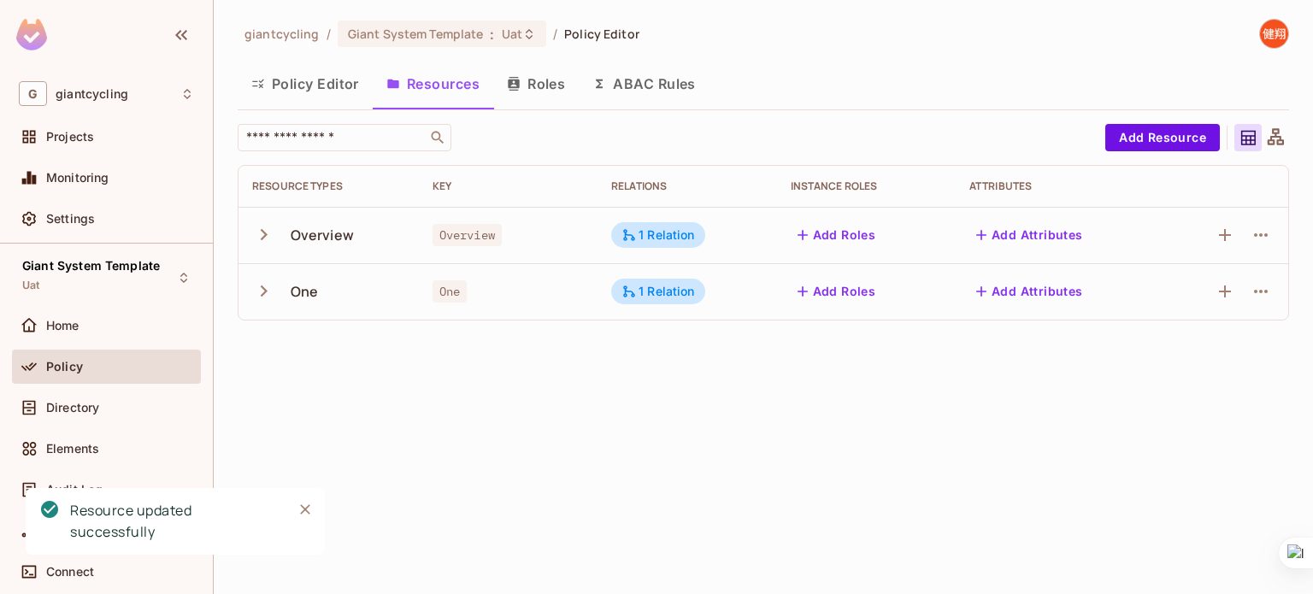
click at [263, 280] on icon "button" at bounding box center [263, 291] width 23 height 23
click at [247, 224] on td "Overview" at bounding box center [329, 235] width 180 height 56
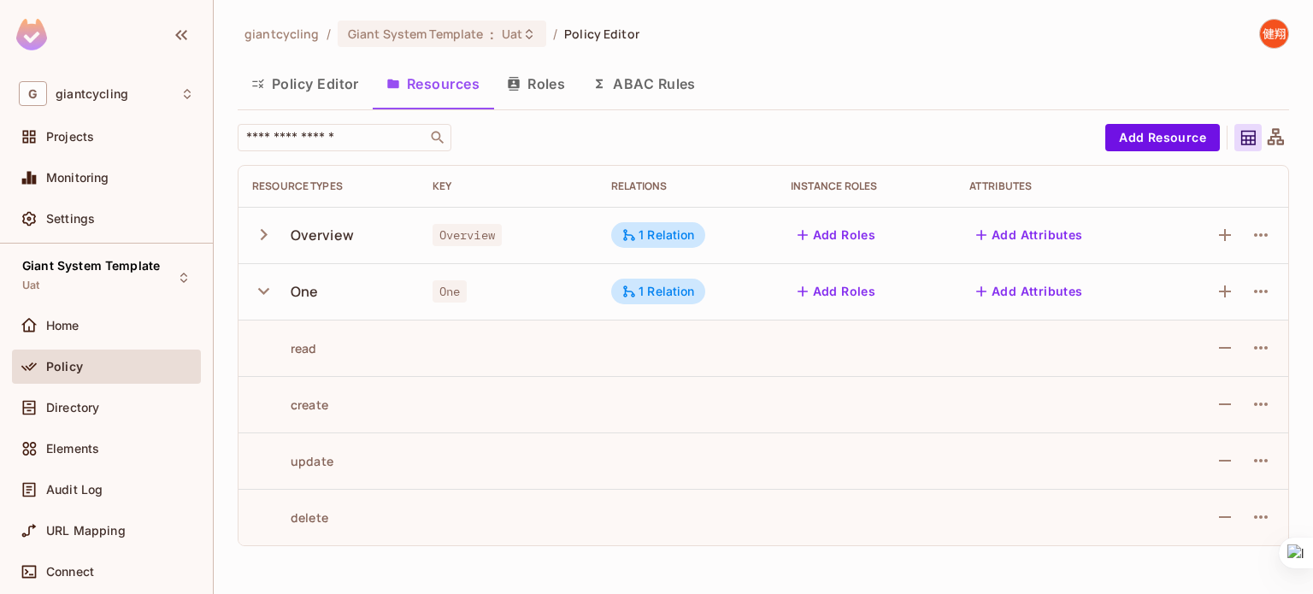
click at [260, 235] on icon "button" at bounding box center [263, 234] width 23 height 23
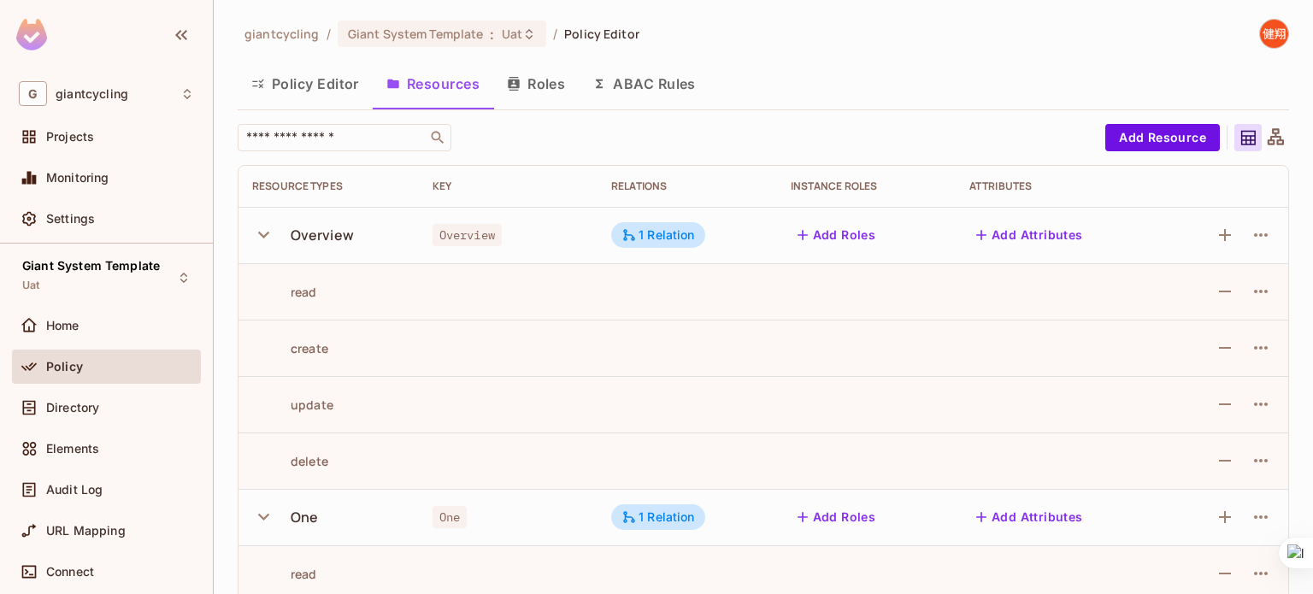
click at [260, 235] on icon "button" at bounding box center [263, 234] width 23 height 23
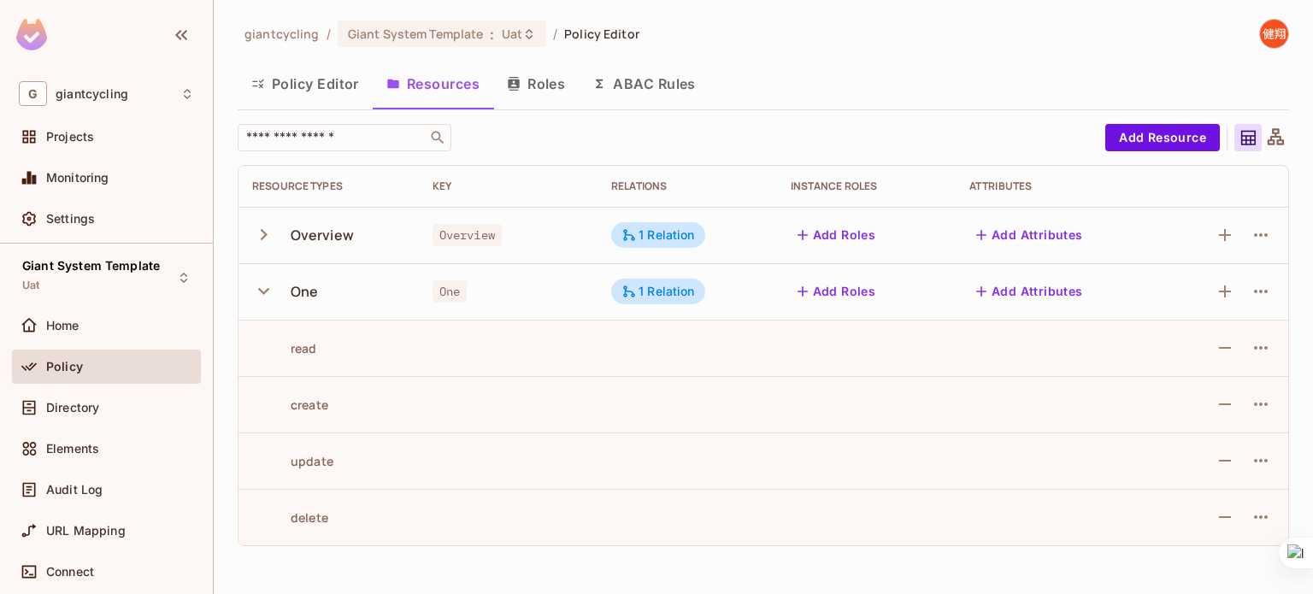
click at [261, 297] on icon "button" at bounding box center [263, 291] width 23 height 23
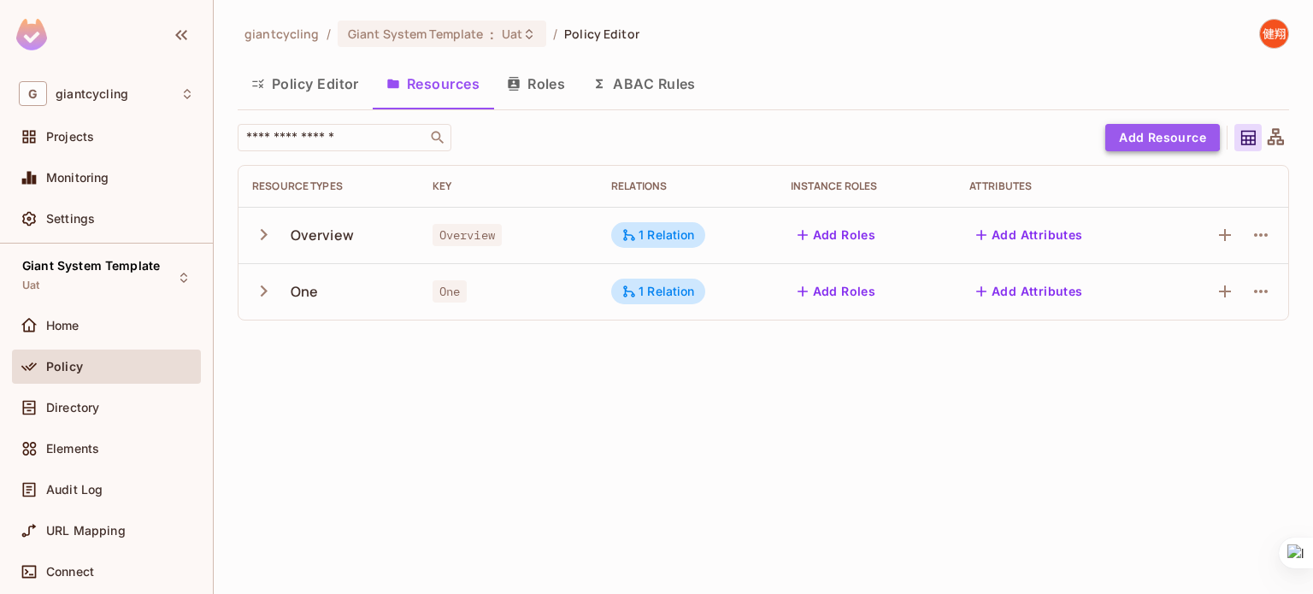
click at [1156, 133] on button "Add Resource" at bounding box center [1163, 137] width 115 height 27
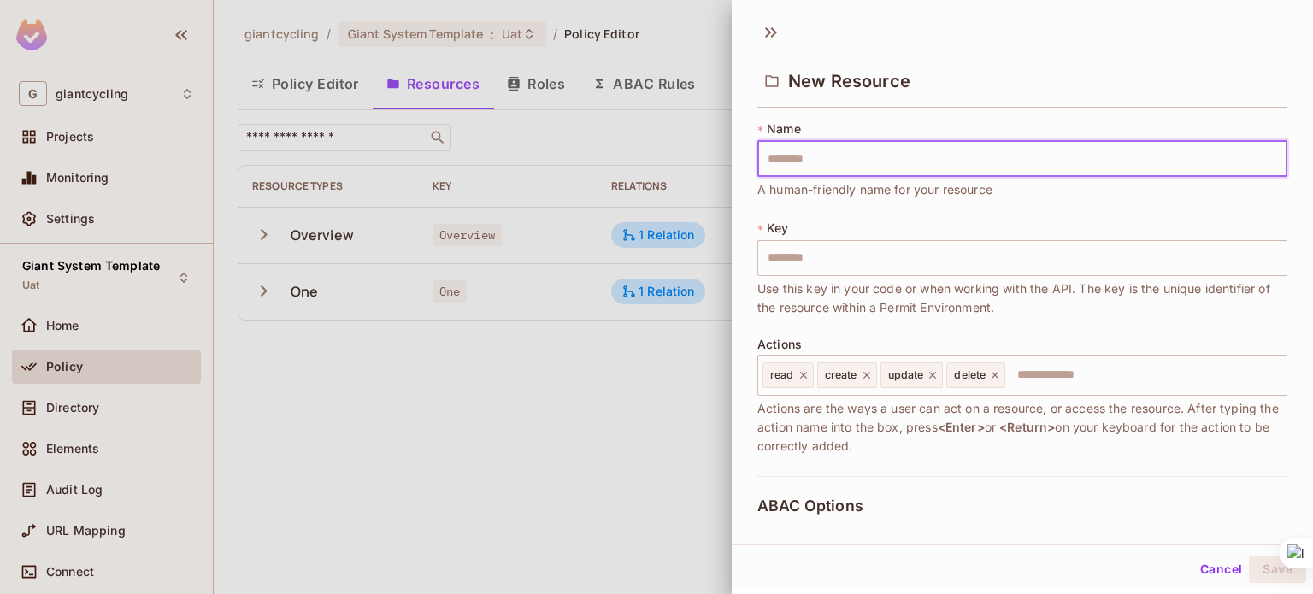
type input "*"
type input "**"
type input "***"
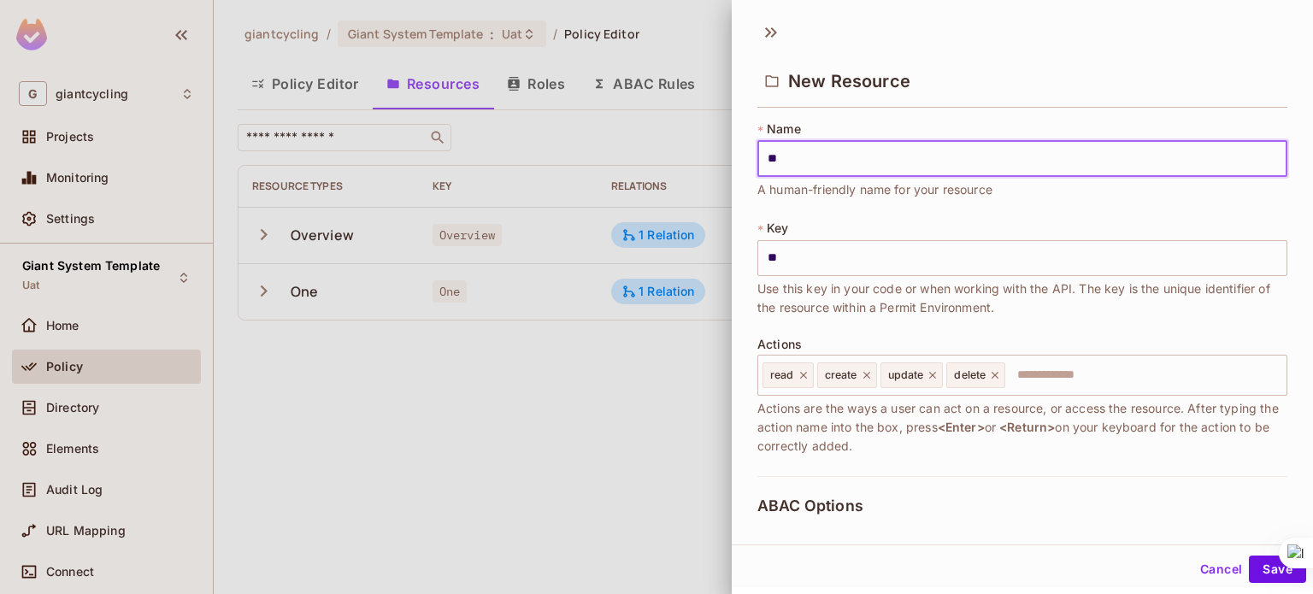
type input "***"
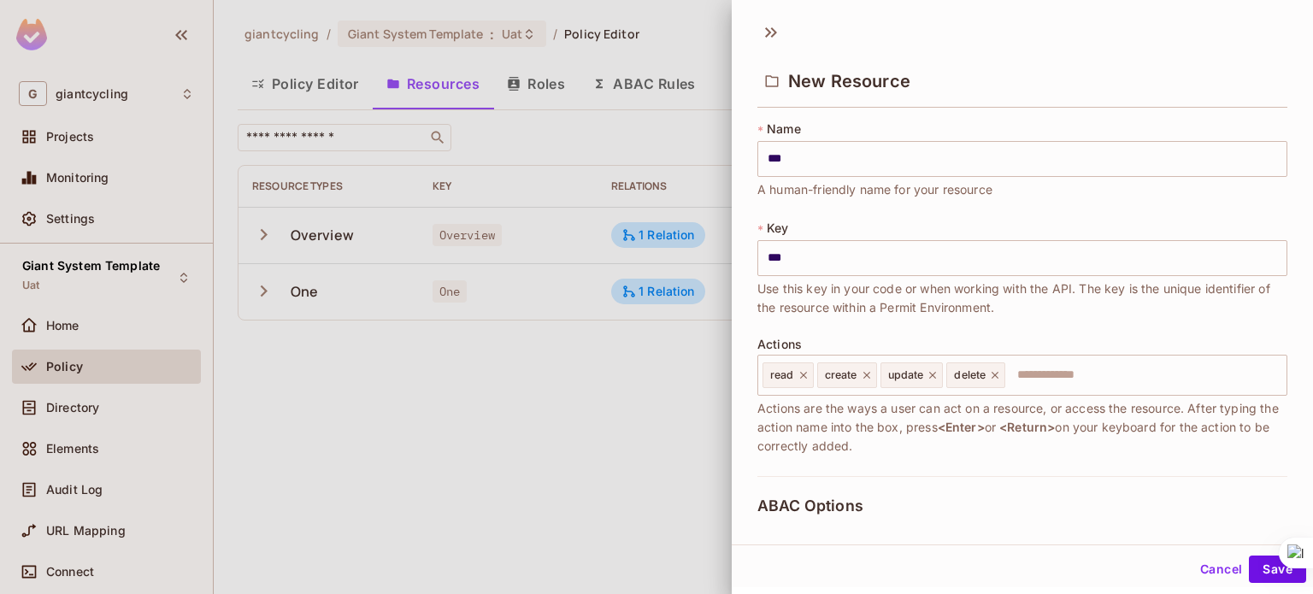
scroll to position [345, 0]
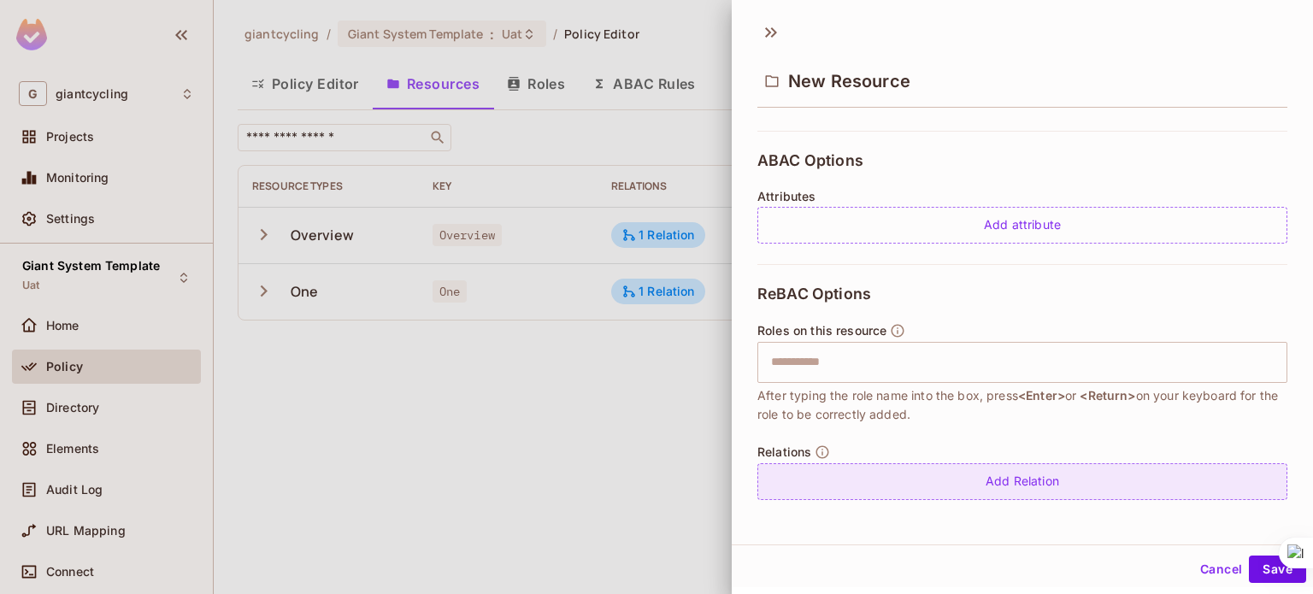
click at [998, 475] on div "Add Relation" at bounding box center [1023, 481] width 530 height 37
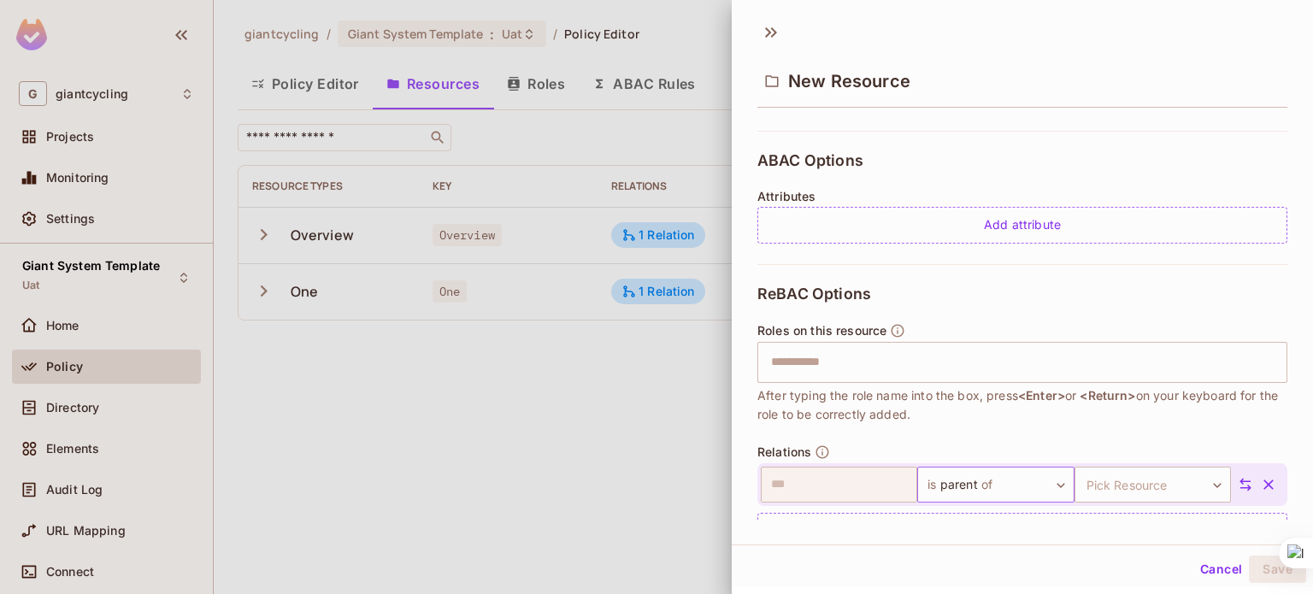
click at [1006, 484] on body "G giantcycling Projects Monitoring Settings Giant System Template Uat Home Poli…" at bounding box center [656, 297] width 1313 height 594
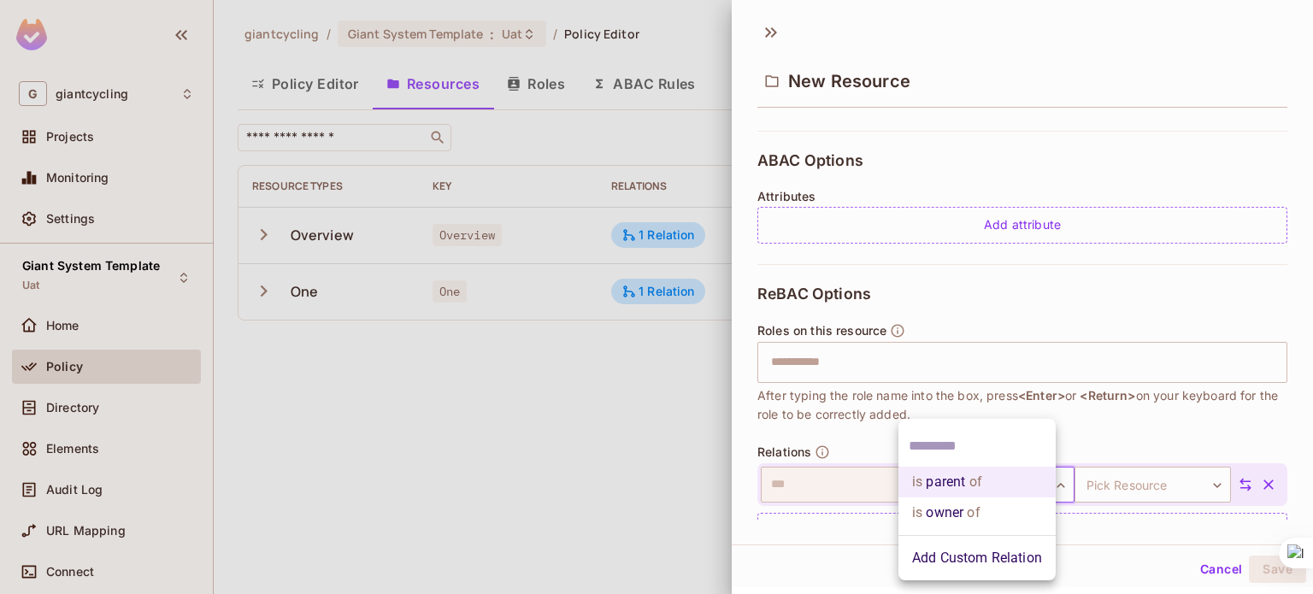
click at [784, 536] on div at bounding box center [656, 297] width 1313 height 594
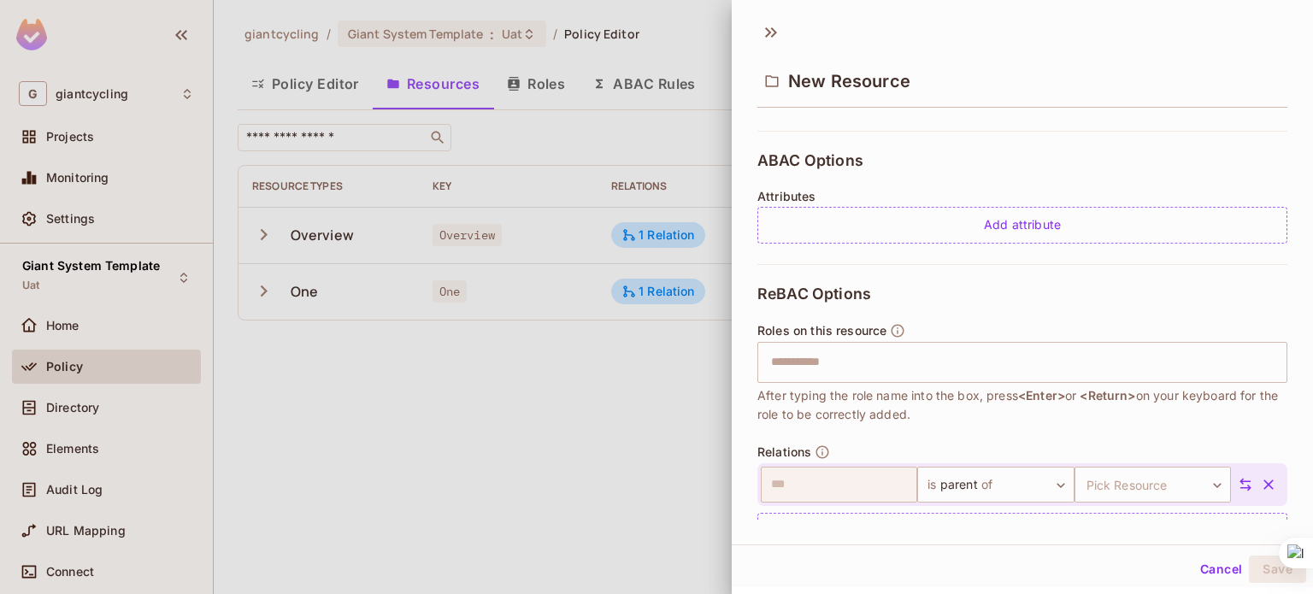
click at [1254, 487] on button "button" at bounding box center [1269, 484] width 31 height 31
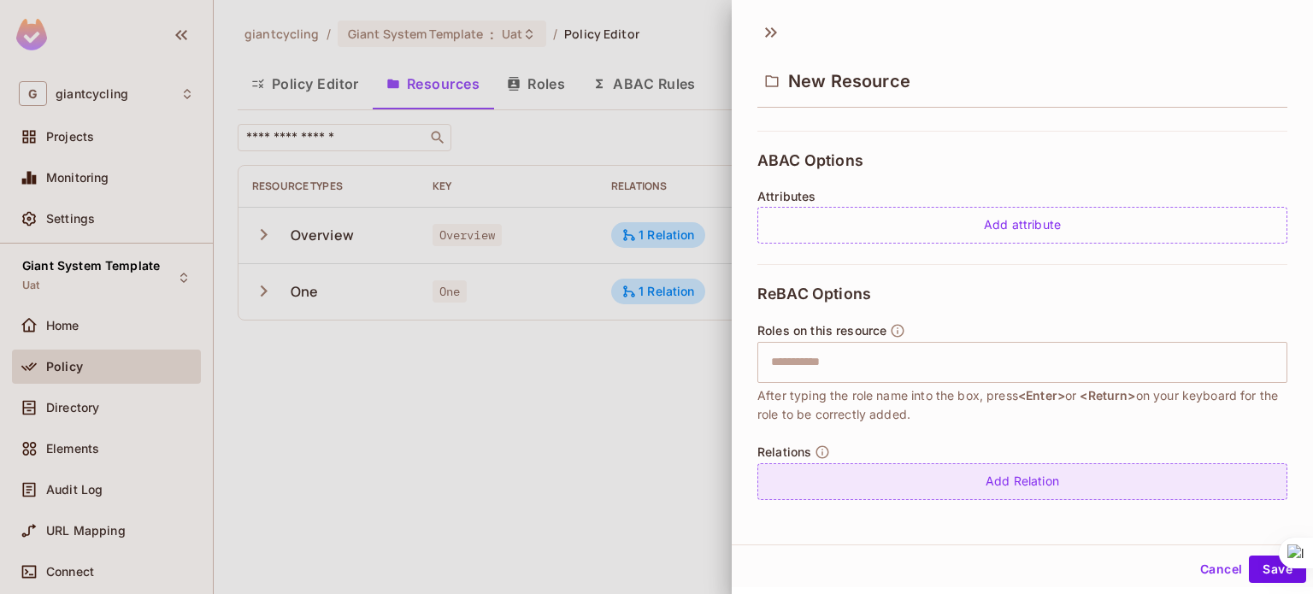
click at [930, 481] on div "Add Relation" at bounding box center [1023, 481] width 530 height 37
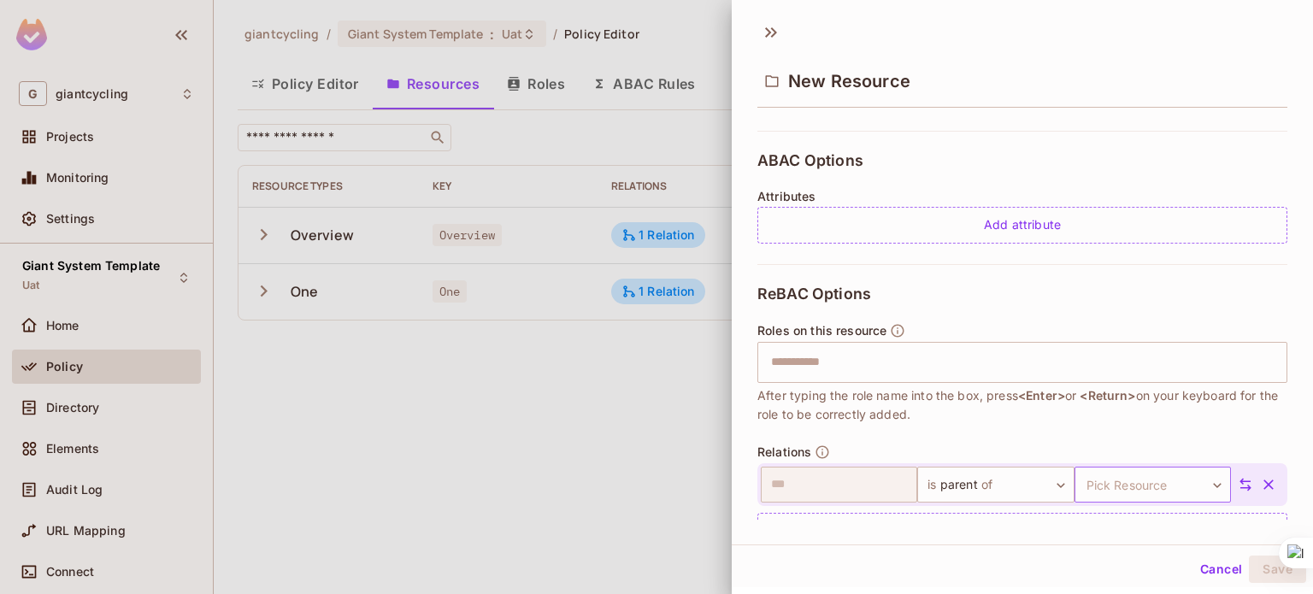
click at [1101, 477] on body "G giantcycling Projects Monitoring Settings Giant System Template Uat Home Poli…" at bounding box center [656, 297] width 1313 height 594
click at [1092, 521] on li "Overview" at bounding box center [1125, 527] width 157 height 31
click at [1238, 483] on icon at bounding box center [1245, 484] width 15 height 15
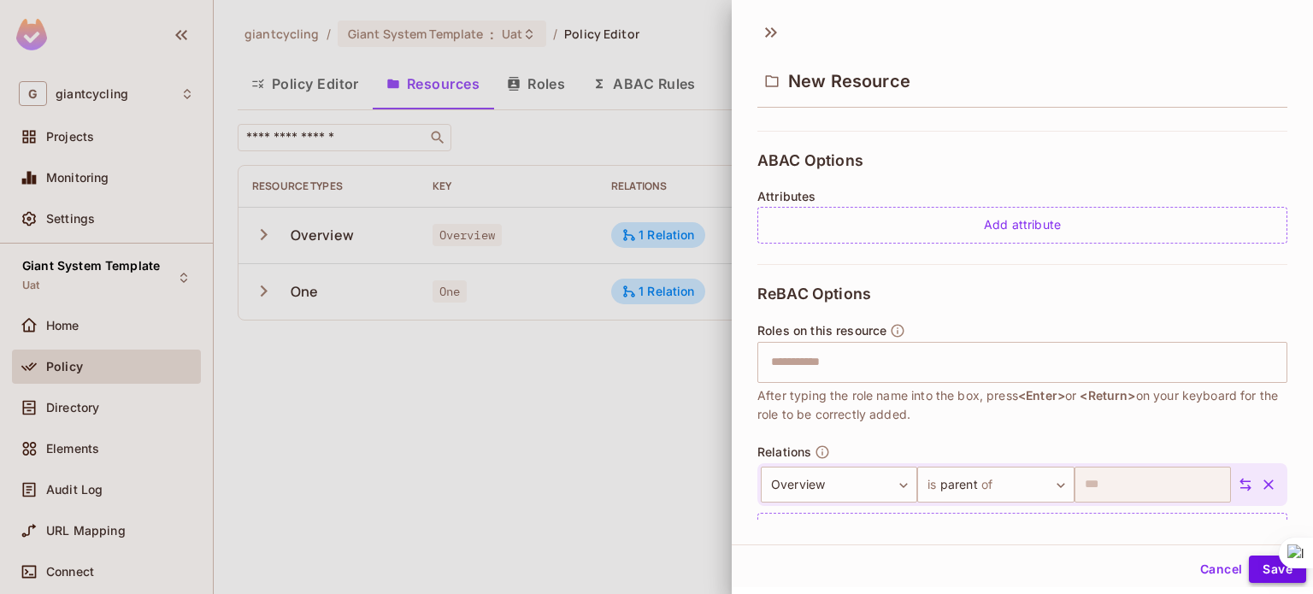
click at [1249, 574] on button "Save" at bounding box center [1277, 569] width 57 height 27
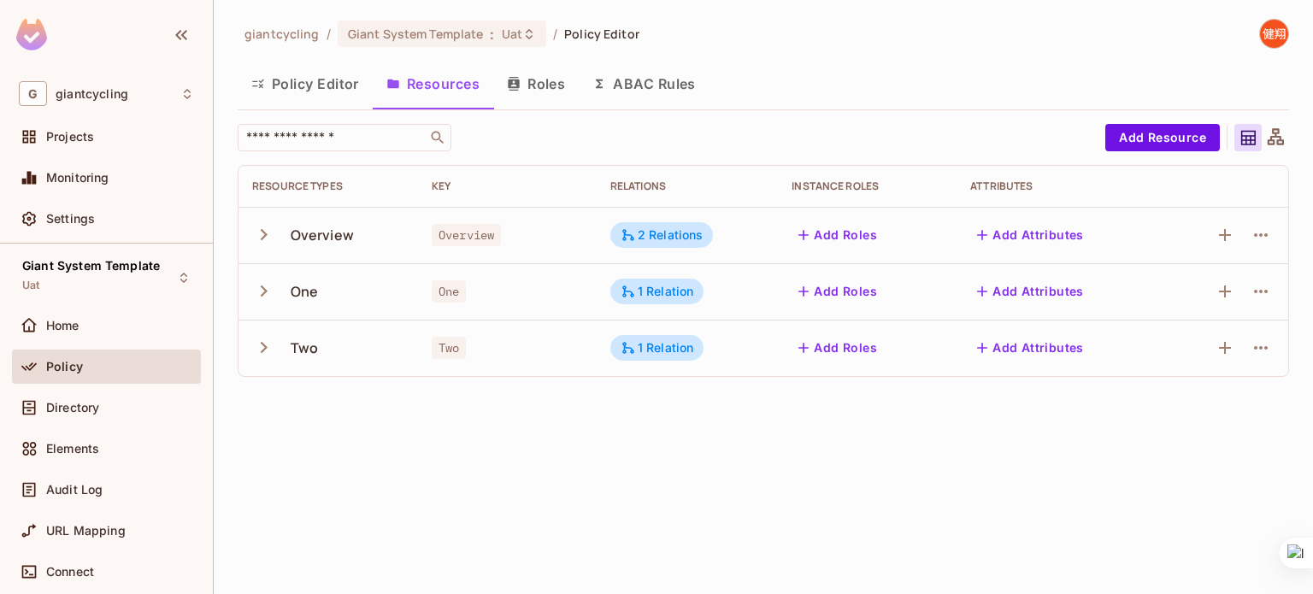
click at [535, 80] on button "Roles" at bounding box center [536, 83] width 86 height 43
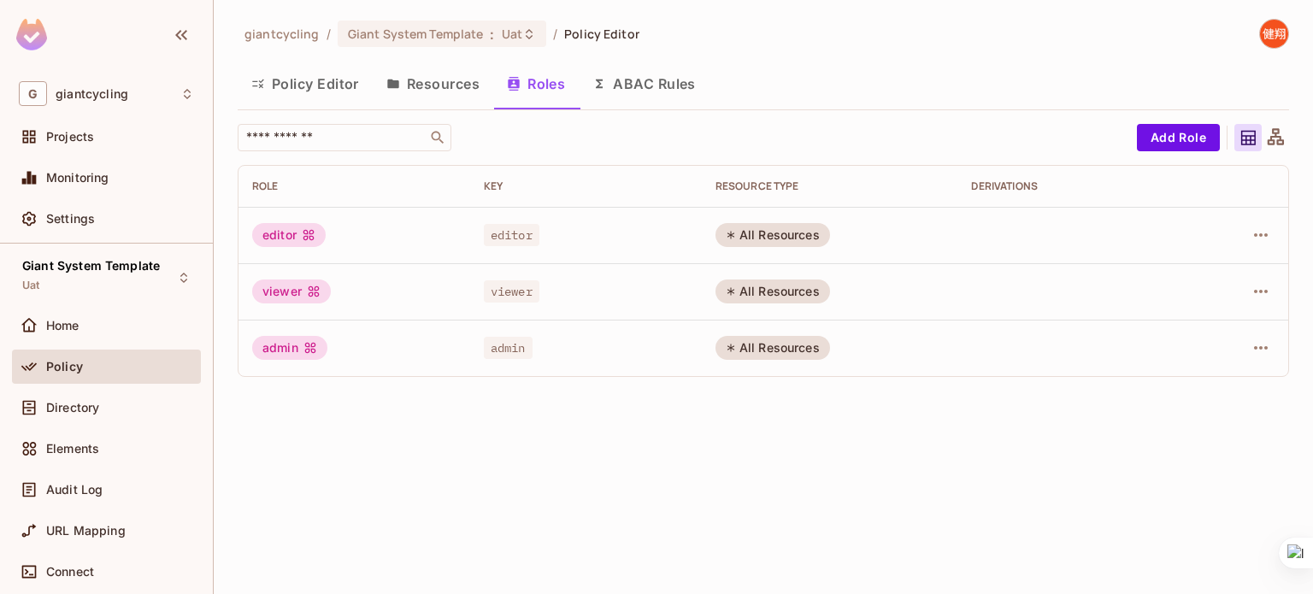
click at [279, 86] on button "Policy Editor" at bounding box center [305, 83] width 135 height 43
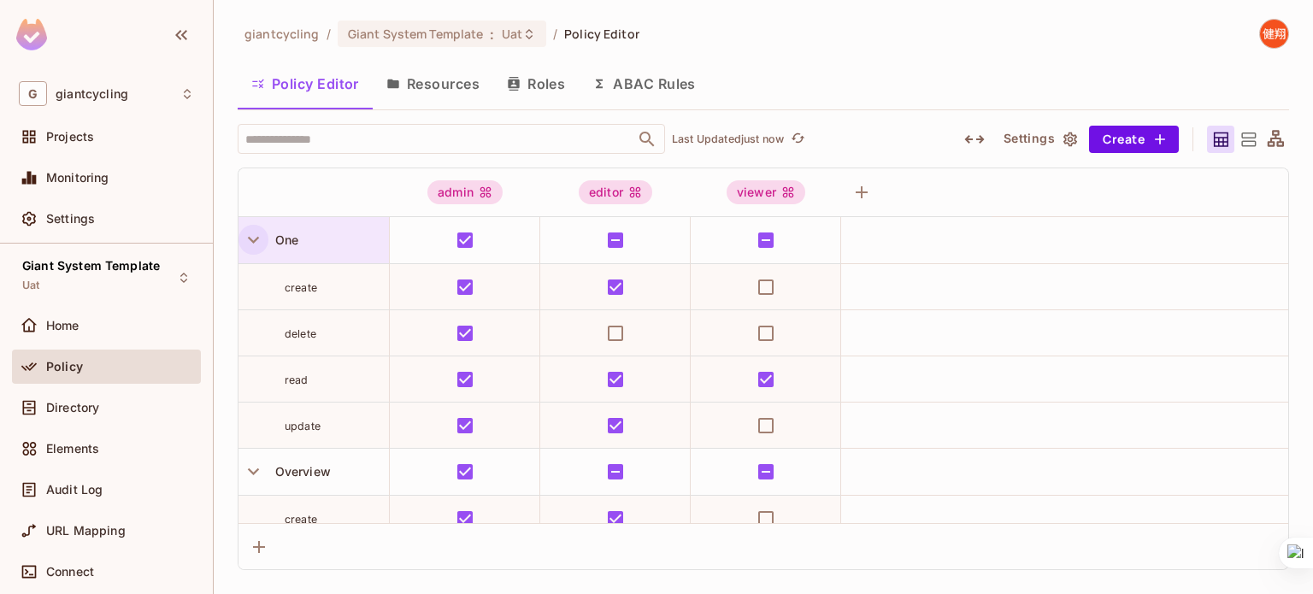
click at [251, 234] on icon "button" at bounding box center [253, 239] width 23 height 23
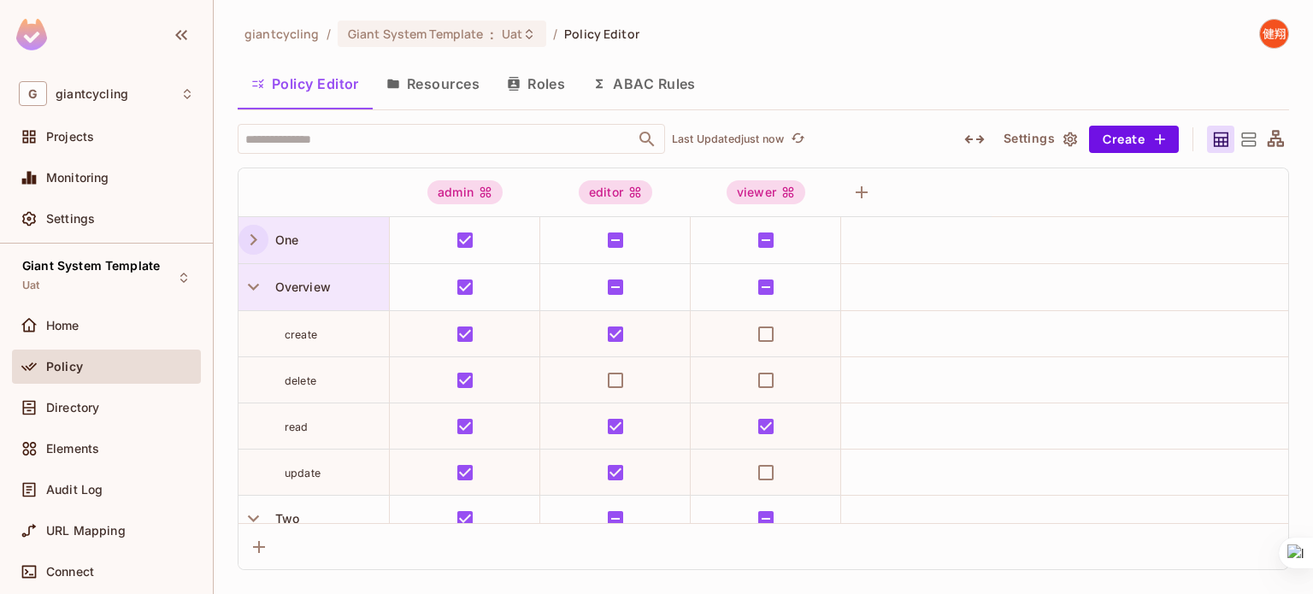
click at [251, 269] on div "Overview" at bounding box center [314, 287] width 151 height 46
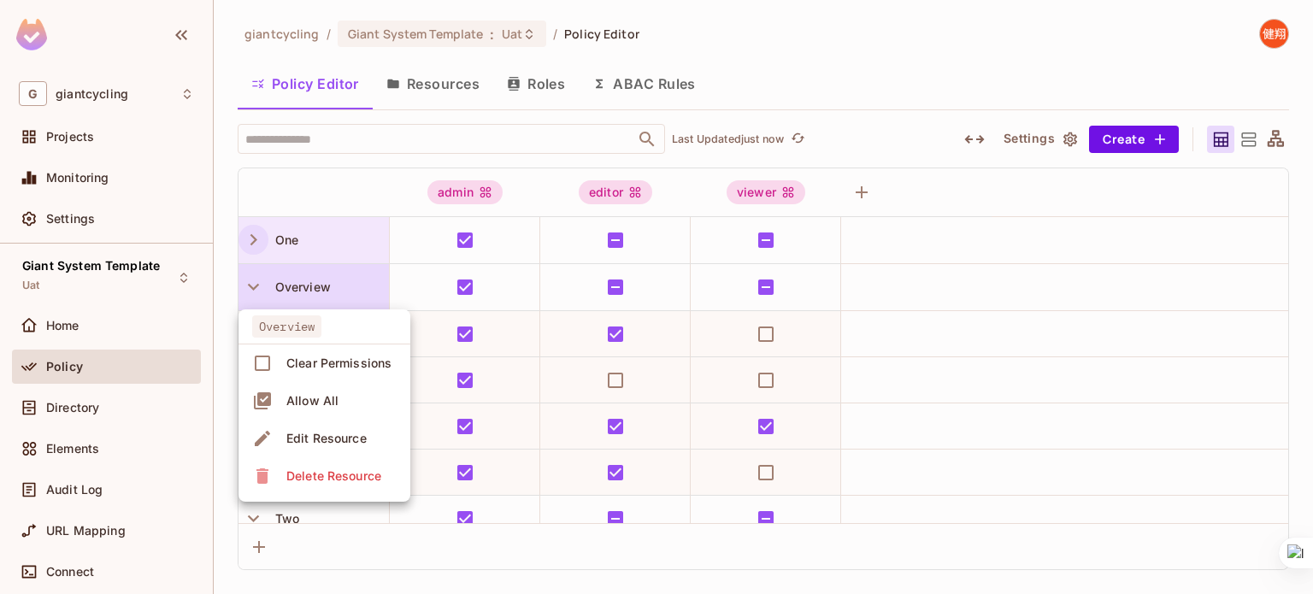
click at [256, 280] on div at bounding box center [656, 297] width 1313 height 594
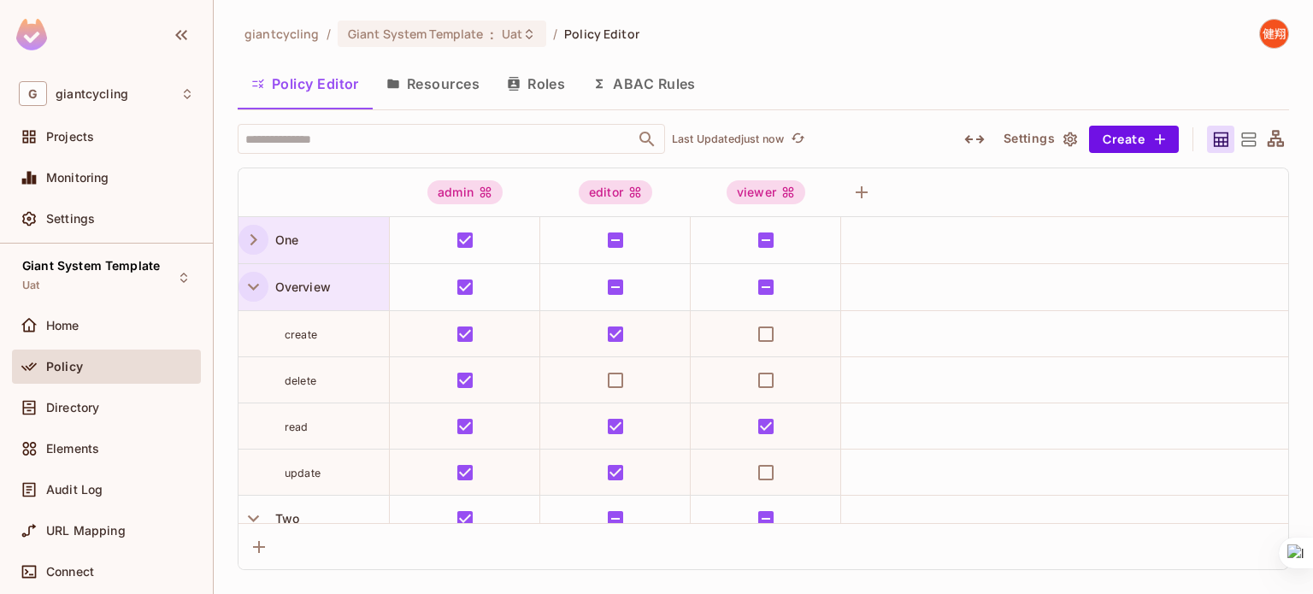
click at [255, 287] on icon "button" at bounding box center [253, 287] width 11 height 7
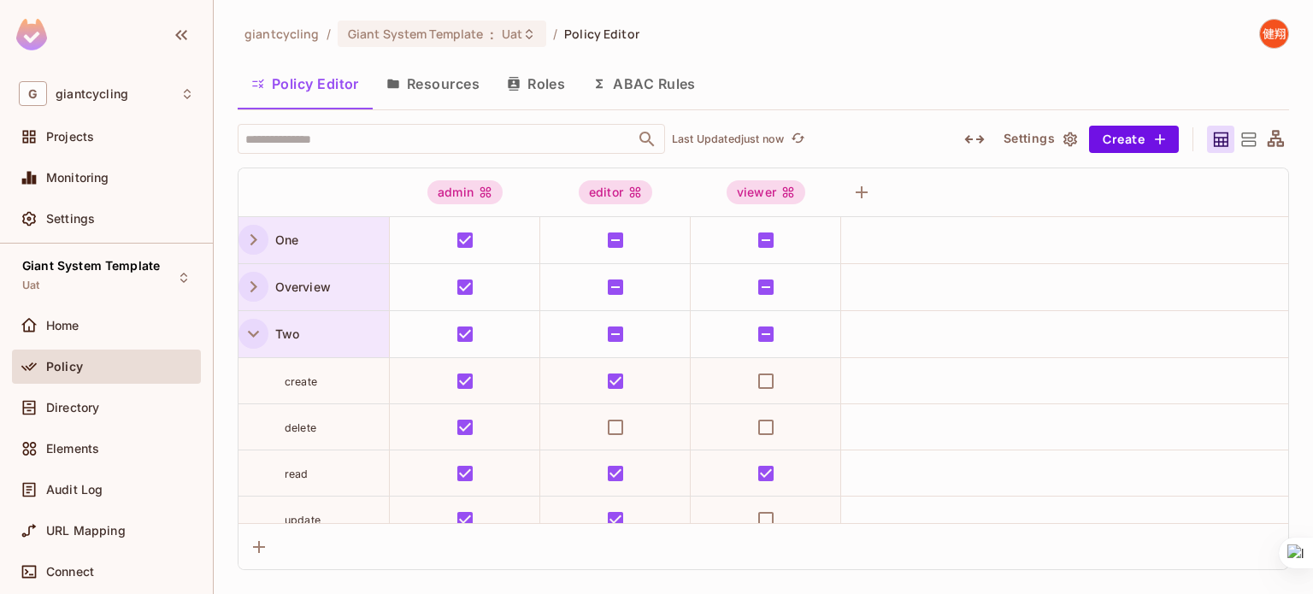
click at [251, 322] on icon "button" at bounding box center [253, 333] width 23 height 23
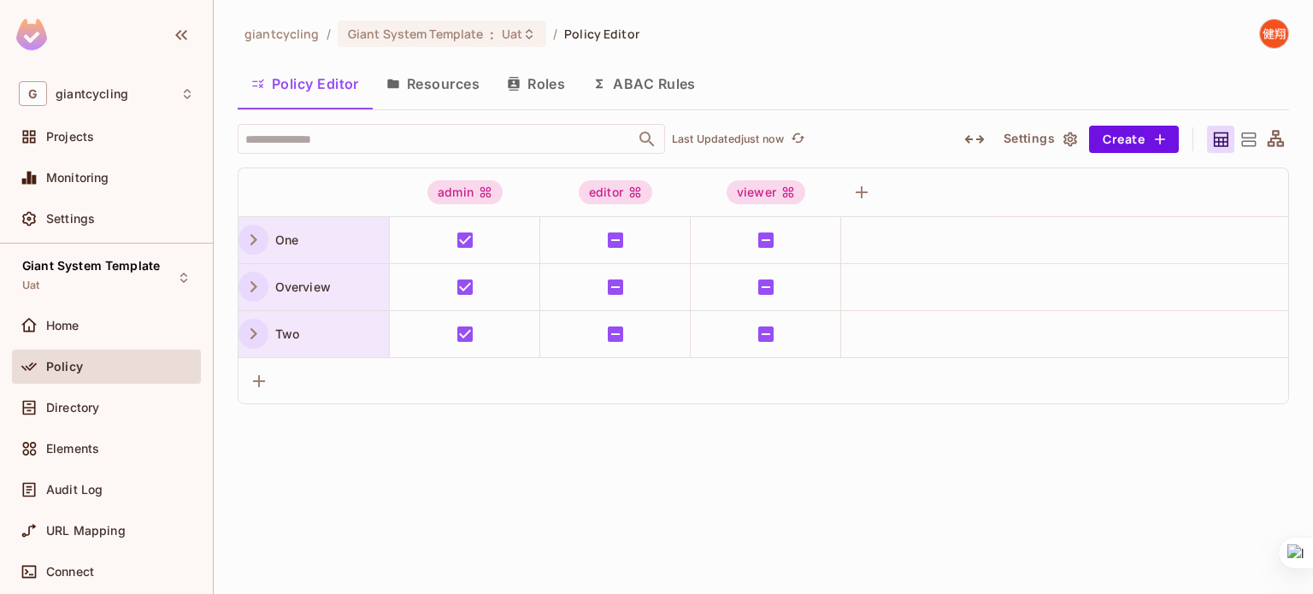
click at [257, 285] on icon "button" at bounding box center [253, 286] width 23 height 23
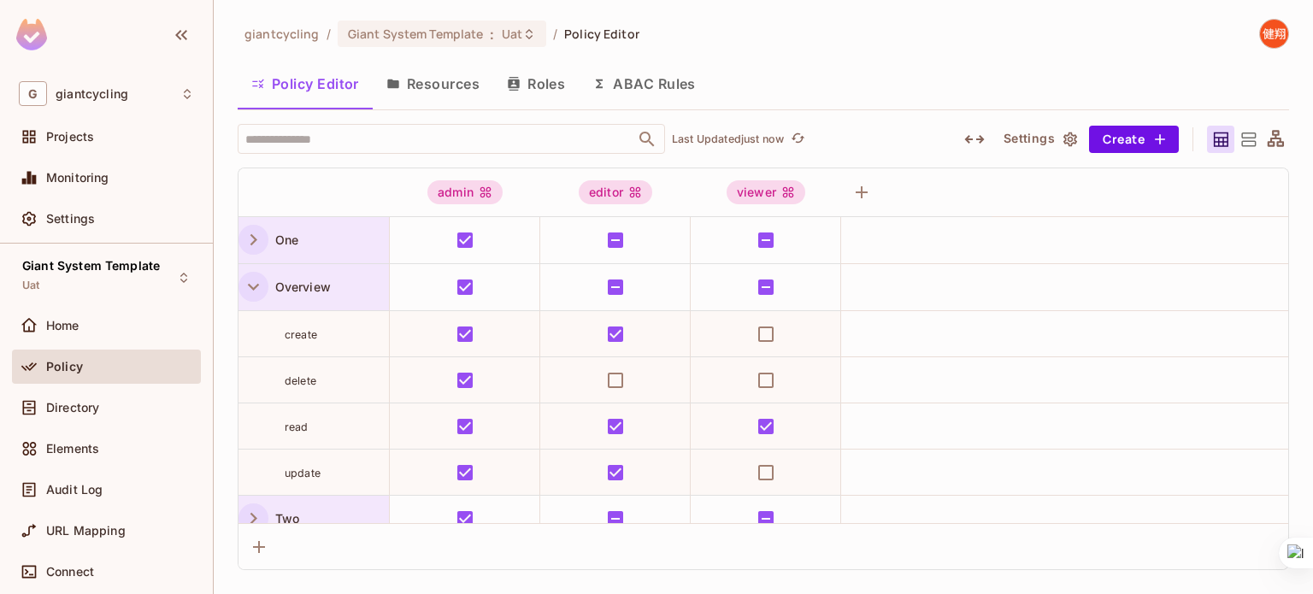
click at [257, 285] on icon "button" at bounding box center [253, 287] width 11 height 7
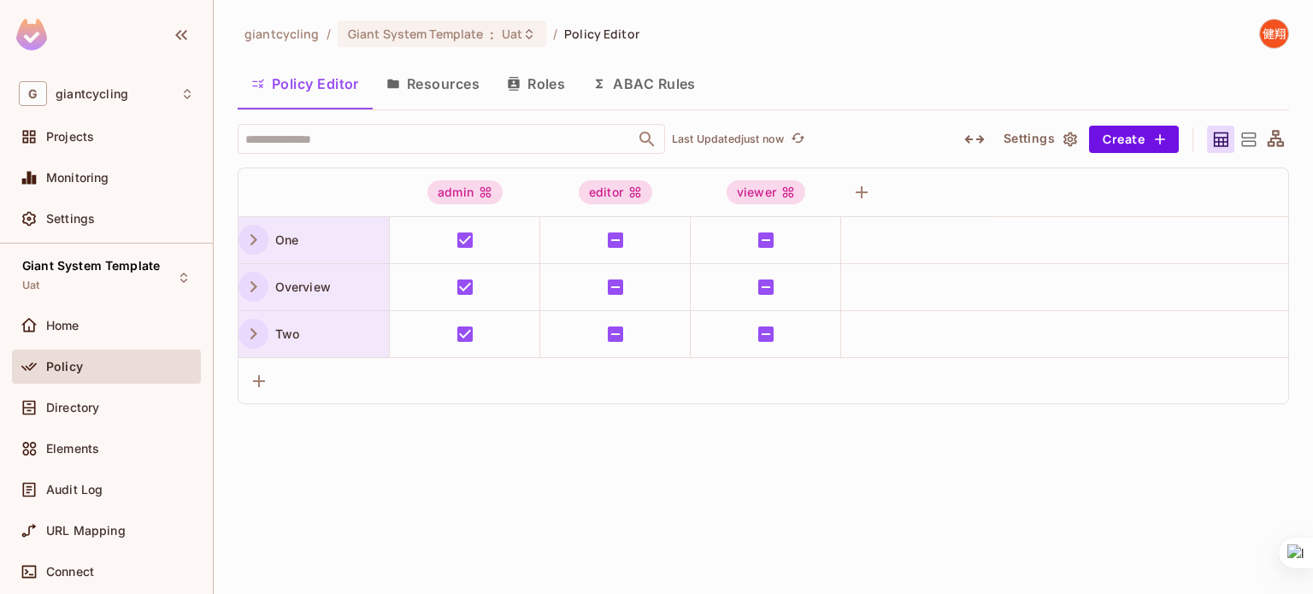
click at [445, 81] on button "Resources" at bounding box center [433, 83] width 121 height 43
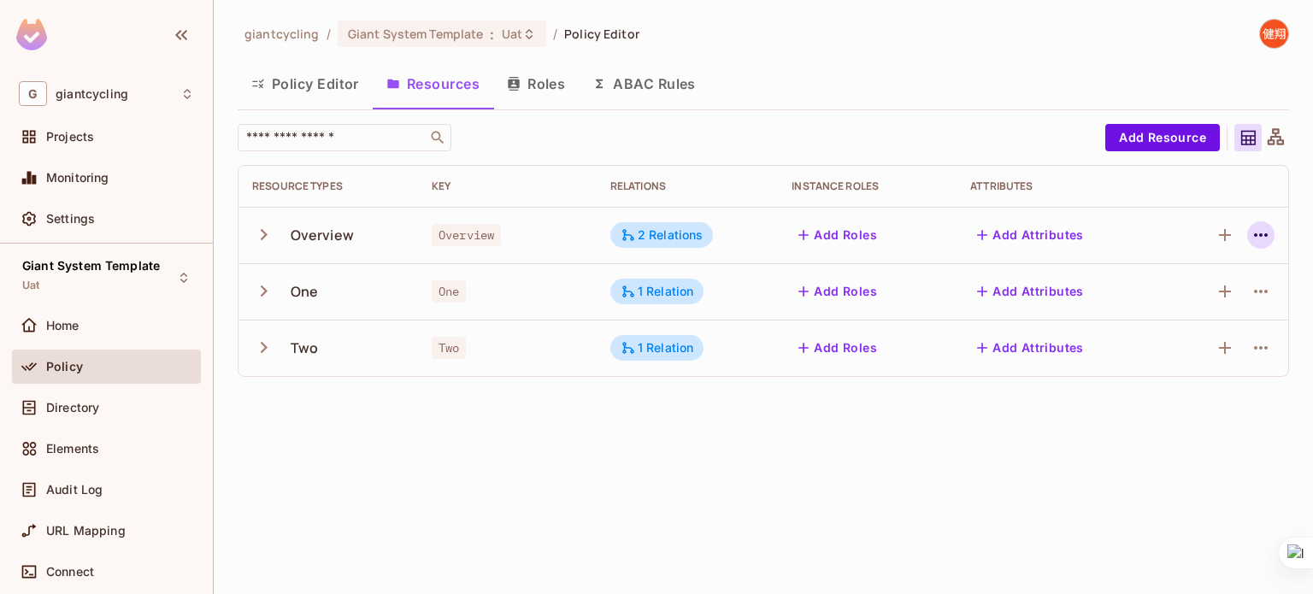
click at [1264, 235] on icon "button" at bounding box center [1261, 235] width 21 height 21
click at [1188, 292] on span "Edit Resource" at bounding box center [1187, 302] width 91 height 27
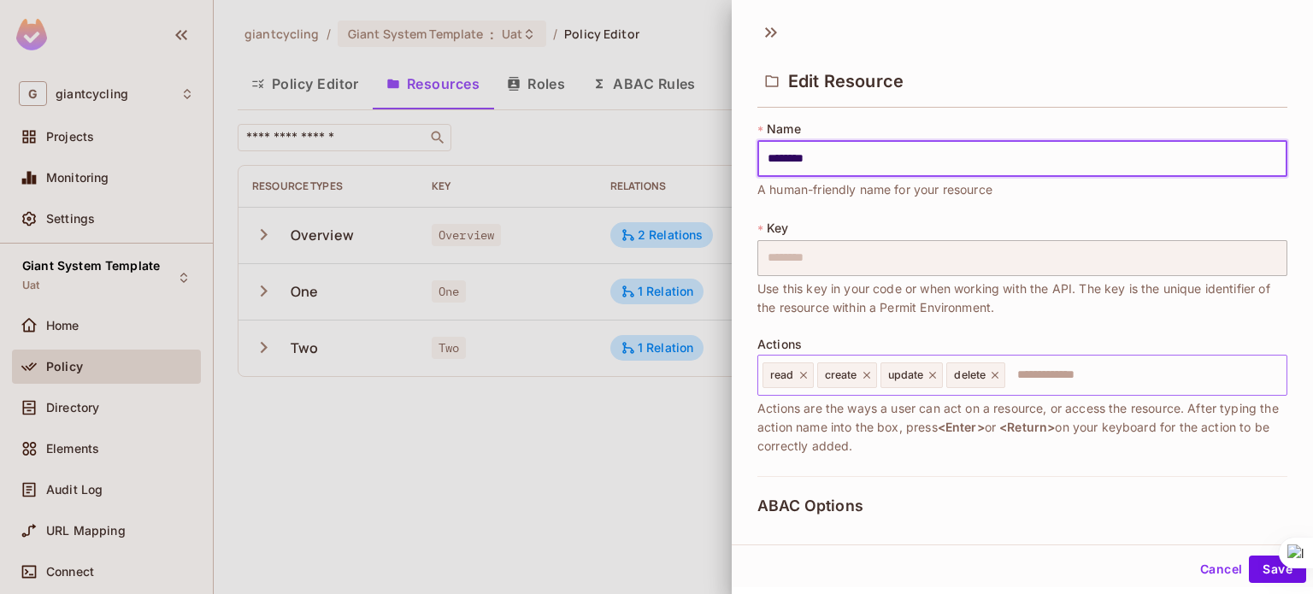
click at [869, 374] on icon at bounding box center [867, 375] width 12 height 12
click at [869, 374] on icon at bounding box center [869, 375] width 7 height 7
click at [869, 374] on icon at bounding box center [866, 375] width 12 height 12
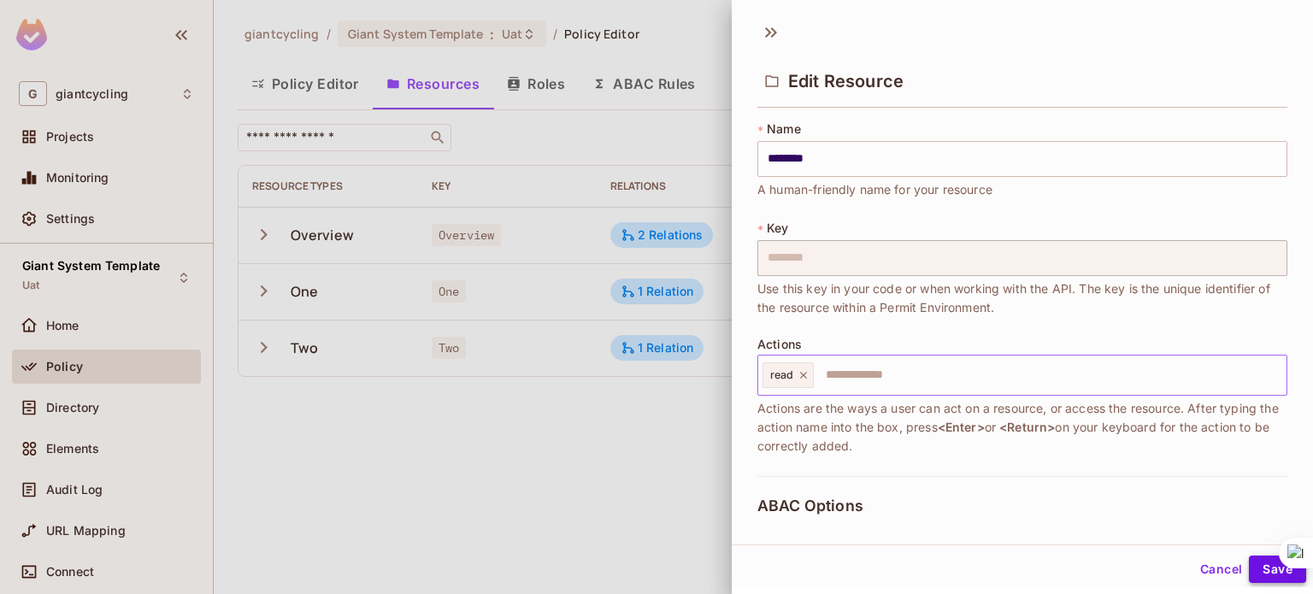
click at [1261, 575] on button "Save" at bounding box center [1277, 569] width 57 height 27
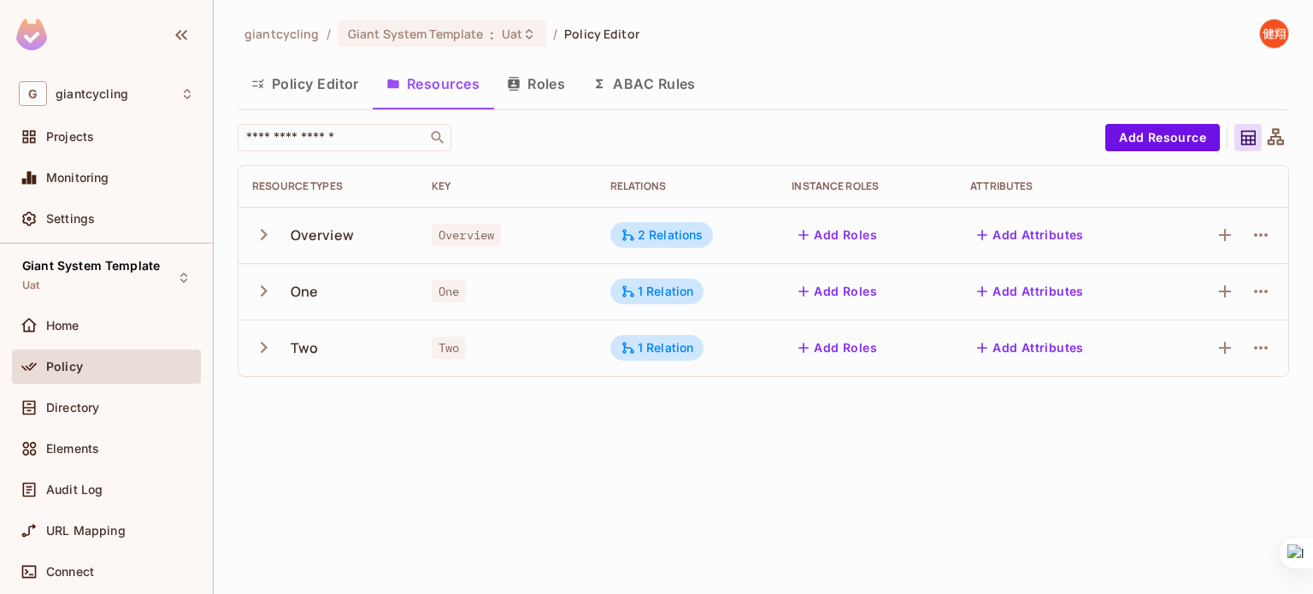
click at [254, 227] on icon "button" at bounding box center [263, 234] width 23 height 23
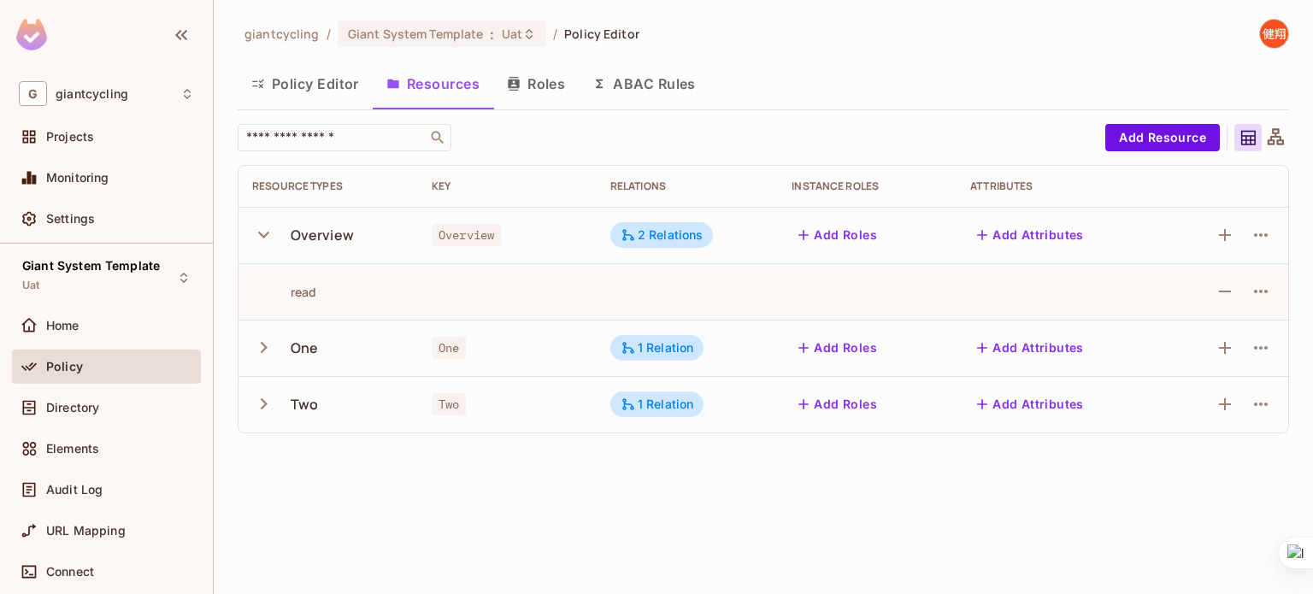
click at [254, 227] on icon "button" at bounding box center [263, 234] width 23 height 23
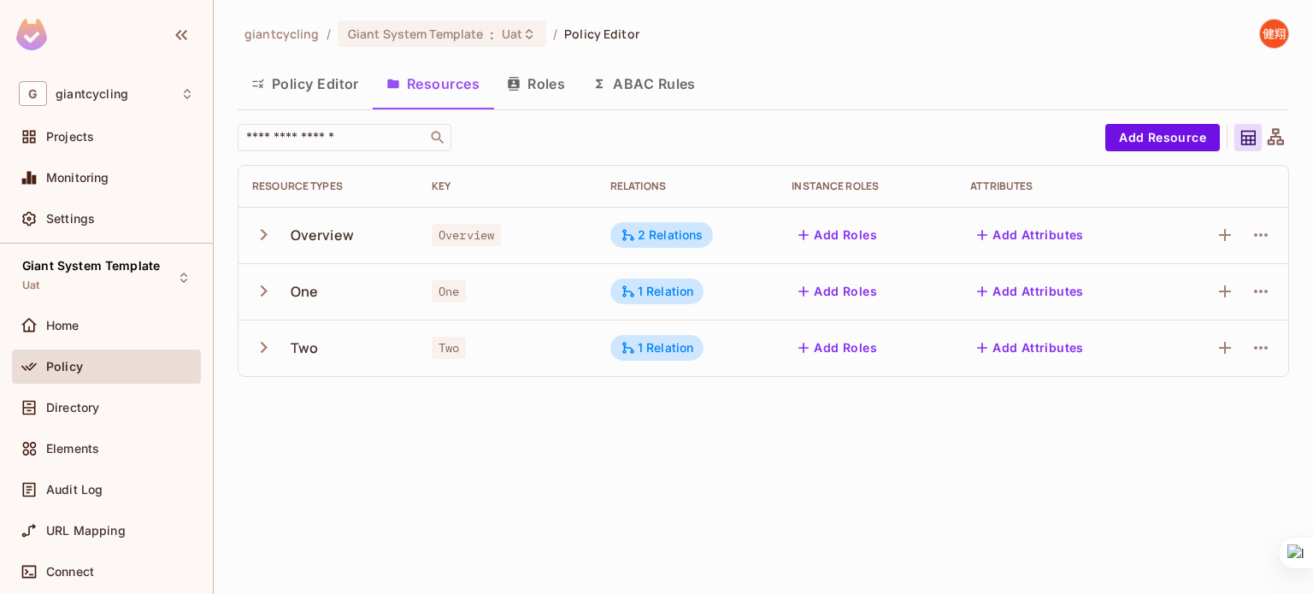
click at [270, 296] on icon "button" at bounding box center [263, 291] width 23 height 23
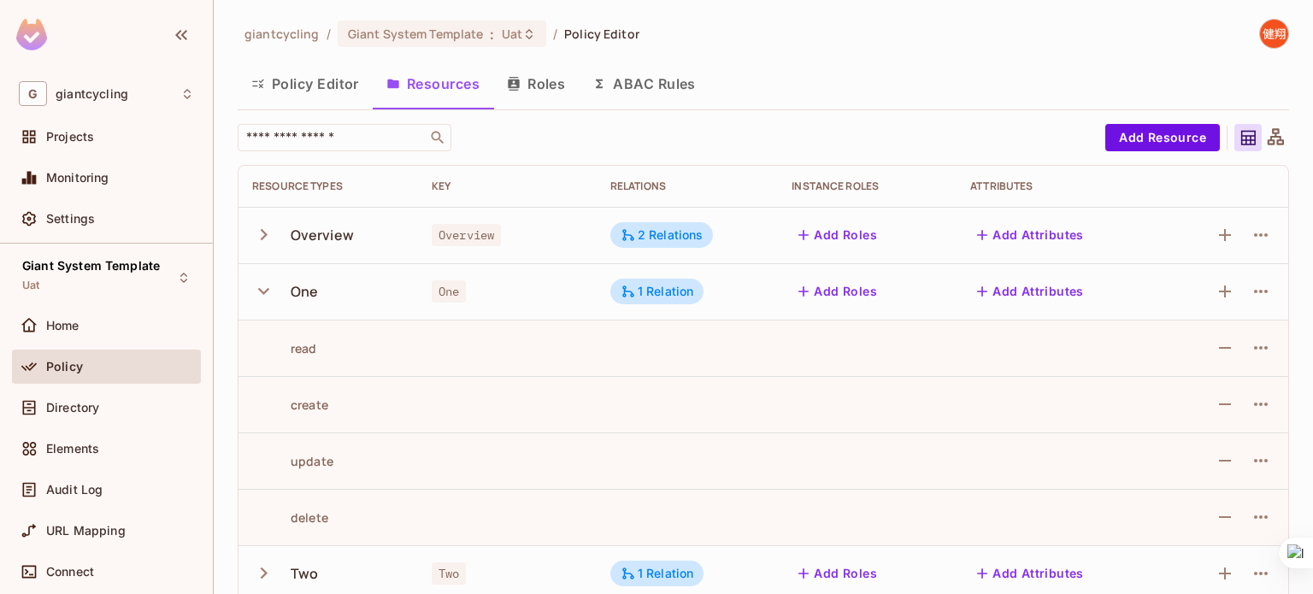
click at [263, 242] on icon "button" at bounding box center [263, 234] width 23 height 23
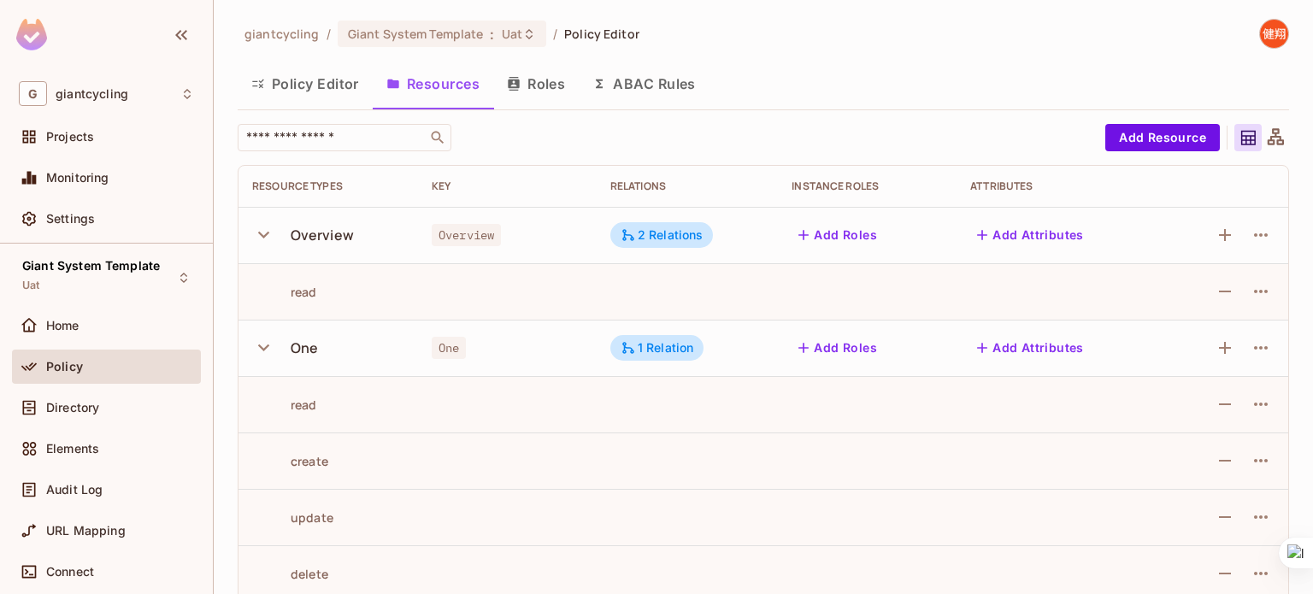
click at [257, 345] on icon "button" at bounding box center [263, 347] width 23 height 23
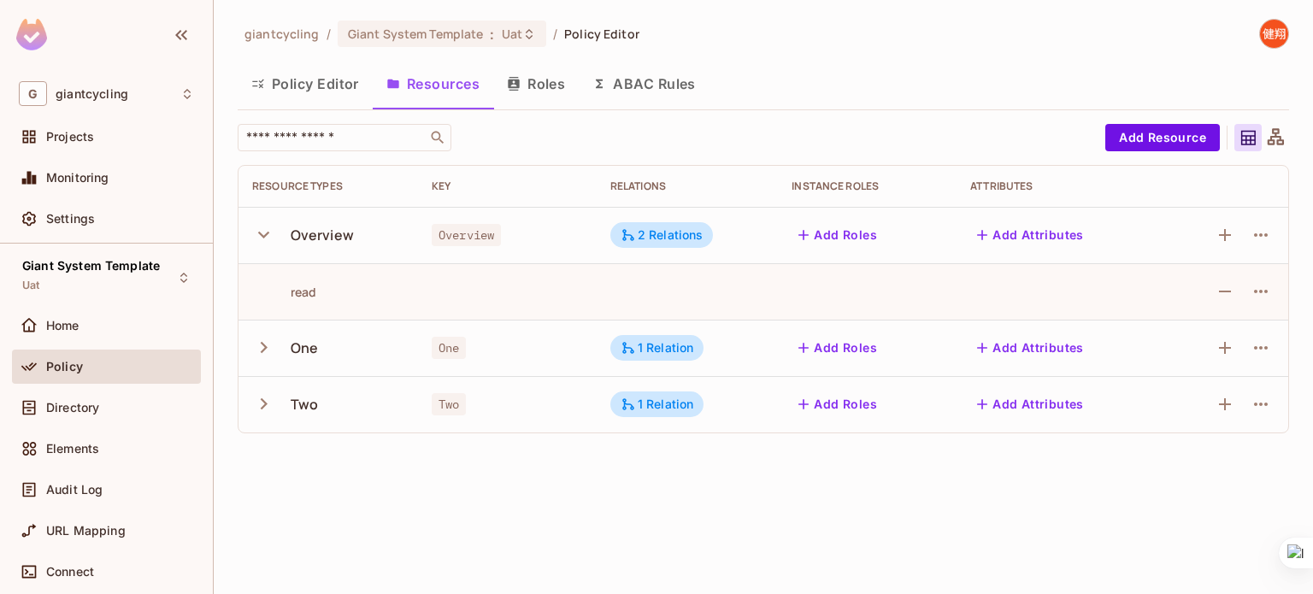
click at [259, 412] on icon "button" at bounding box center [263, 404] width 23 height 23
click at [1247, 233] on div at bounding box center [1225, 234] width 99 height 27
click at [1254, 233] on icon "button" at bounding box center [1261, 235] width 21 height 21
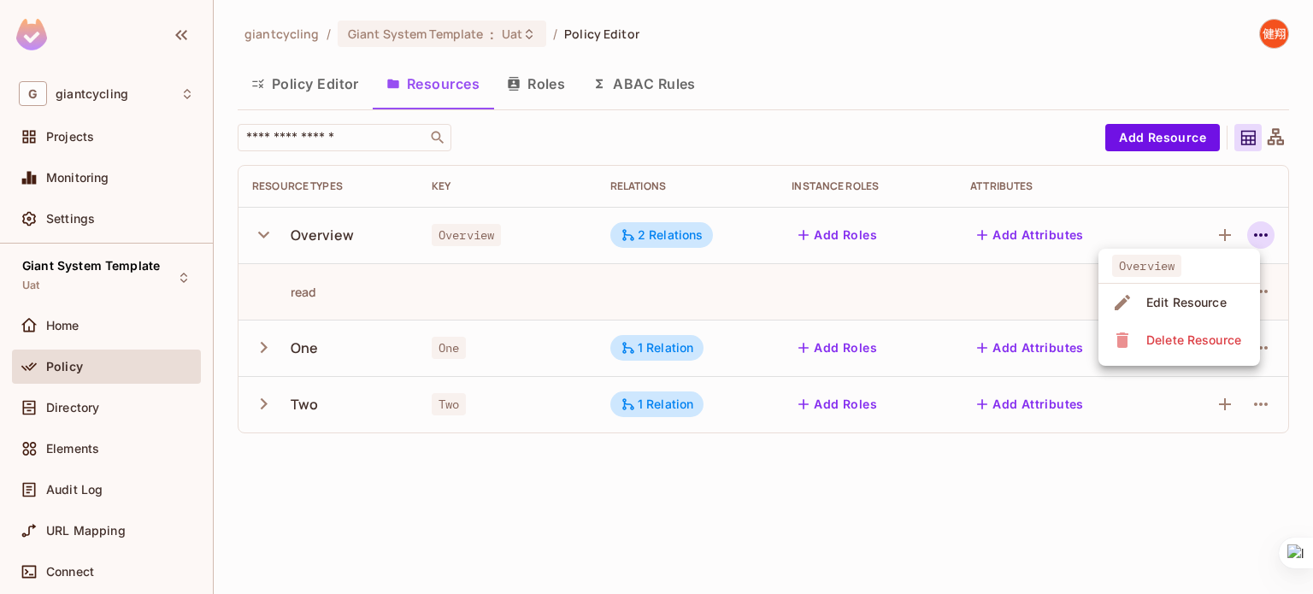
click at [1178, 300] on div "Edit Resource" at bounding box center [1187, 302] width 80 height 17
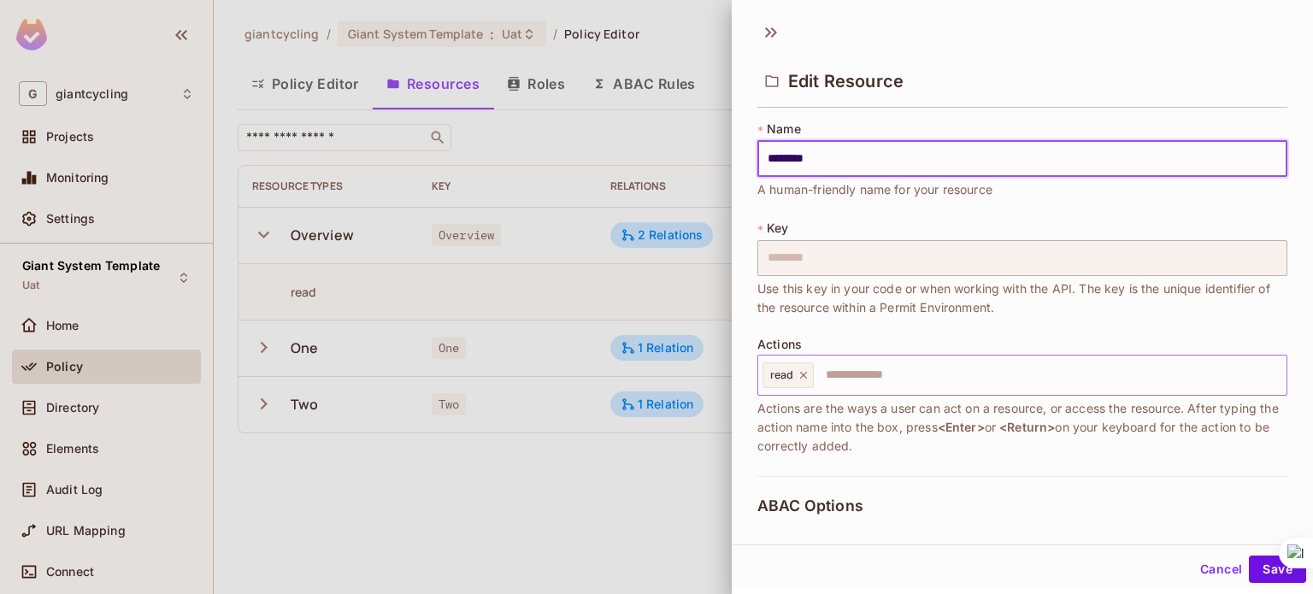
click at [807, 372] on icon at bounding box center [804, 375] width 12 height 12
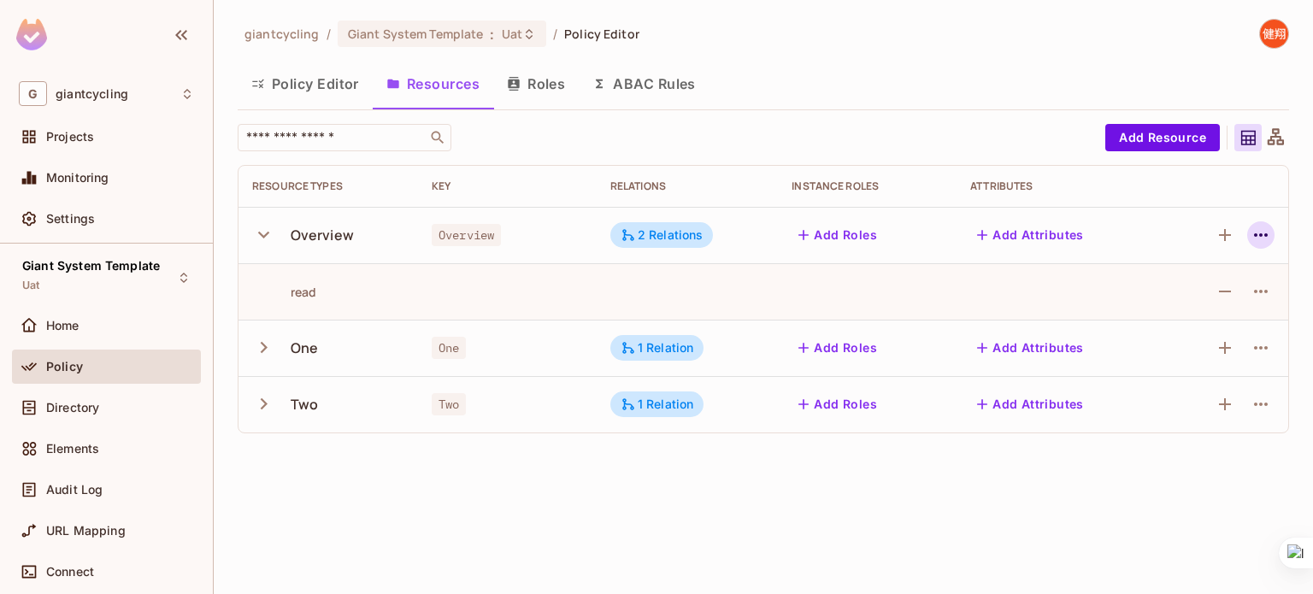
click at [1255, 226] on icon "button" at bounding box center [1261, 235] width 21 height 21
click at [1179, 292] on span "Edit Resource" at bounding box center [1187, 302] width 91 height 27
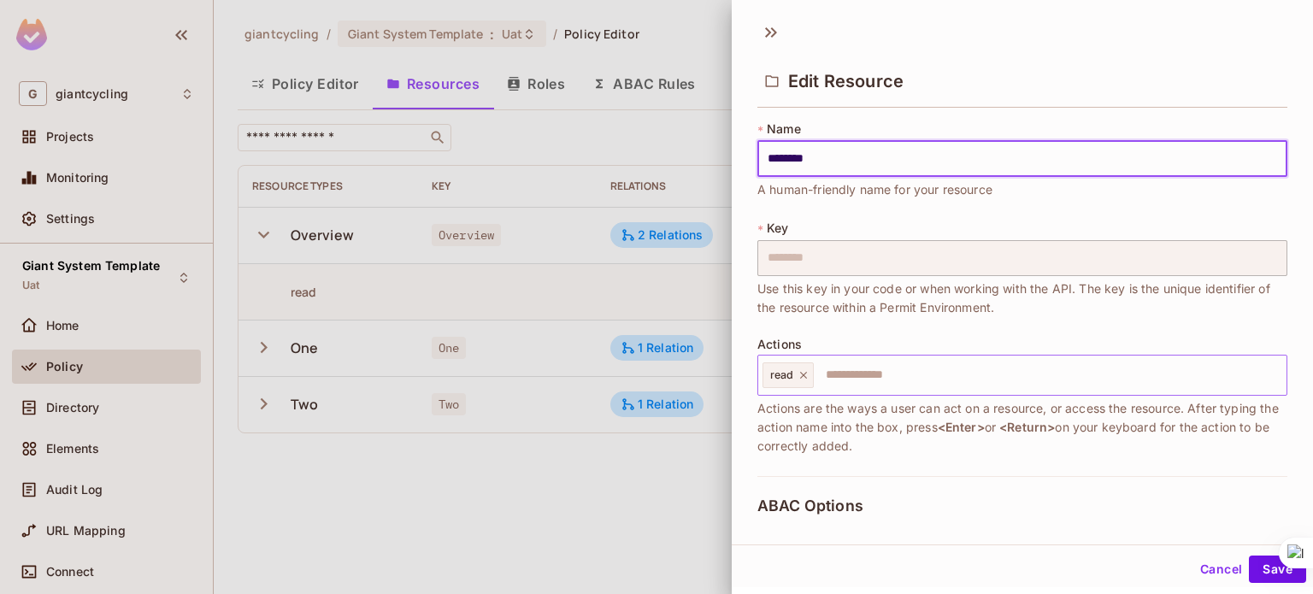
click at [801, 378] on icon at bounding box center [804, 375] width 12 height 12
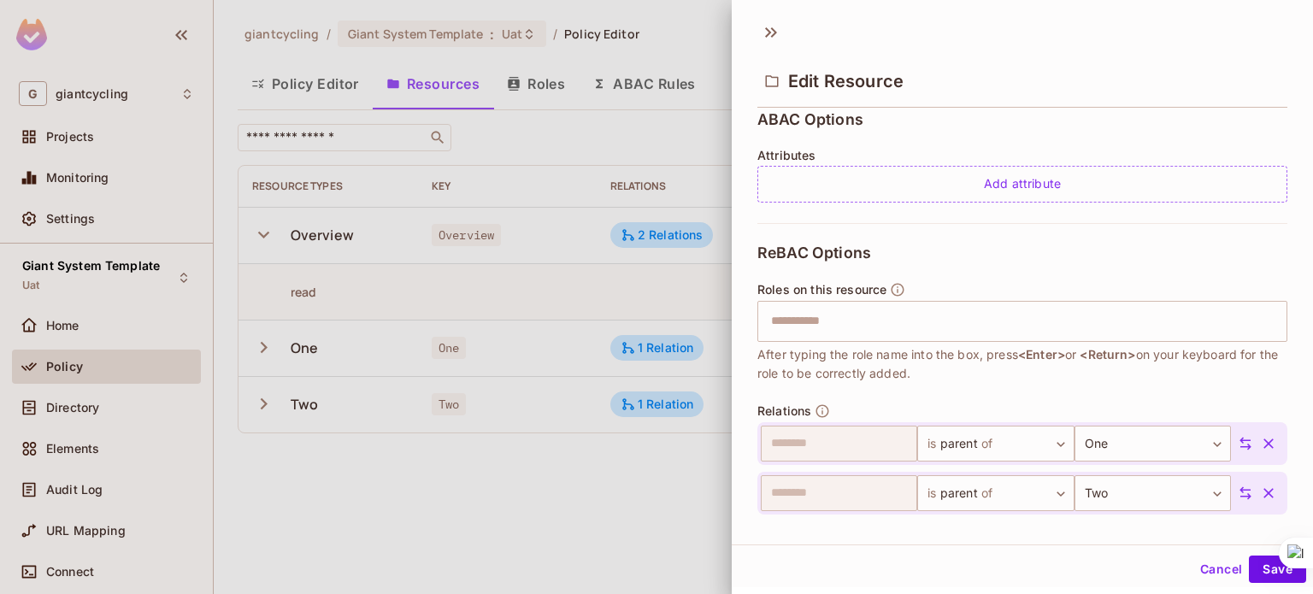
scroll to position [445, 0]
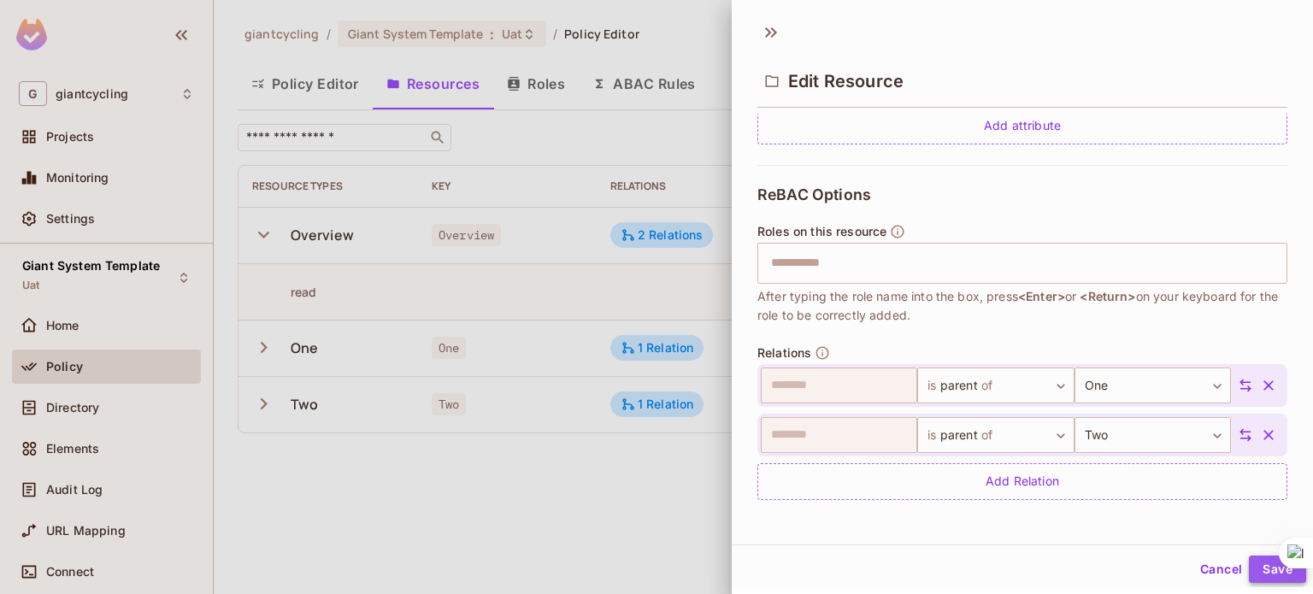
click at [1249, 558] on button "Save" at bounding box center [1277, 569] width 57 height 27
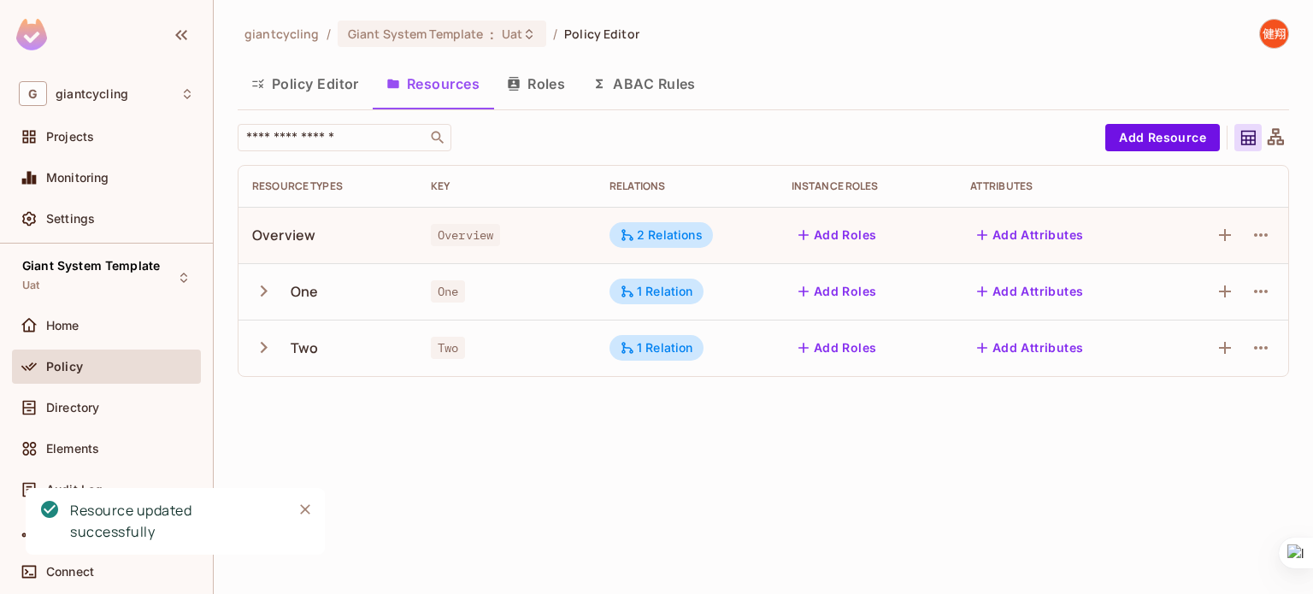
click at [265, 293] on icon "button" at bounding box center [263, 291] width 23 height 23
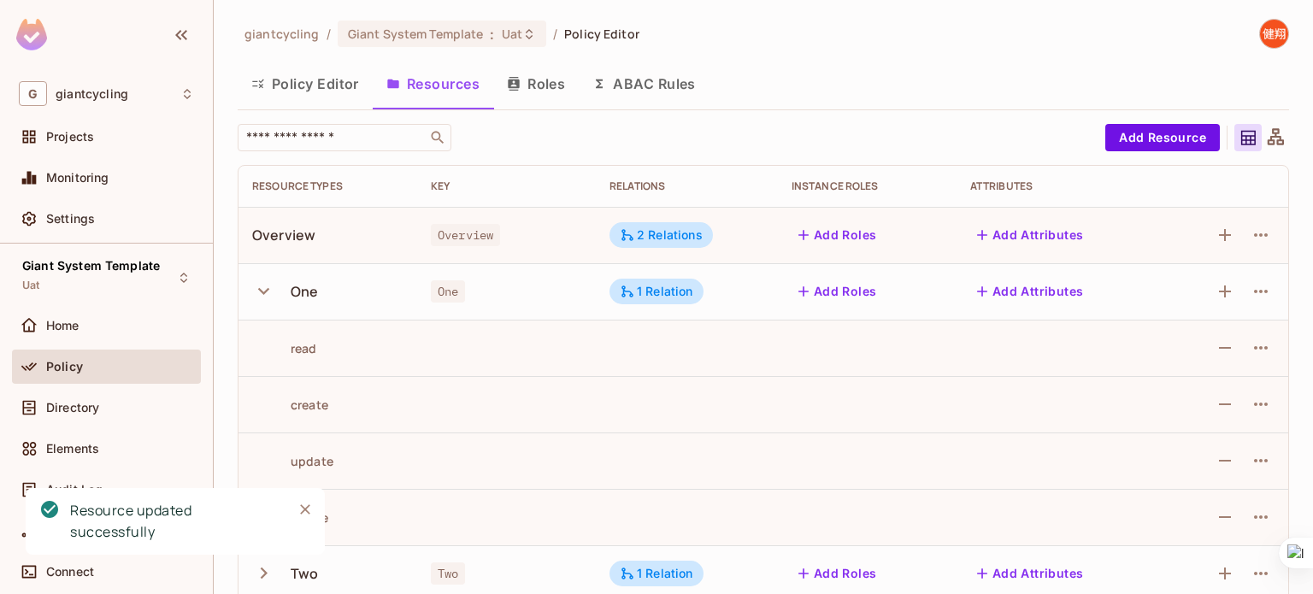
click at [265, 293] on icon "button" at bounding box center [263, 291] width 23 height 23
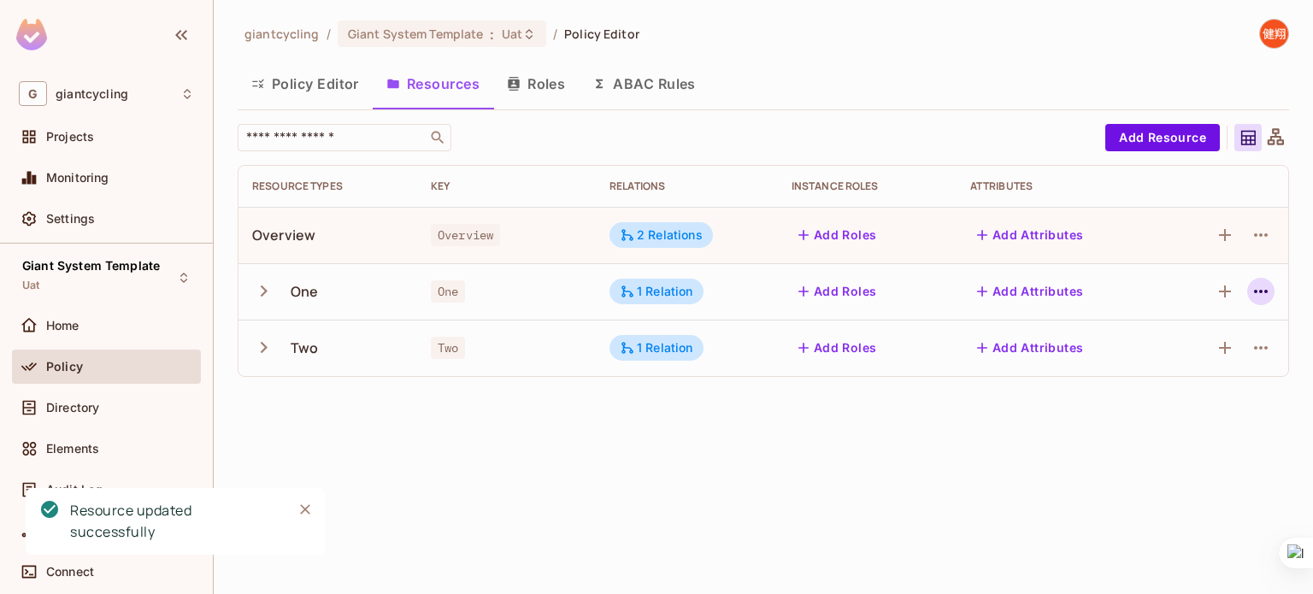
click at [1273, 287] on button "button" at bounding box center [1261, 291] width 27 height 27
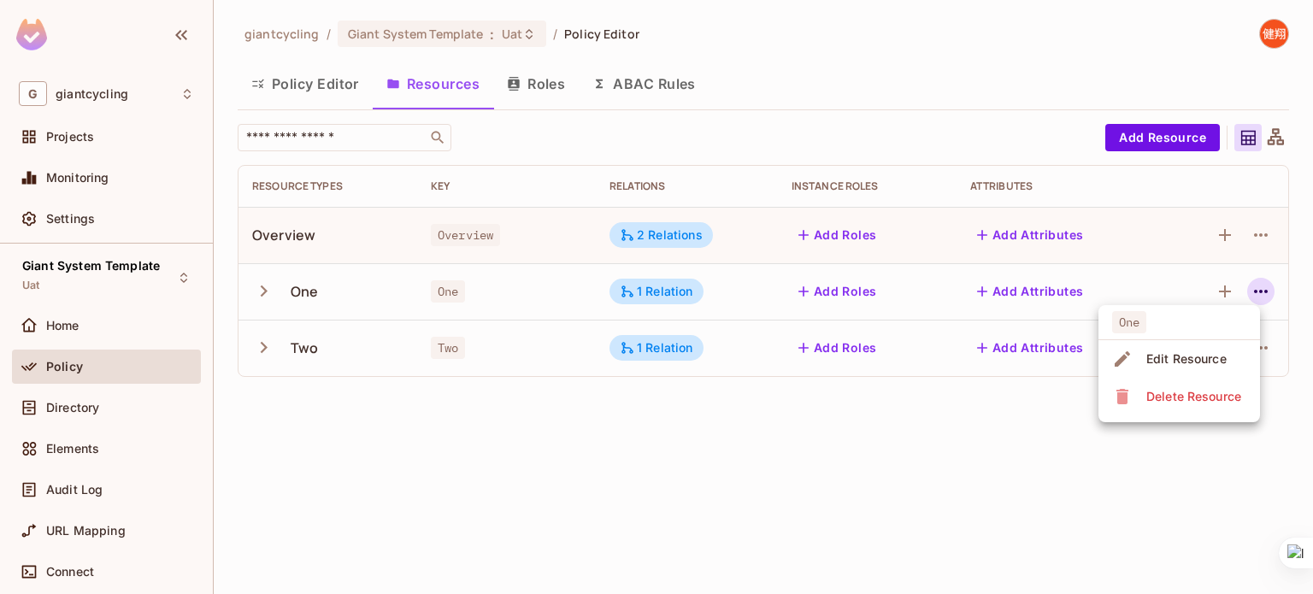
click at [1185, 358] on div "Edit Resource" at bounding box center [1187, 359] width 80 height 17
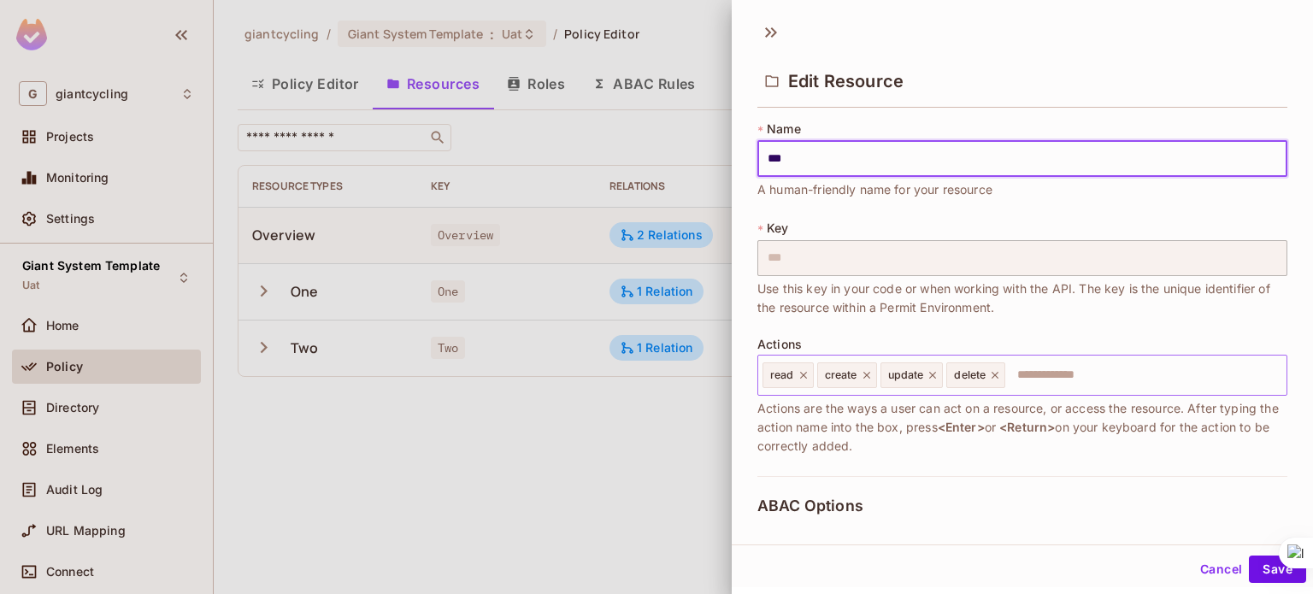
click at [995, 369] on icon at bounding box center [995, 375] width 12 height 12
click at [935, 375] on icon at bounding box center [933, 375] width 12 height 12
click at [861, 375] on icon at bounding box center [867, 375] width 12 height 12
click at [800, 375] on icon at bounding box center [804, 375] width 12 height 12
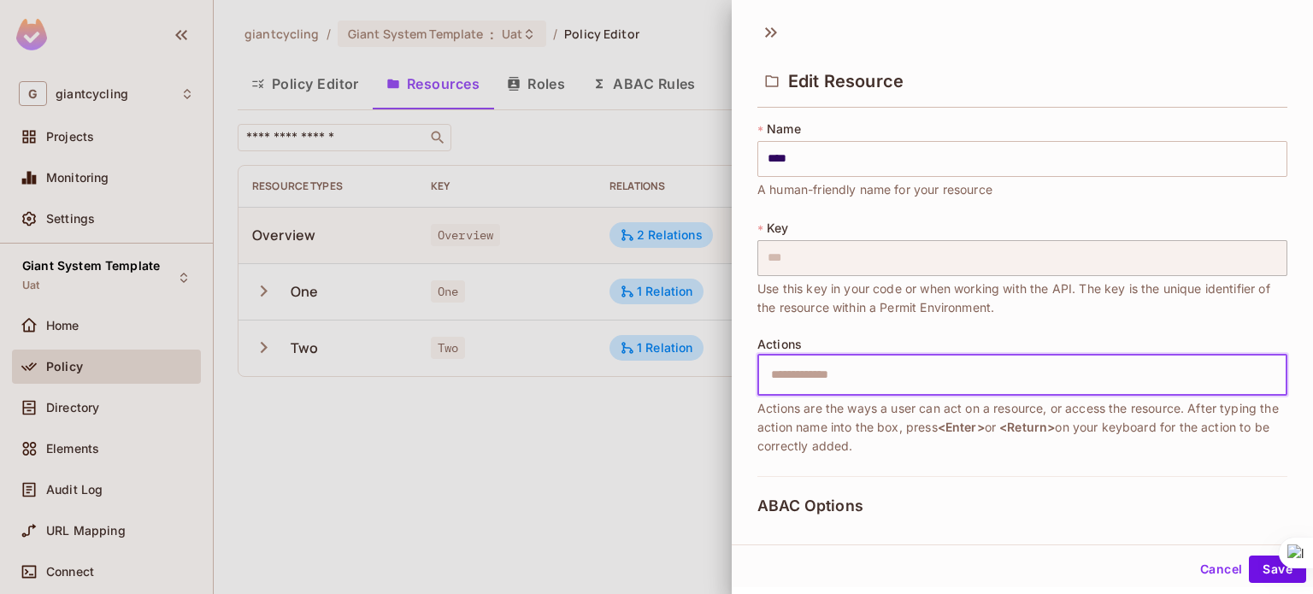
click at [828, 363] on input "text" at bounding box center [1020, 375] width 519 height 34
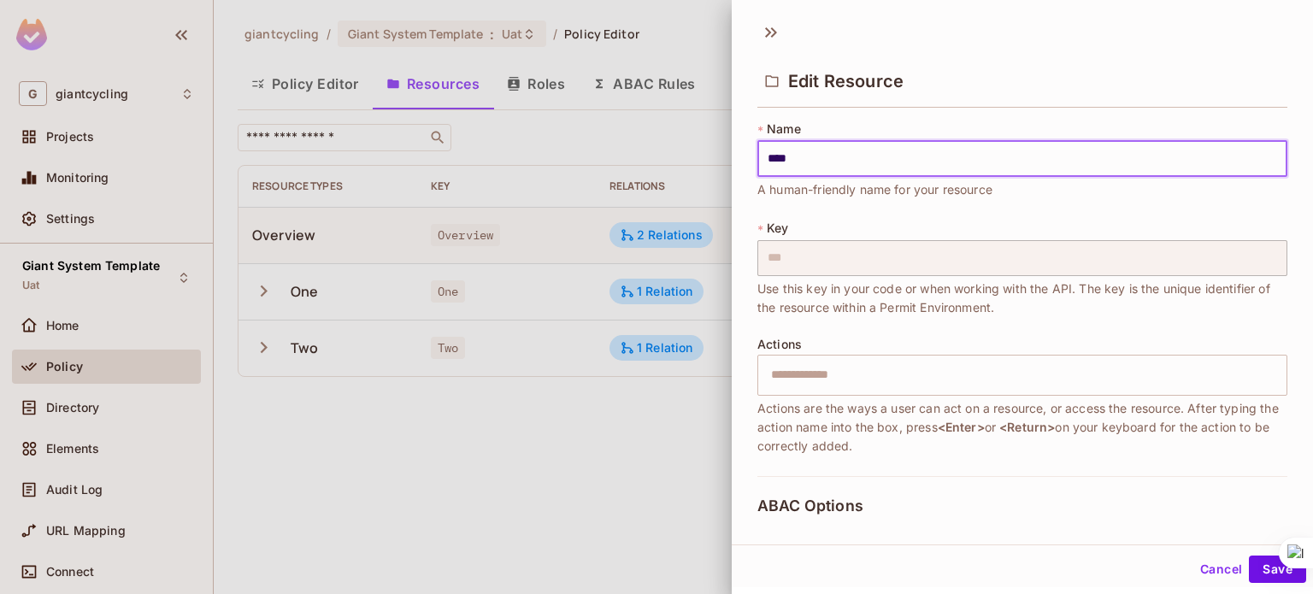
click at [841, 147] on input "****" at bounding box center [1023, 159] width 530 height 36
type input "***"
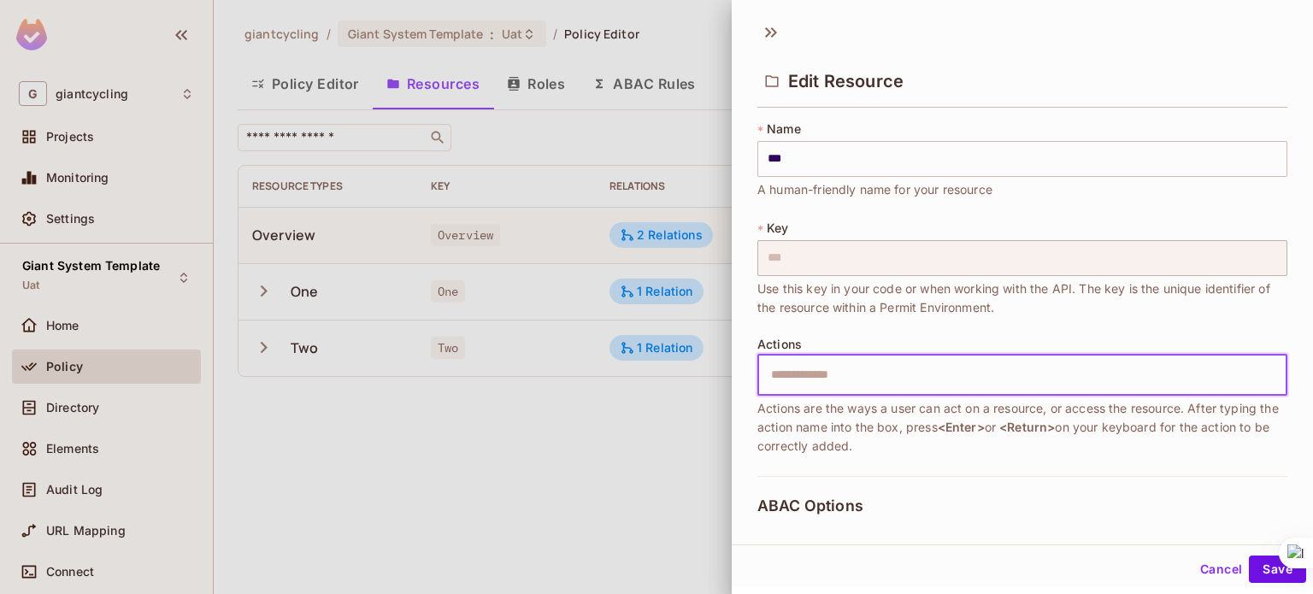
click at [838, 369] on input "text" at bounding box center [1020, 375] width 519 height 34
type input "*******"
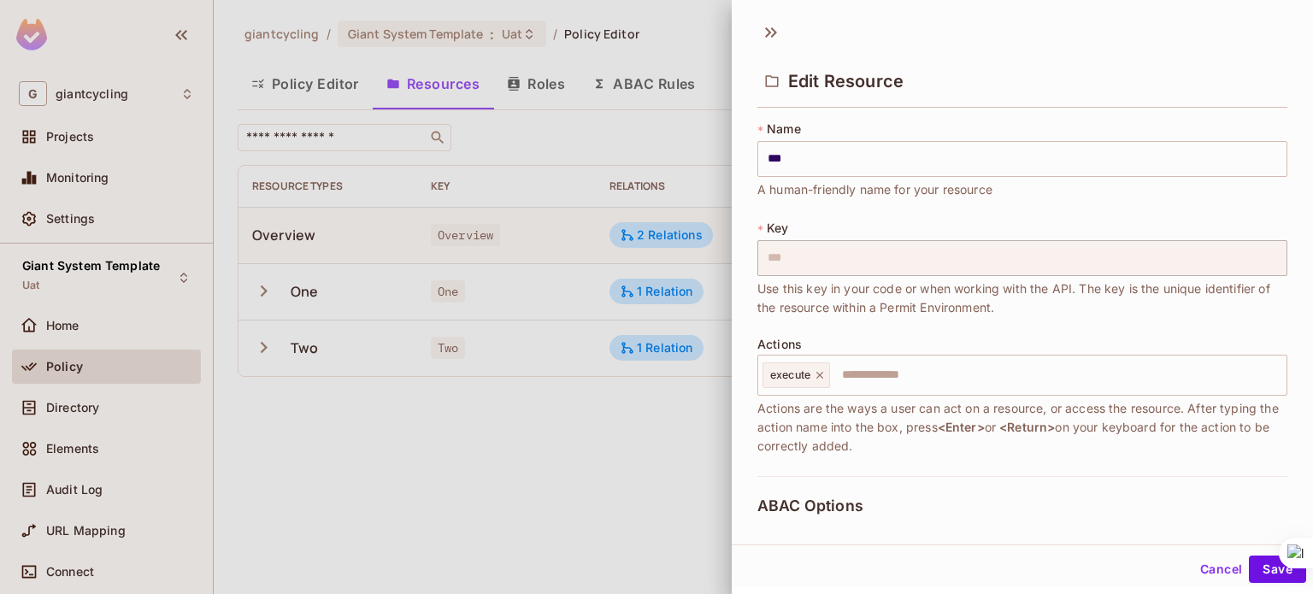
scroll to position [395, 0]
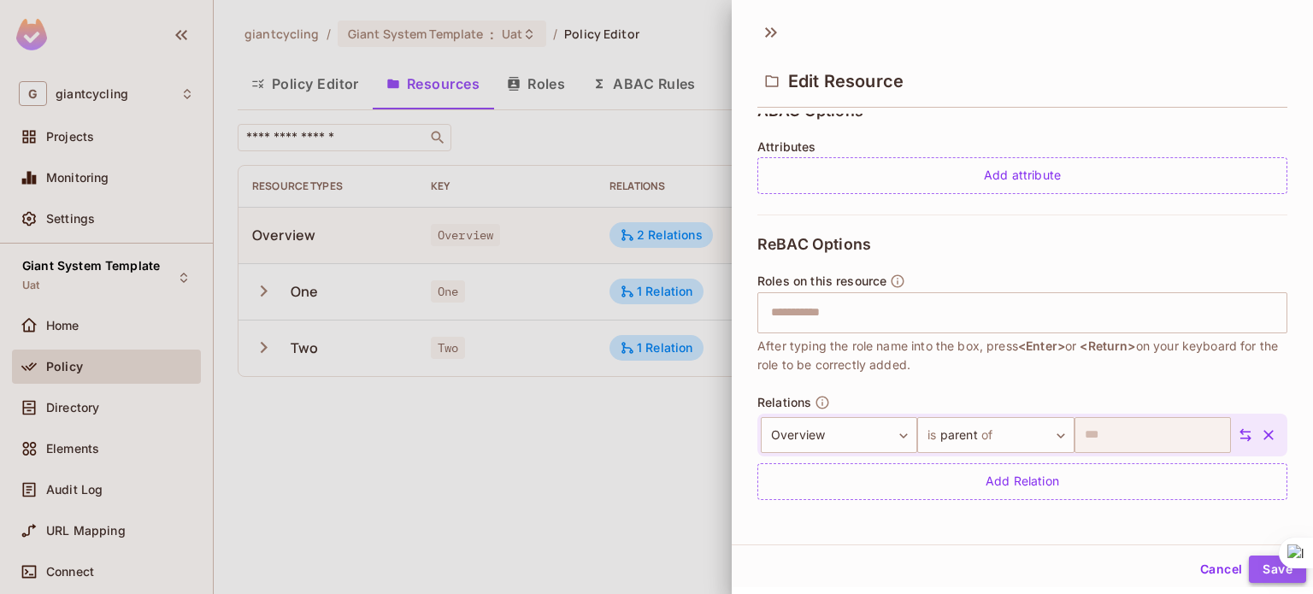
click at [1254, 574] on button "Save" at bounding box center [1277, 569] width 57 height 27
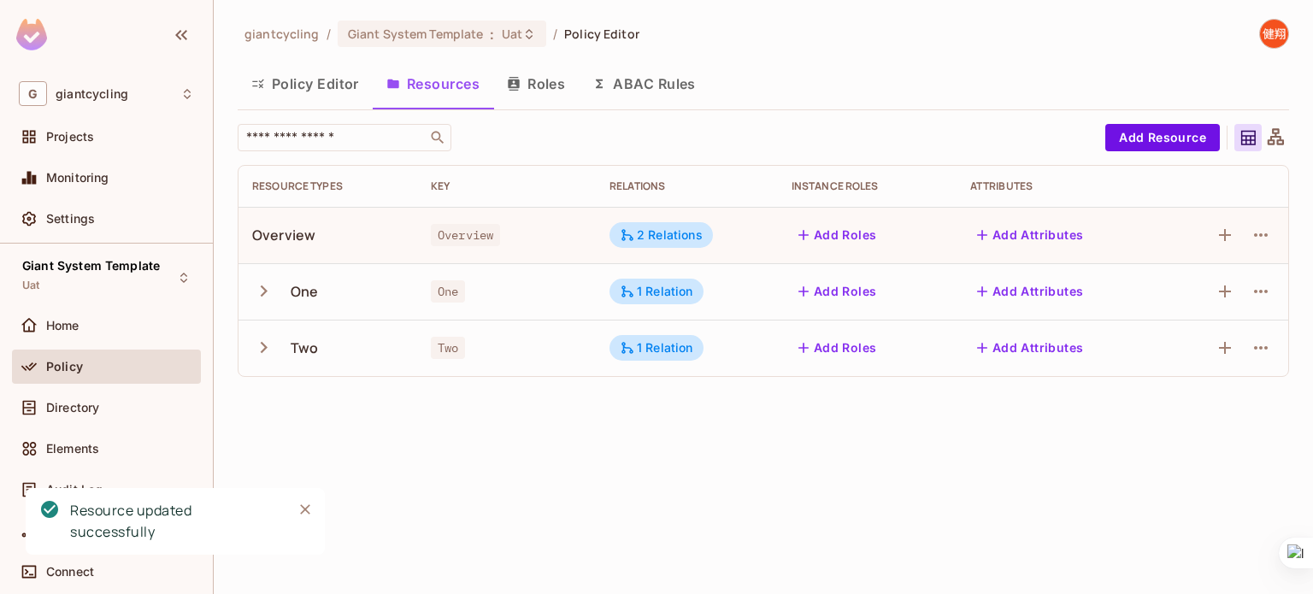
click at [263, 286] on icon "button" at bounding box center [263, 291] width 23 height 23
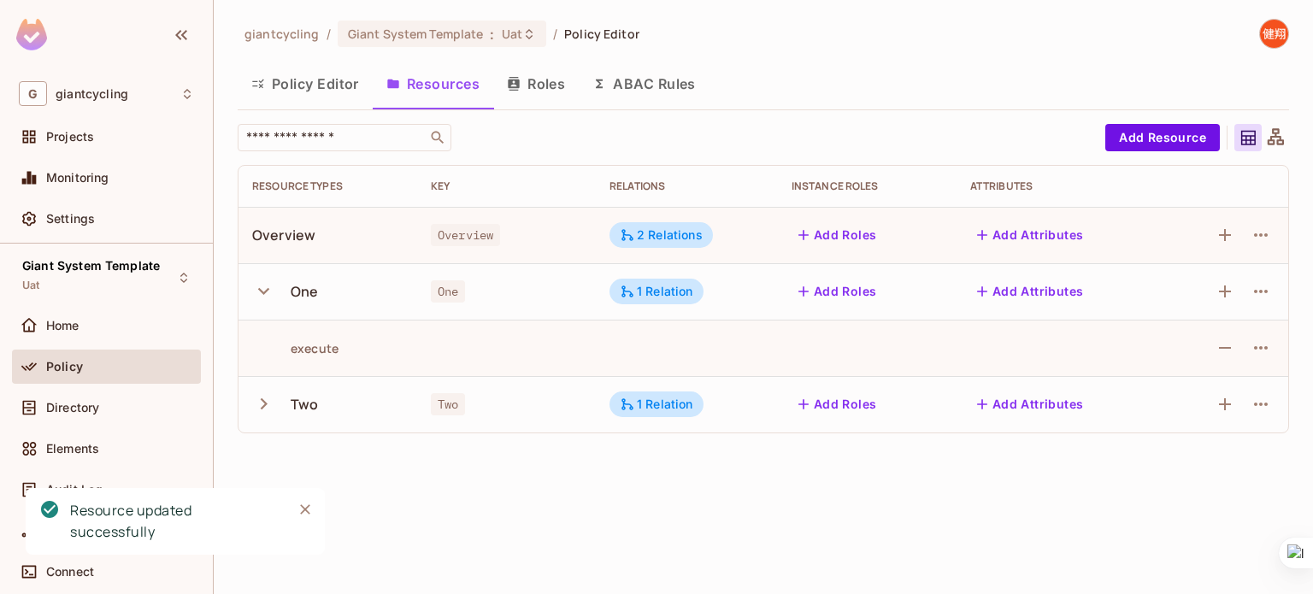
click at [263, 286] on icon "button" at bounding box center [263, 291] width 23 height 23
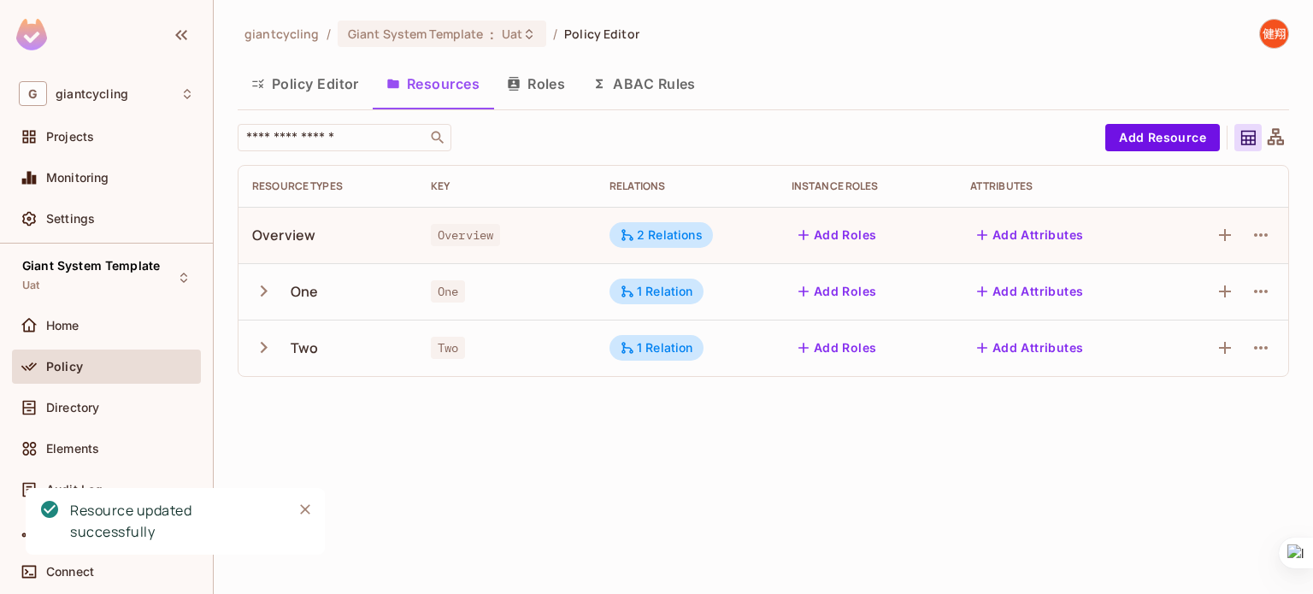
click at [264, 341] on icon "button" at bounding box center [263, 347] width 23 height 23
click at [1251, 348] on icon "button" at bounding box center [1261, 348] width 21 height 21
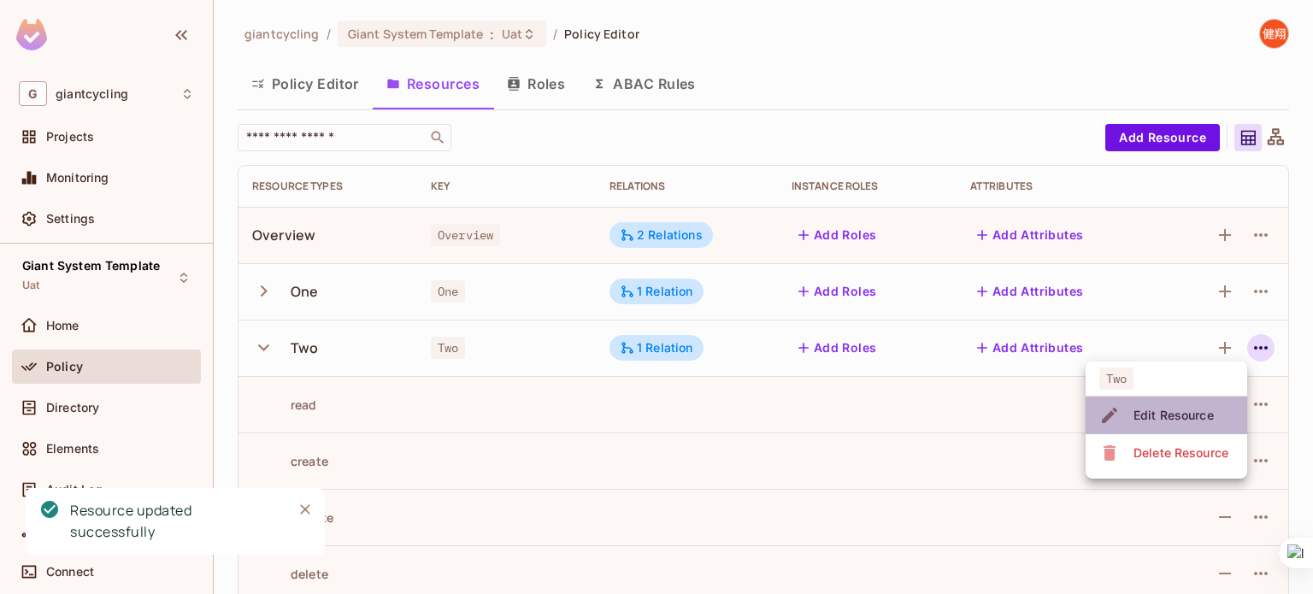
click at [1163, 415] on div "Edit Resource" at bounding box center [1174, 415] width 80 height 17
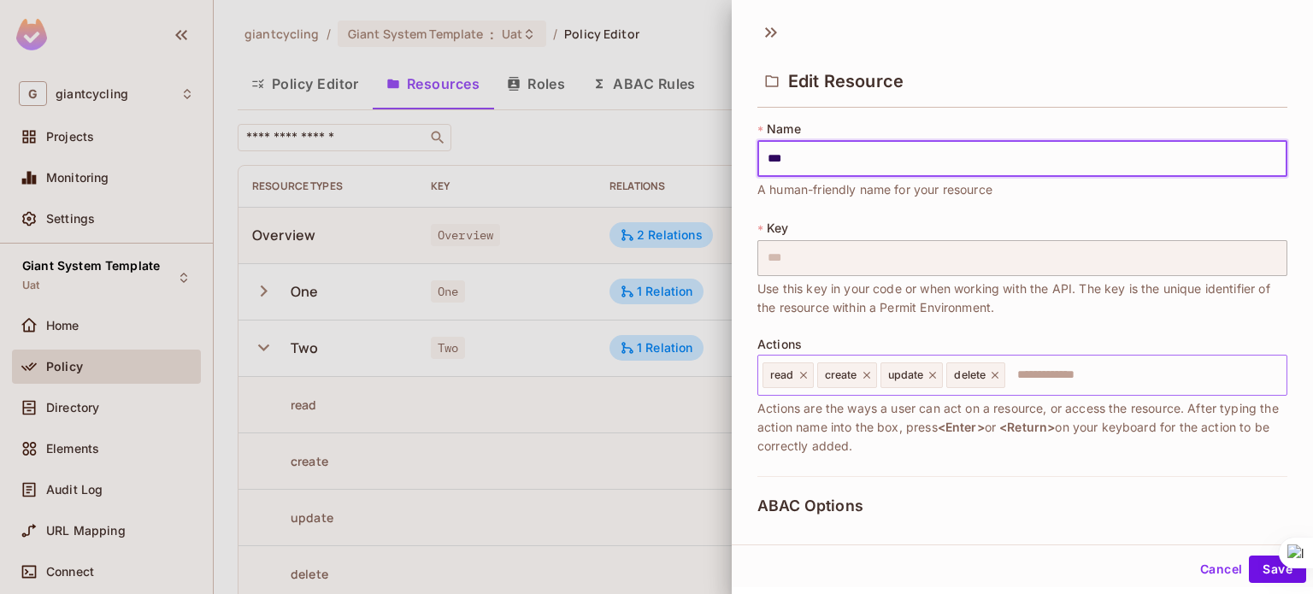
click at [994, 372] on icon at bounding box center [995, 375] width 12 height 12
click at [937, 376] on icon at bounding box center [933, 375] width 12 height 12
click at [870, 381] on div "create" at bounding box center [847, 376] width 60 height 26
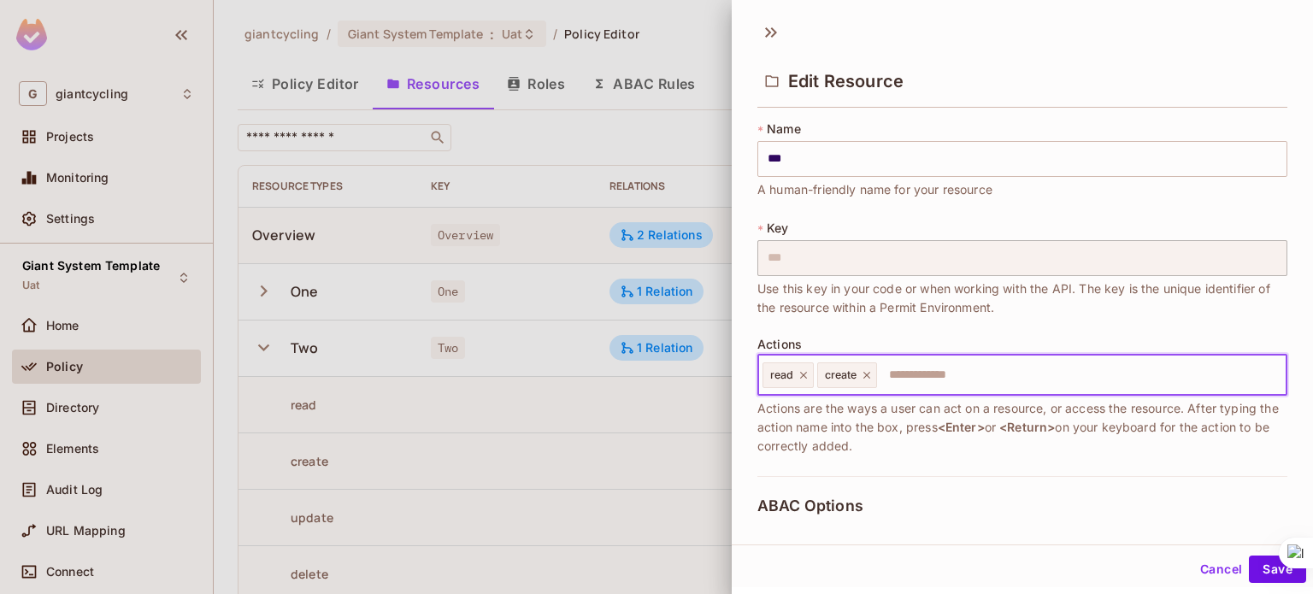
click at [865, 380] on icon at bounding box center [867, 375] width 12 height 12
click at [800, 379] on icon at bounding box center [804, 375] width 12 height 12
click at [829, 379] on input "text" at bounding box center [1020, 375] width 519 height 34
type input "*******"
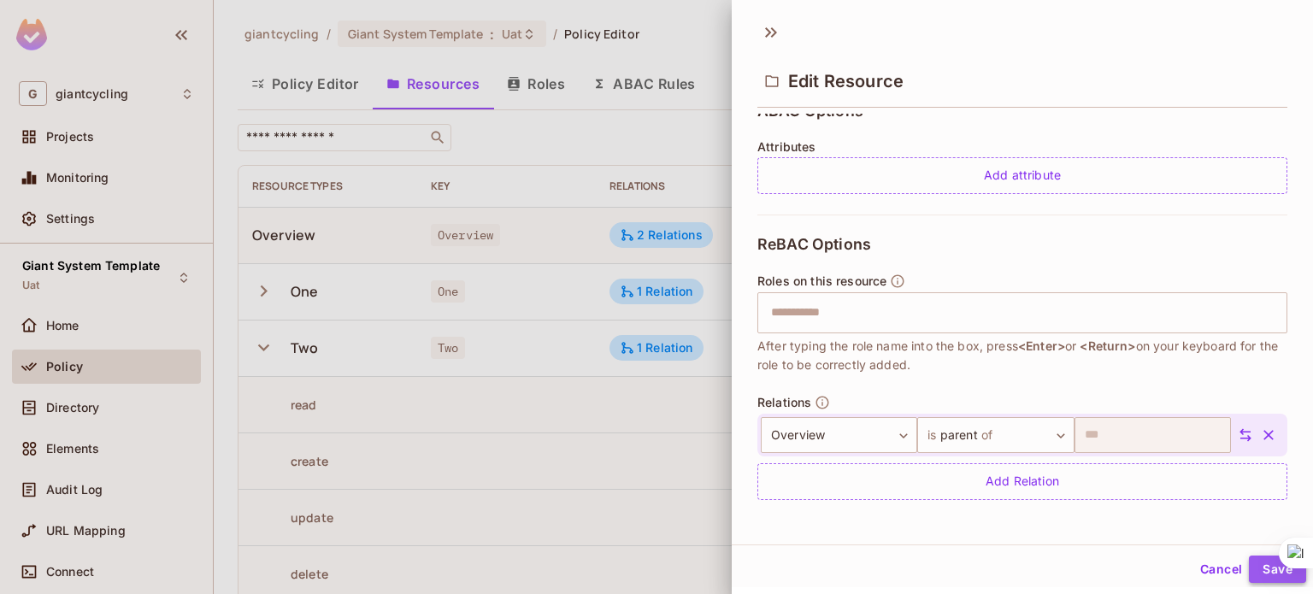
click at [1263, 570] on button "Save" at bounding box center [1277, 569] width 57 height 27
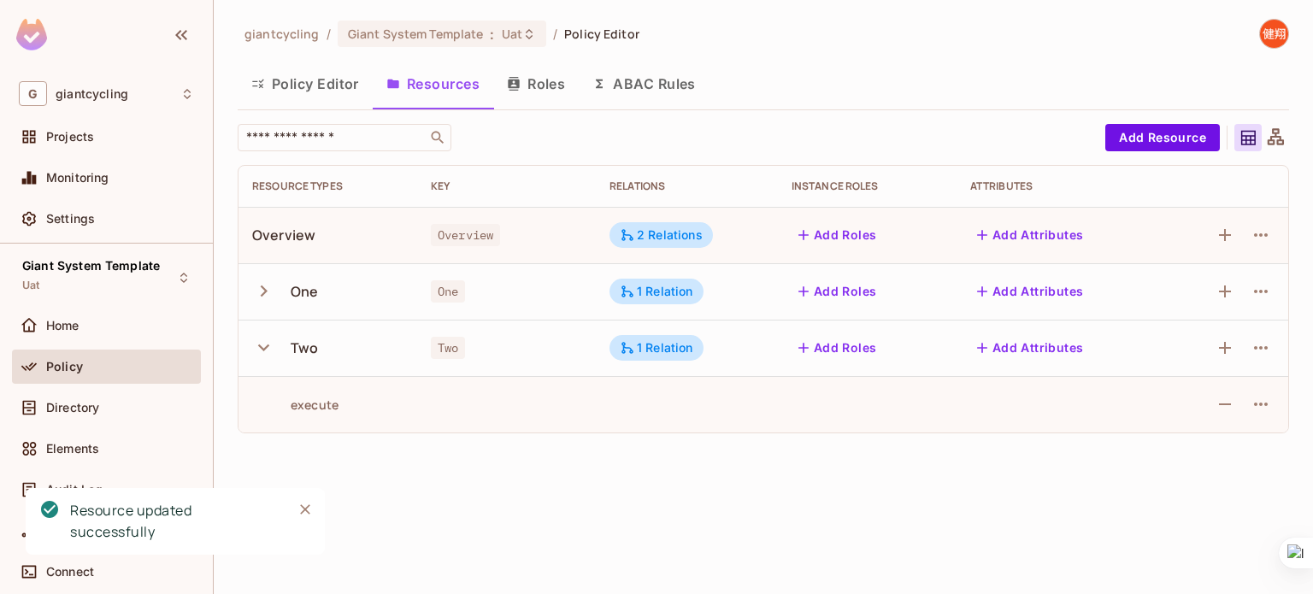
click at [262, 347] on icon "button" at bounding box center [263, 348] width 11 height 7
